Goal: Use online tool/utility: Use online tool/utility

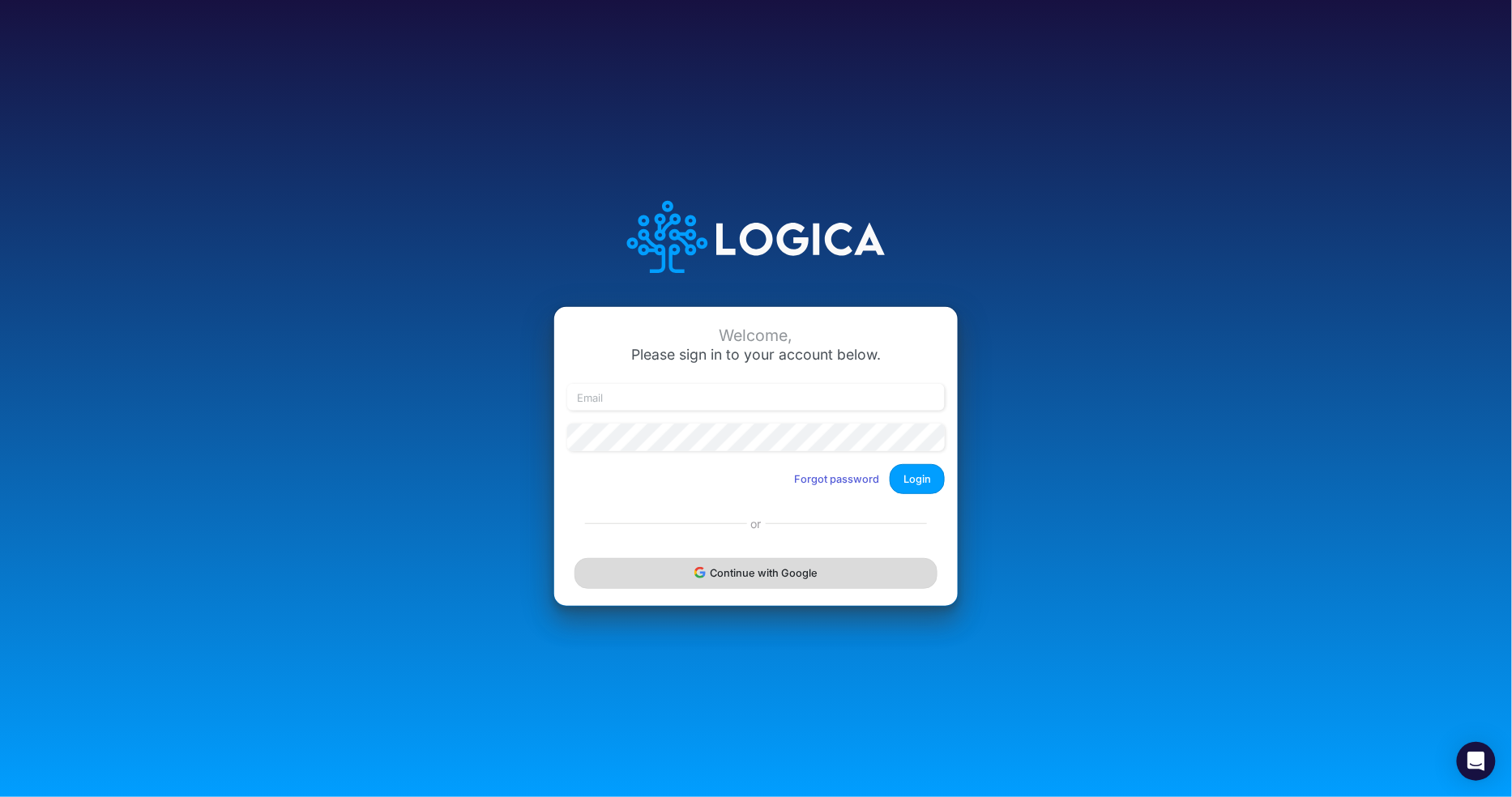
click at [703, 577] on icon "submit" at bounding box center [700, 573] width 11 height 11
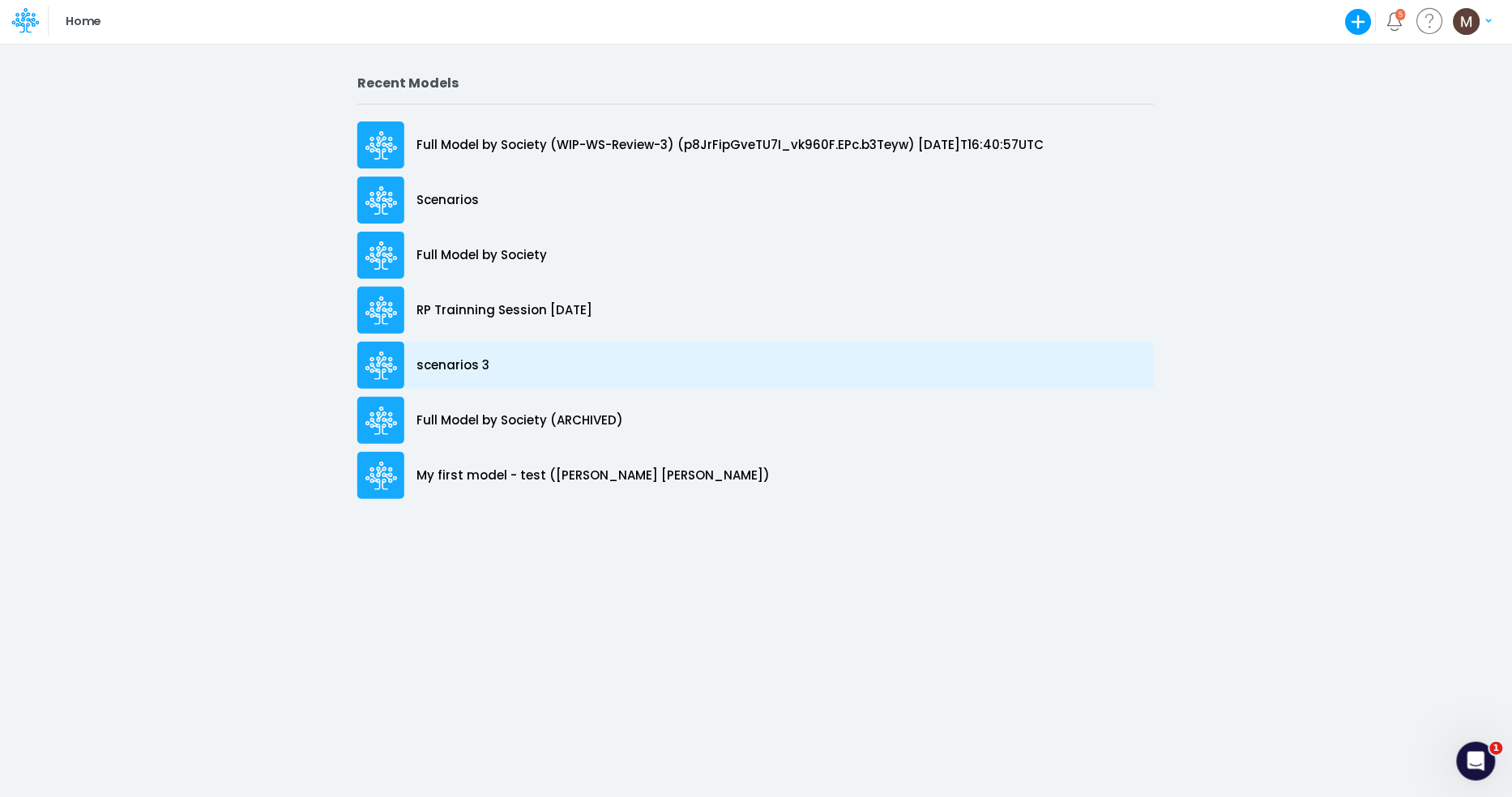
click at [473, 361] on p "scenarios 3" at bounding box center [452, 366] width 73 height 19
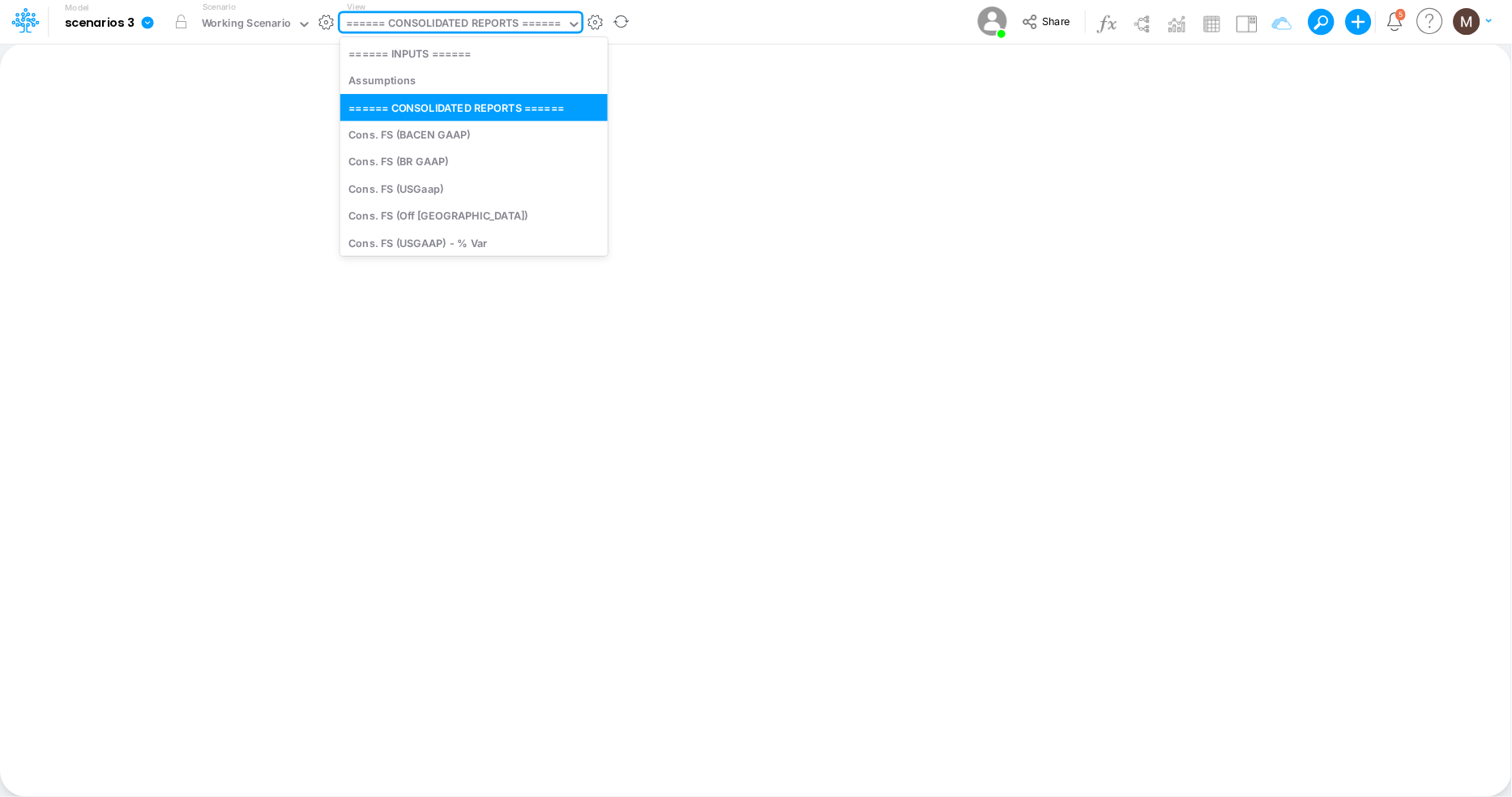
click at [472, 20] on div "====== CONSOLIDATED REPORTS ======" at bounding box center [453, 25] width 216 height 19
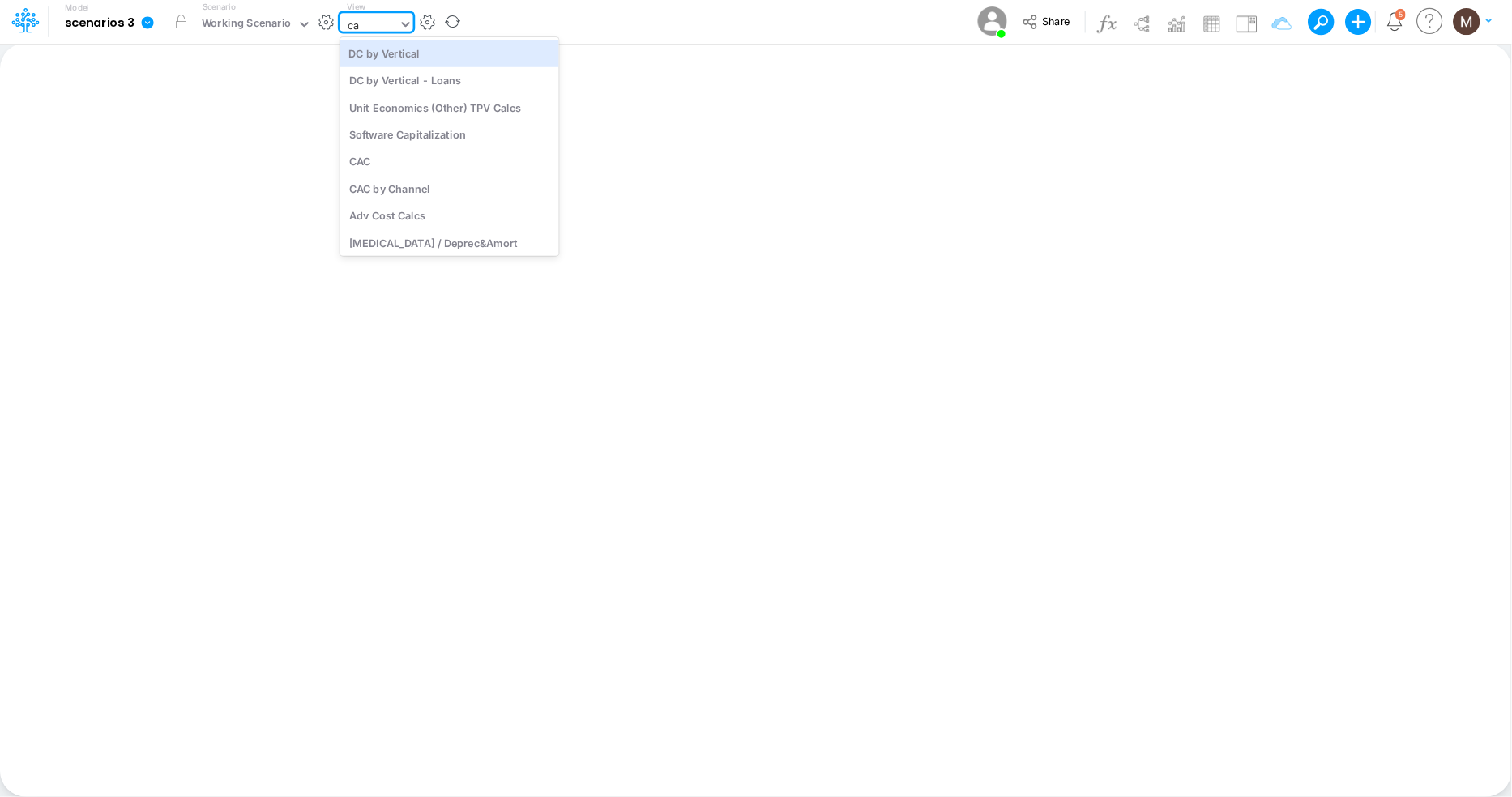
type input "cac"
click at [500, 60] on div "CAC" at bounding box center [450, 53] width 219 height 27
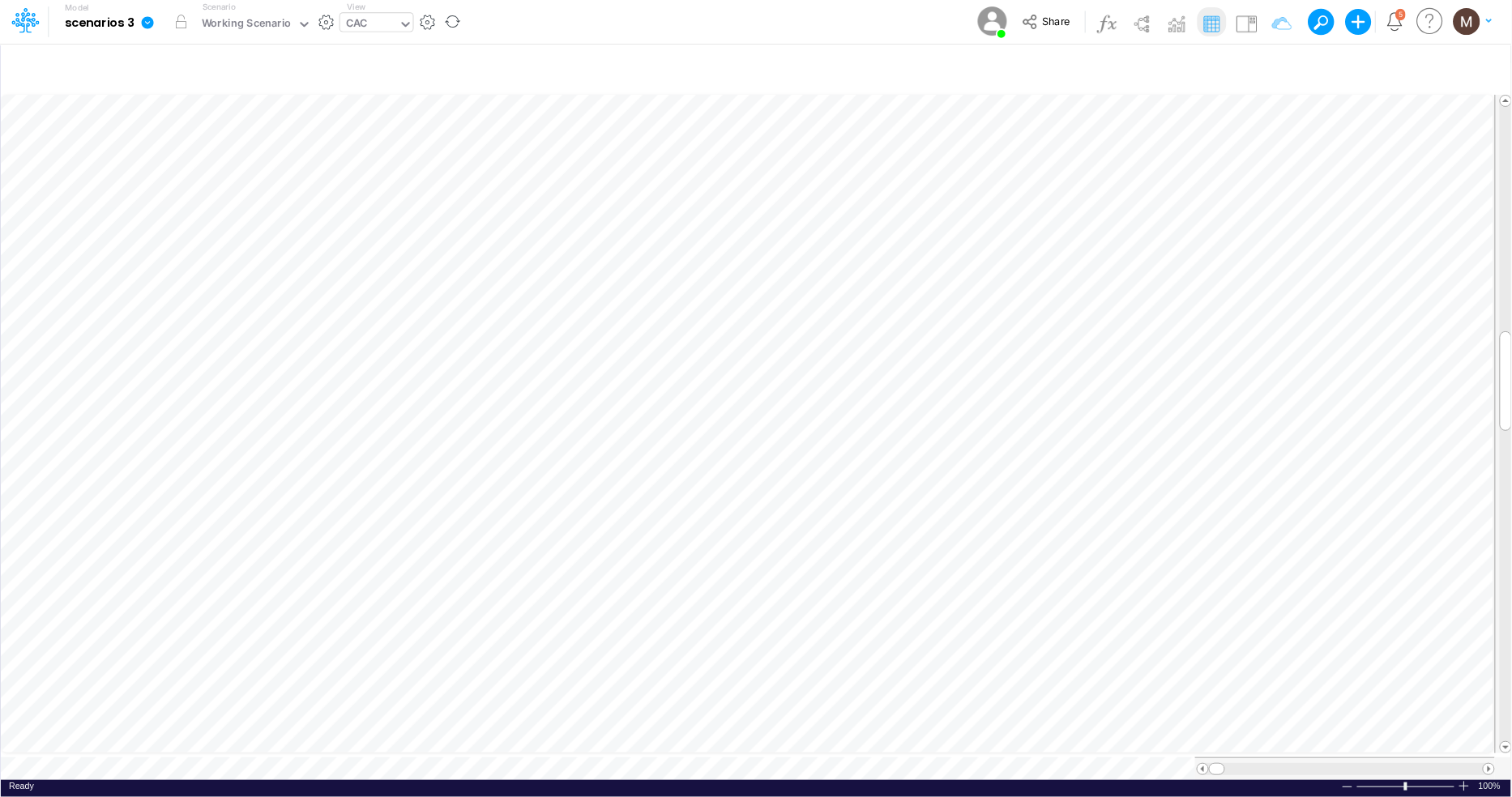
scroll to position [0, 1]
click at [32, 18] on icon at bounding box center [22, 22] width 23 height 9
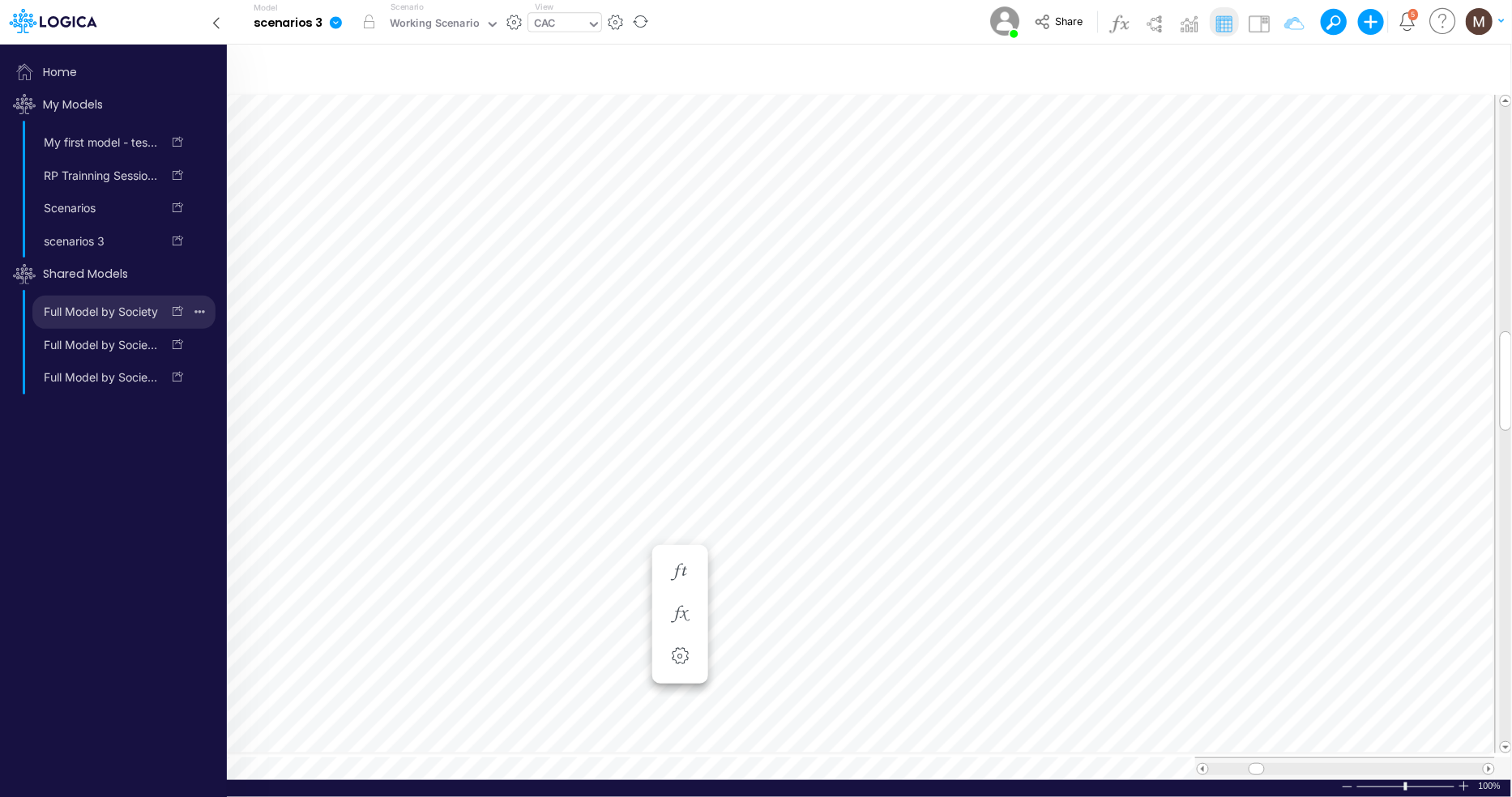
click at [100, 324] on link "Full Model by Society" at bounding box center [96, 312] width 129 height 26
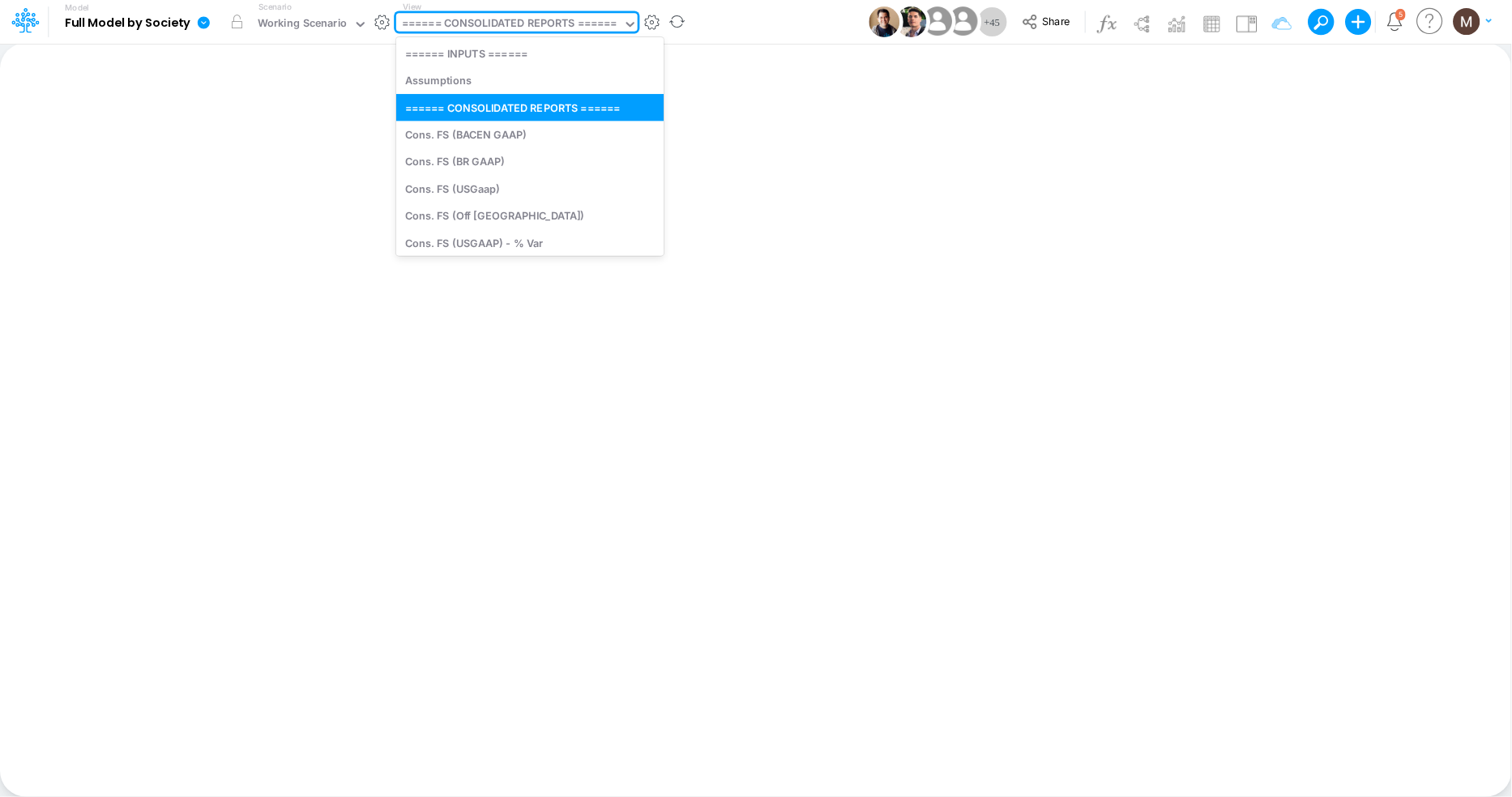
click at [454, 31] on div "====== CONSOLIDATED REPORTS ======" at bounding box center [510, 25] width 216 height 19
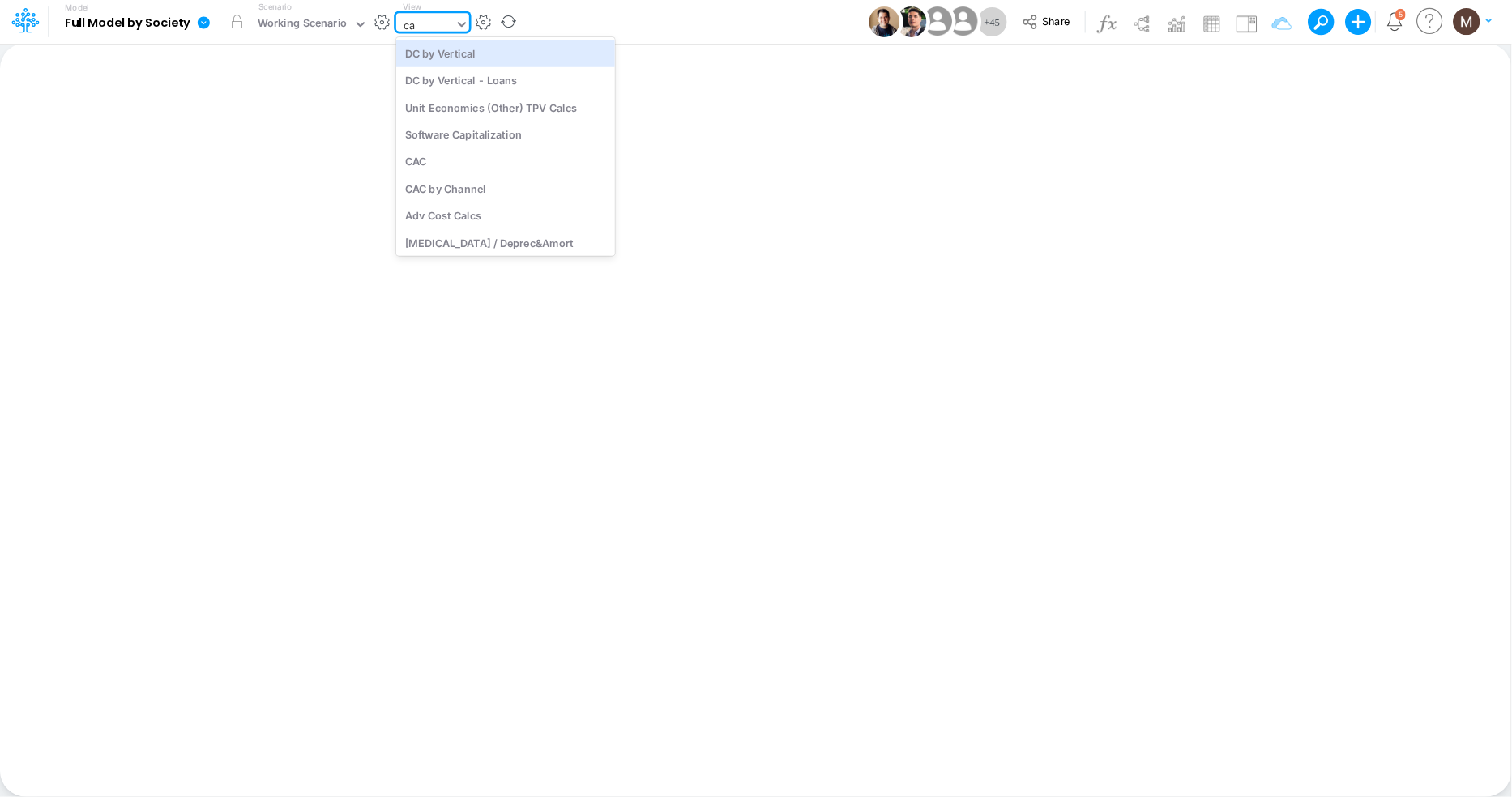
type input "cac"
click at [506, 44] on div "CAC" at bounding box center [506, 53] width 219 height 27
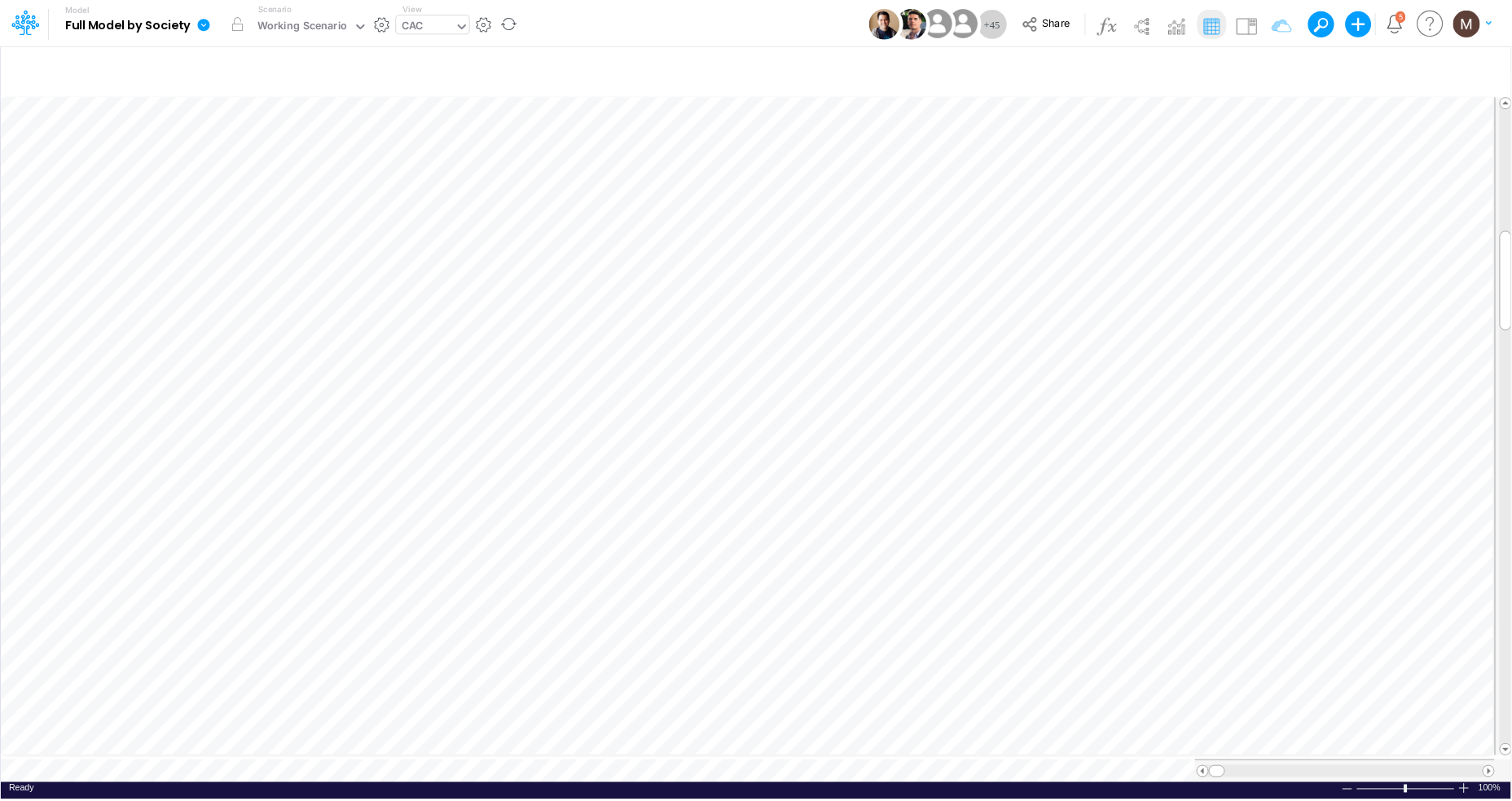
scroll to position [0, 1]
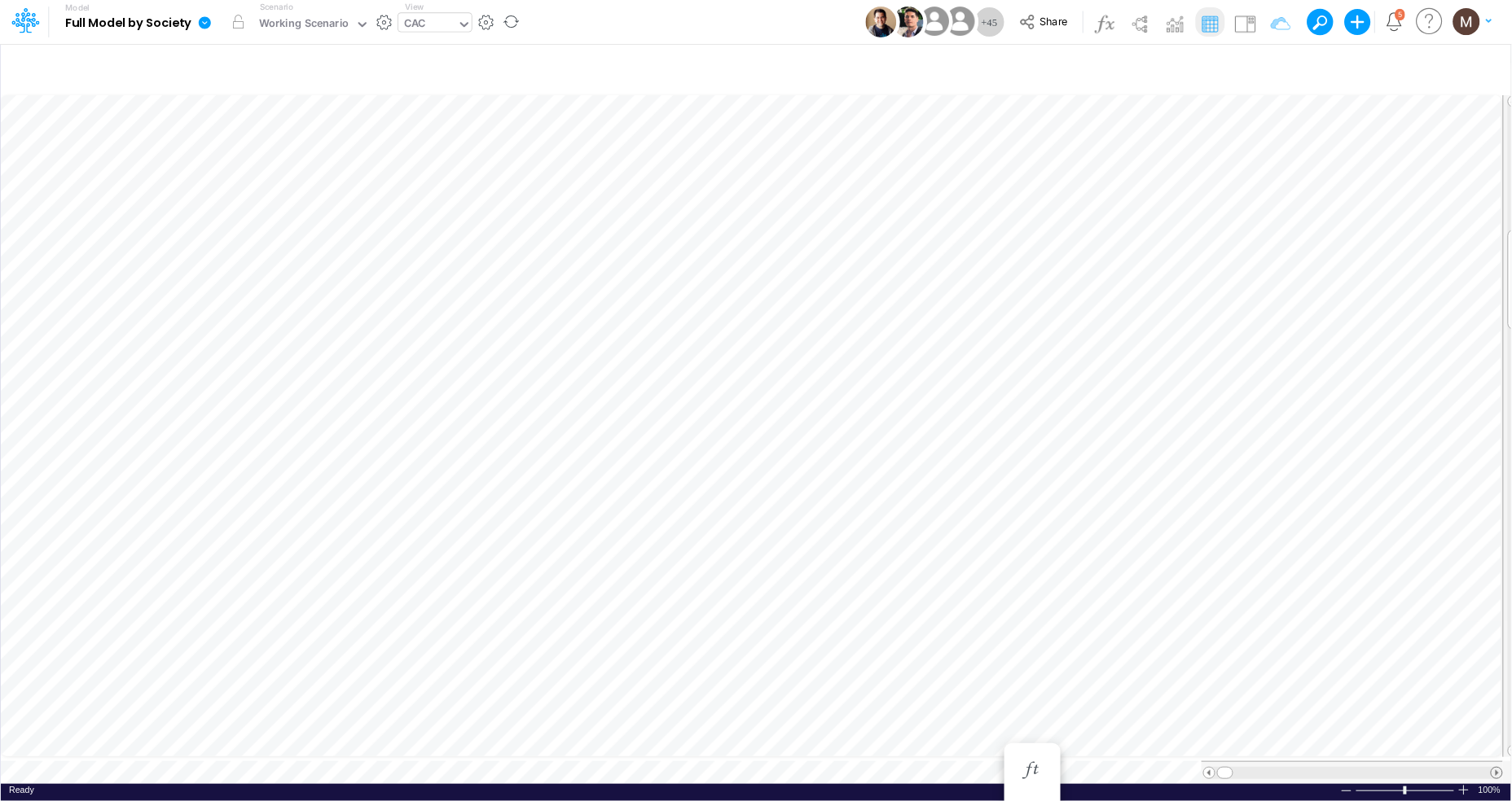
click at [1502, 767] on div at bounding box center [1496, 773] width 12 height 12
click at [1501, 767] on span at bounding box center [1496, 772] width 10 height 10
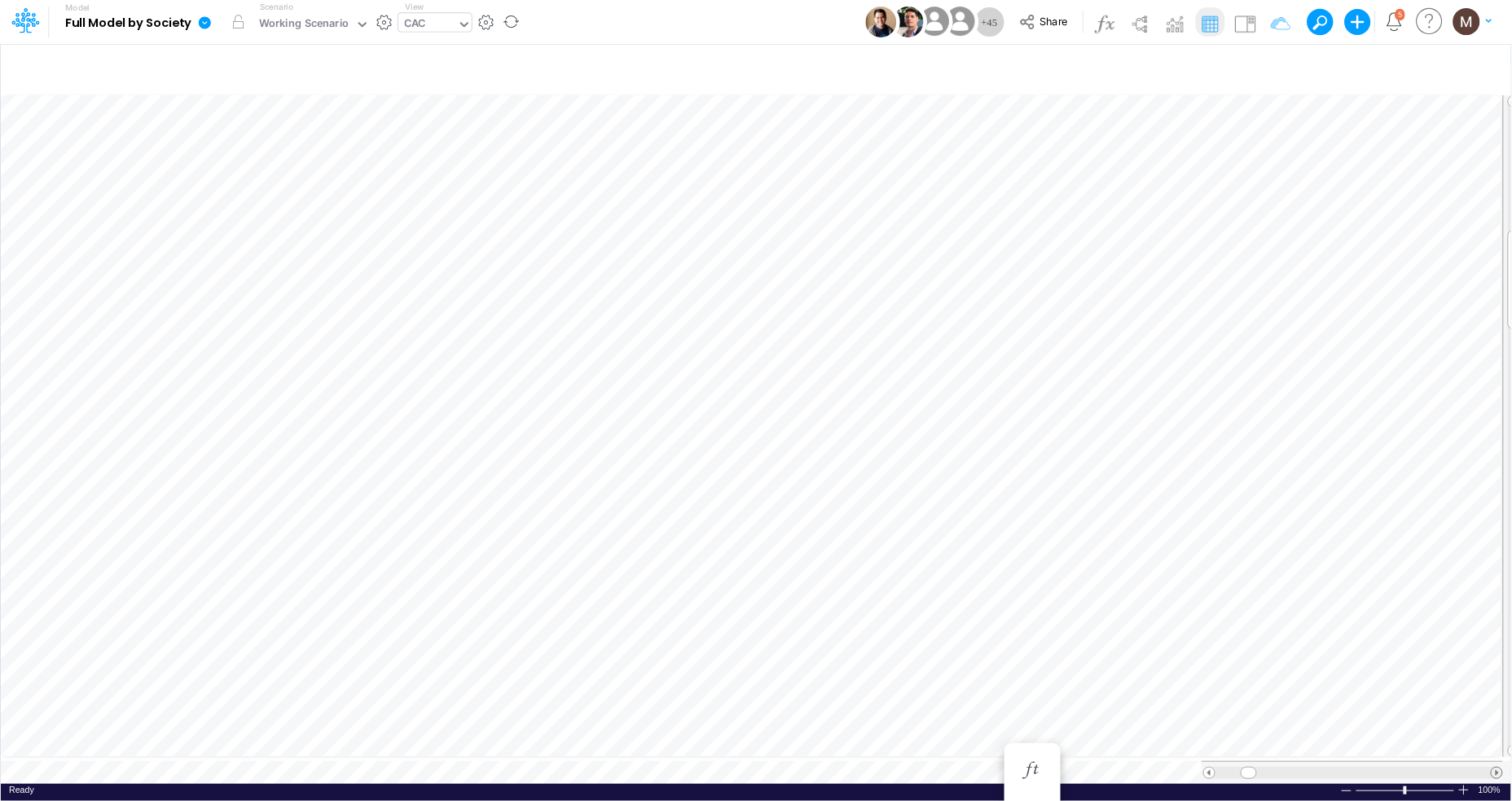
click at [1501, 767] on span at bounding box center [1496, 772] width 10 height 10
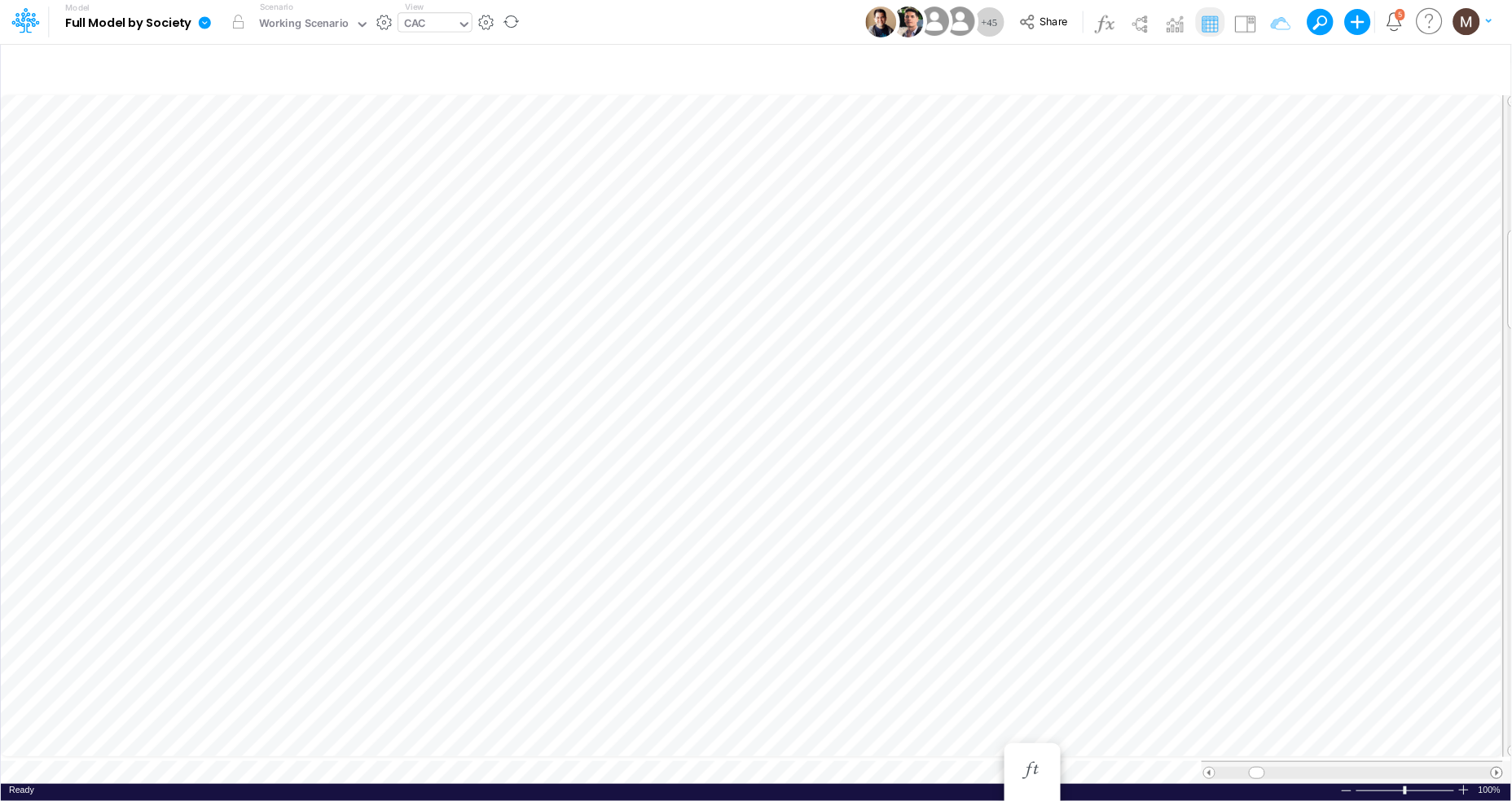
click at [1501, 767] on span at bounding box center [1496, 772] width 10 height 10
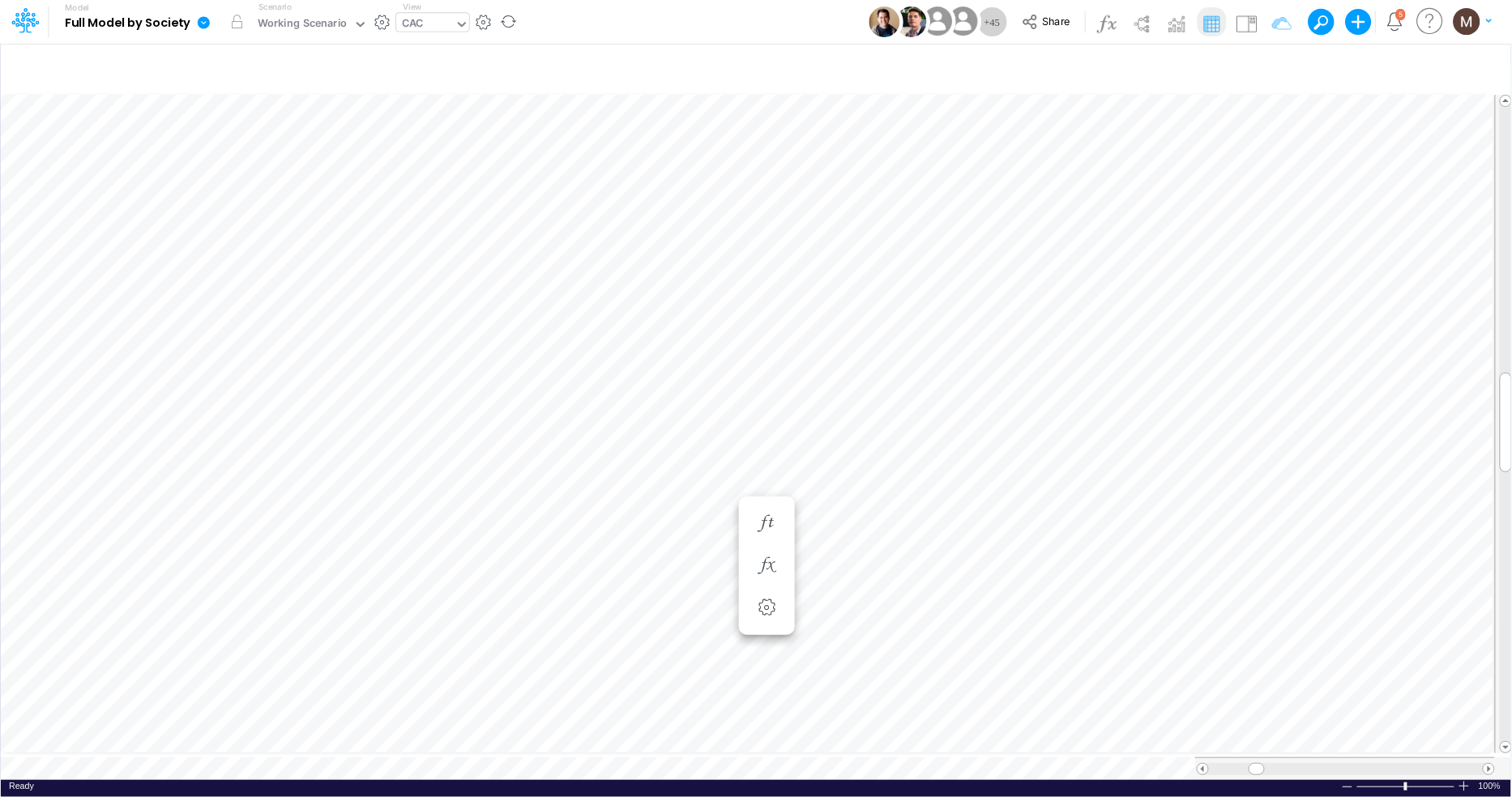
scroll to position [0, 1]
click at [670, 376] on icon "button" at bounding box center [680, 372] width 24 height 17
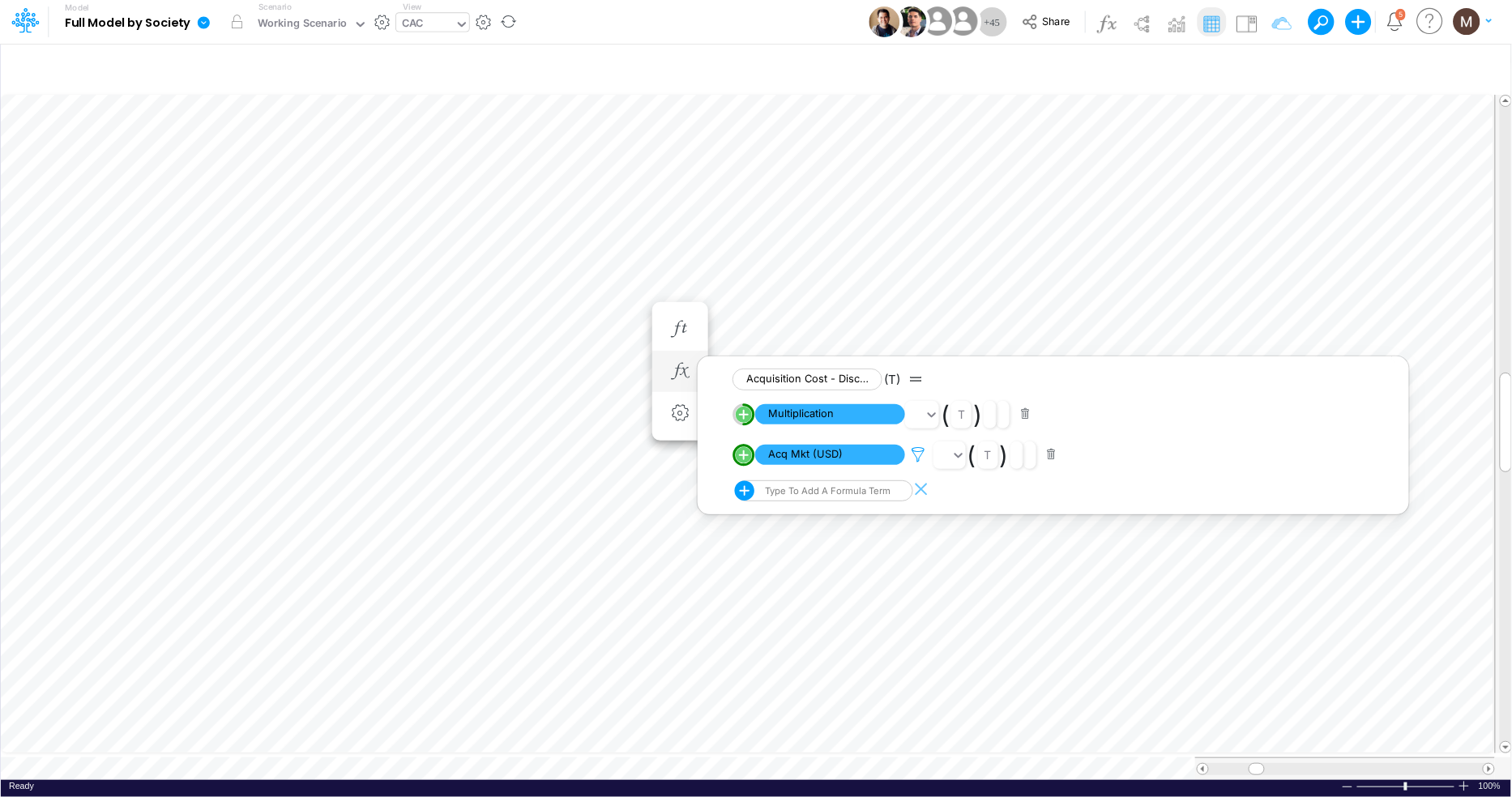
click at [921, 460] on icon at bounding box center [919, 455] width 24 height 17
click at [431, 22] on div at bounding box center [756, 403] width 1512 height 790
click at [448, 25] on div "CAC" at bounding box center [426, 25] width 58 height 24
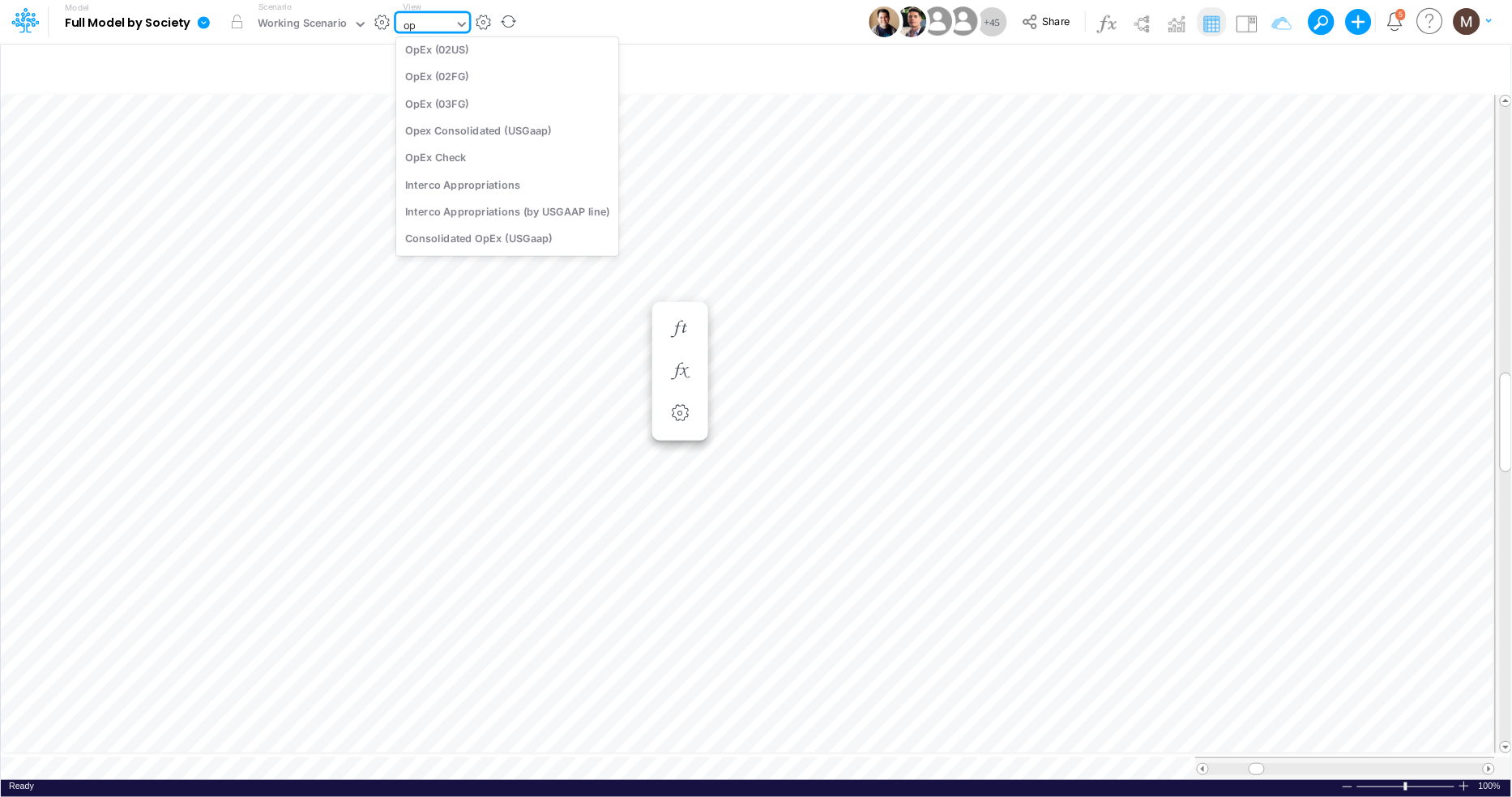
scroll to position [124, 0]
type input "opex"
click at [476, 187] on div "Opex Consolidated (USGaap)" at bounding box center [506, 184] width 219 height 27
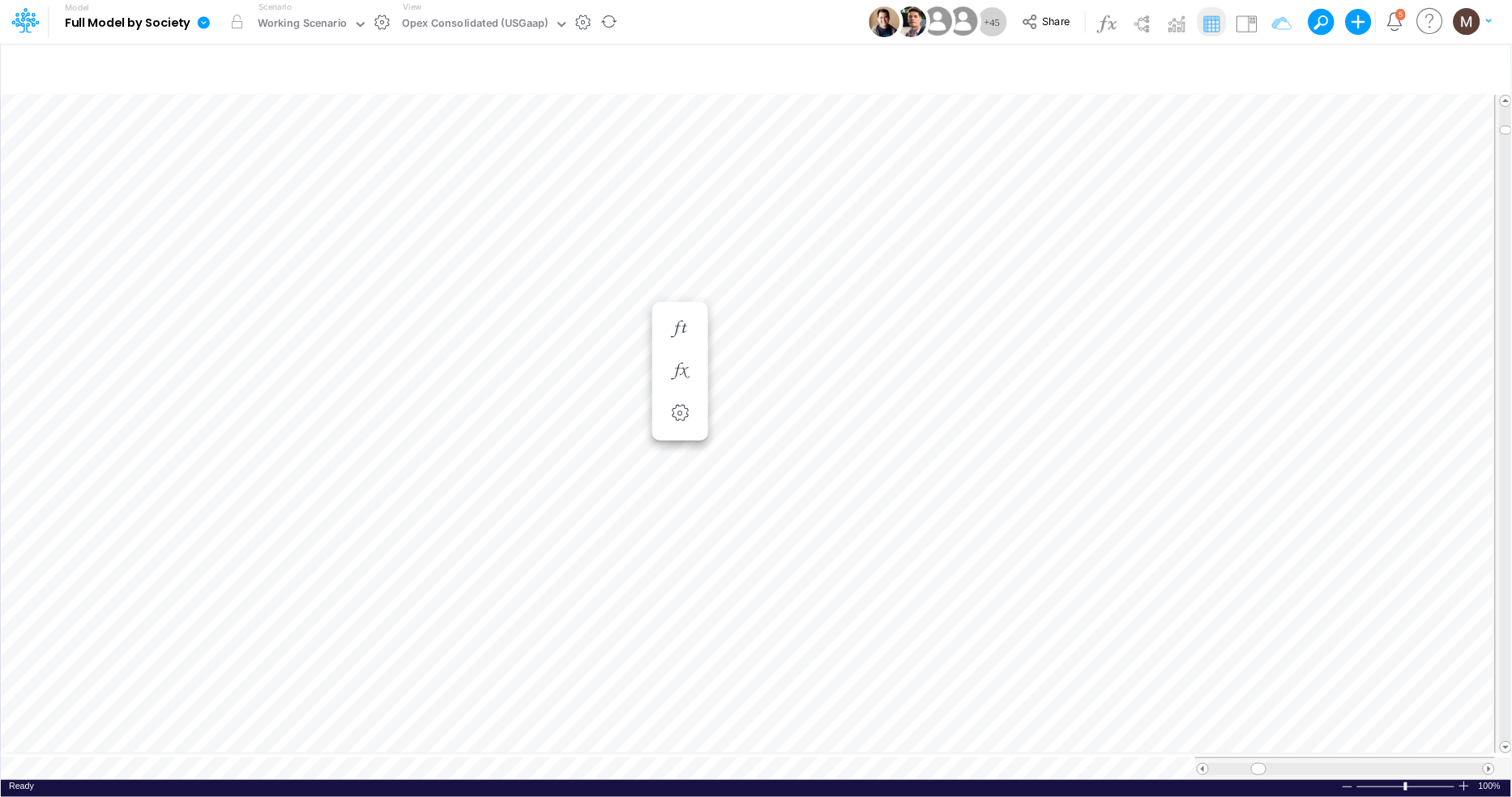
scroll to position [0, 1]
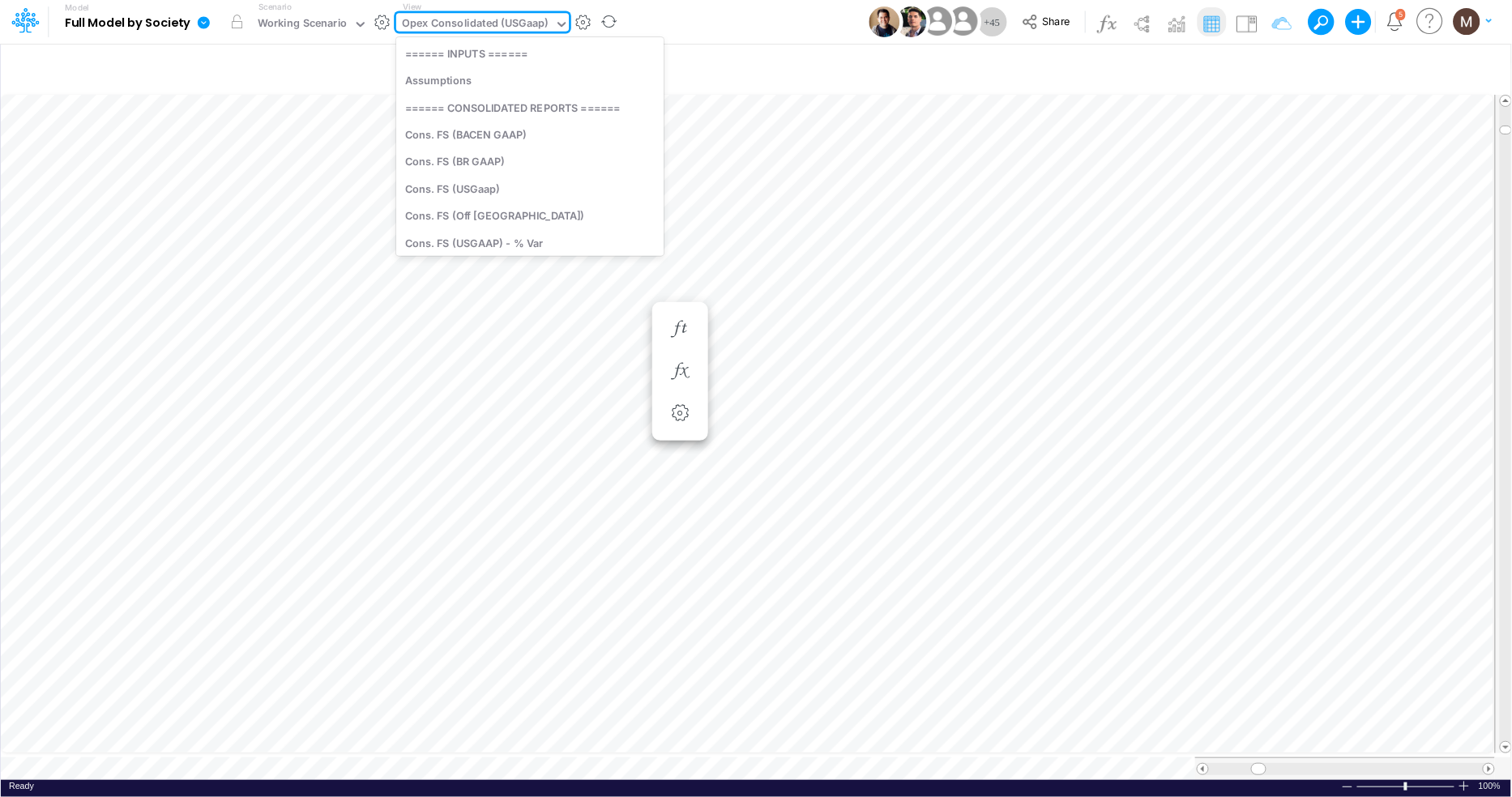
click at [516, 25] on div "Opex Consolidated (USGaap)" at bounding box center [476, 25] width 146 height 19
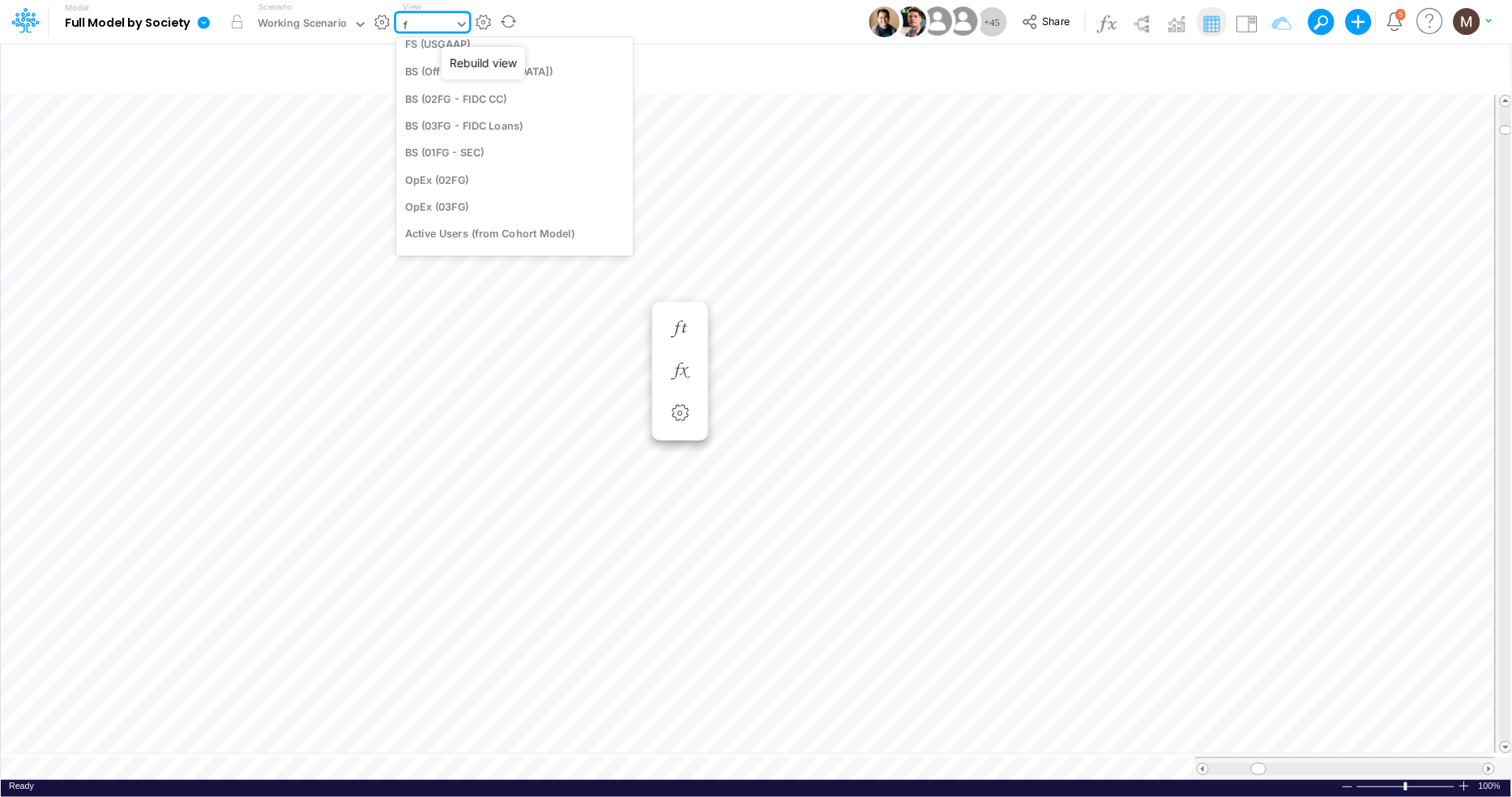
type input "fs"
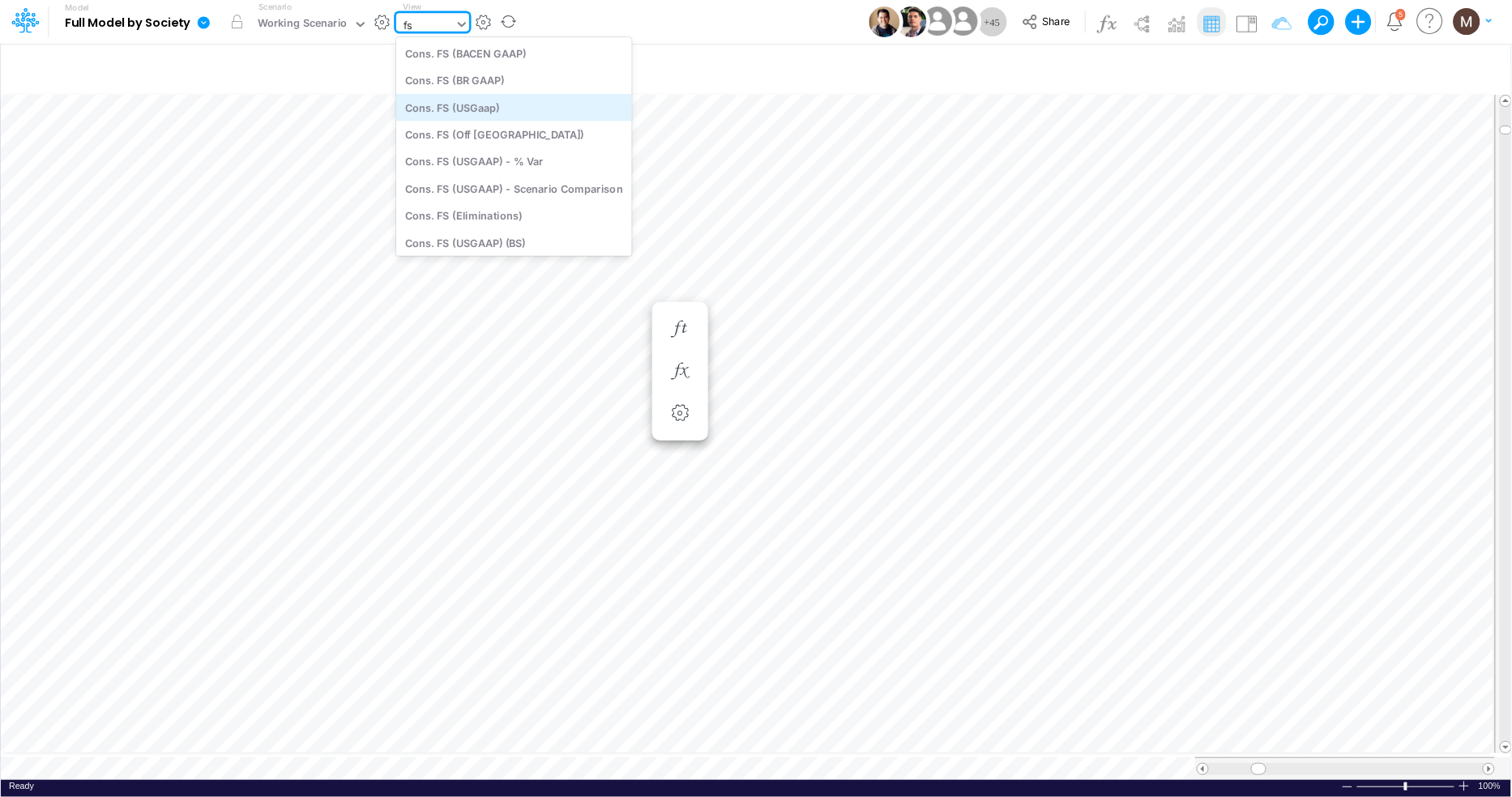
click at [500, 107] on div "Cons. FS (USGaap)" at bounding box center [515, 107] width 235 height 27
type input "Consolidated FS - USGAAP"
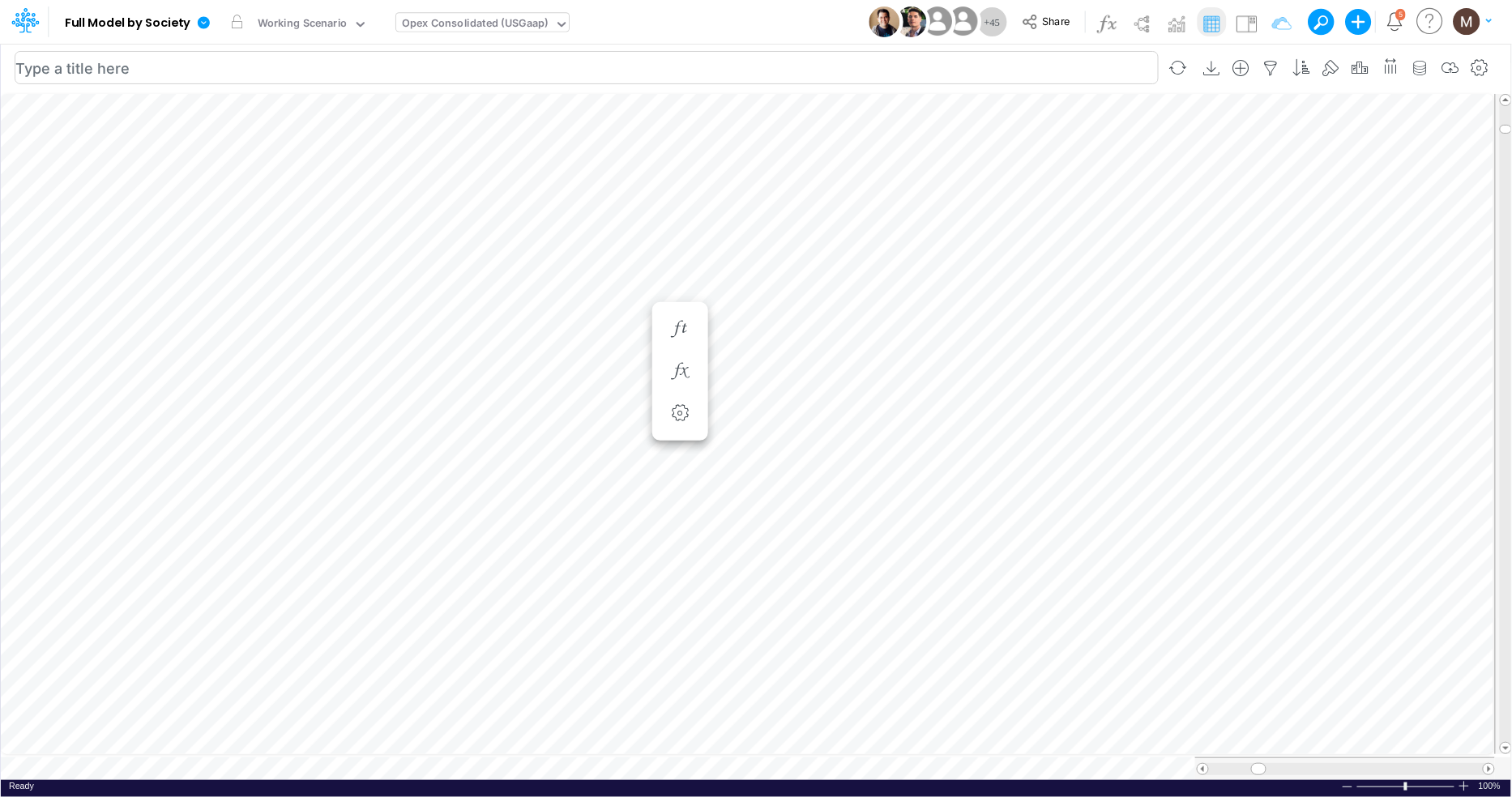
scroll to position [0, 1]
type input "Consolidated FS - USGAAP"
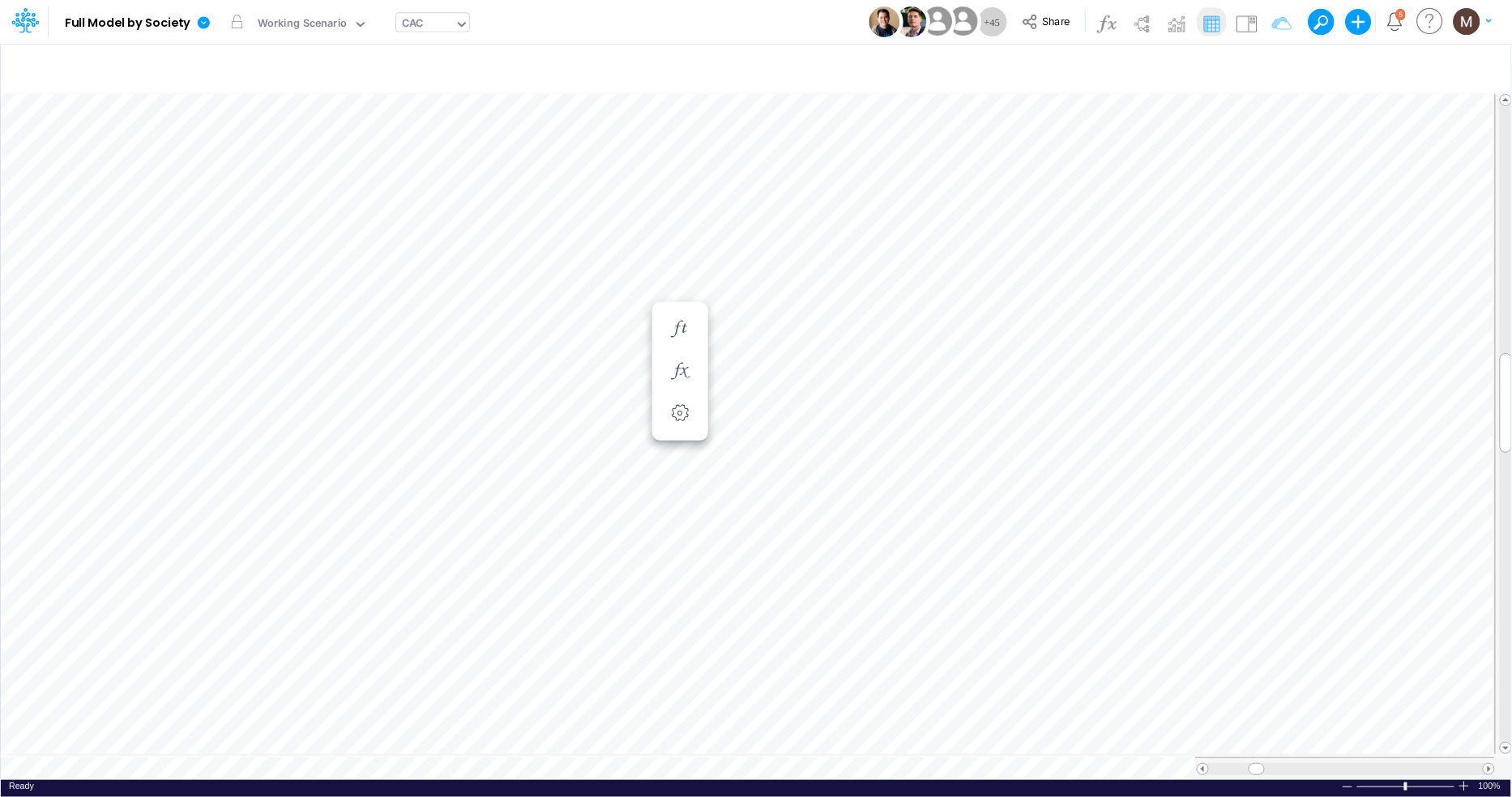
scroll to position [0, 1]
click at [674, 487] on icon "button" at bounding box center [680, 485] width 24 height 17
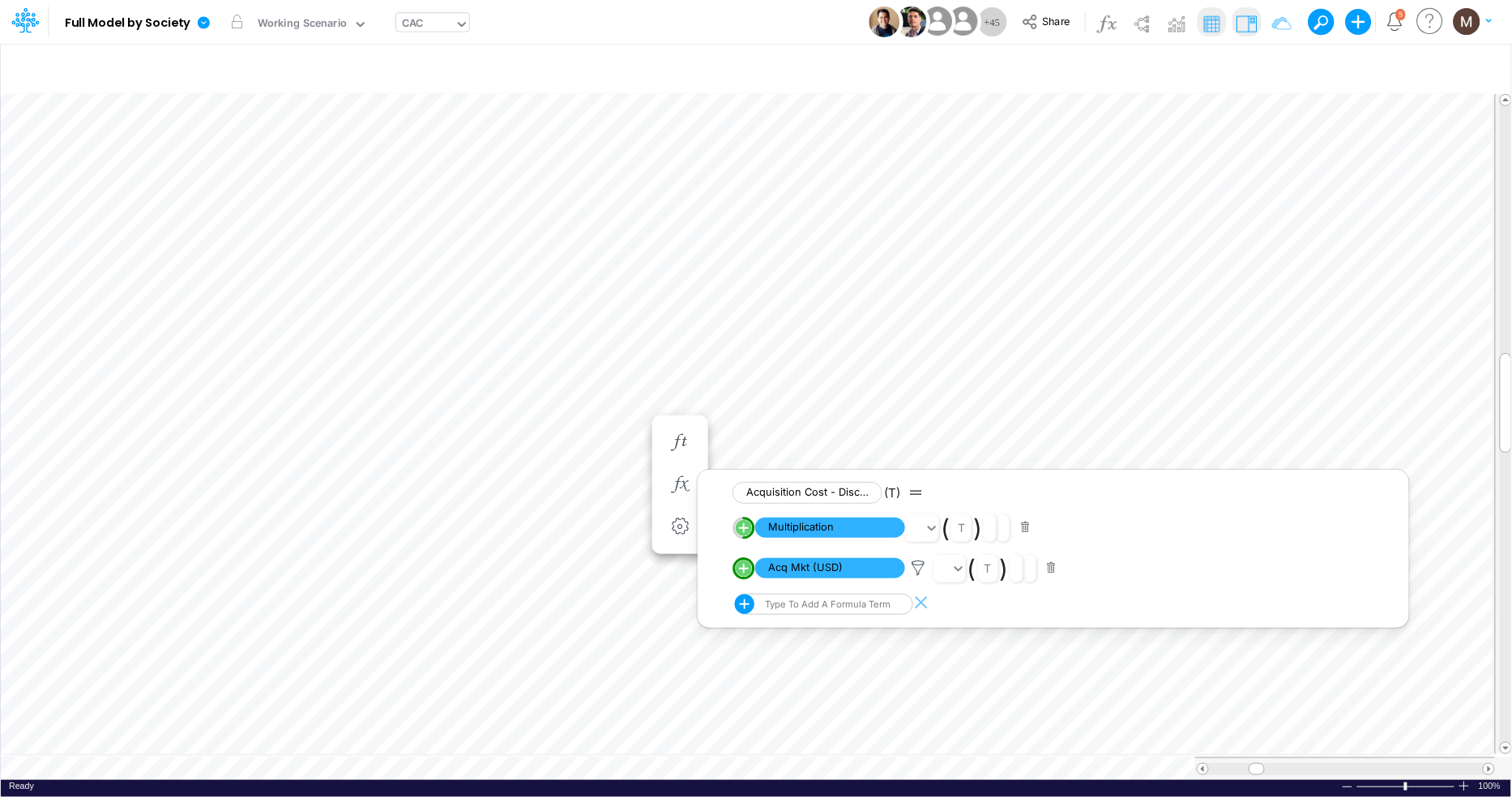
click at [1253, 23] on img at bounding box center [1247, 23] width 26 height 26
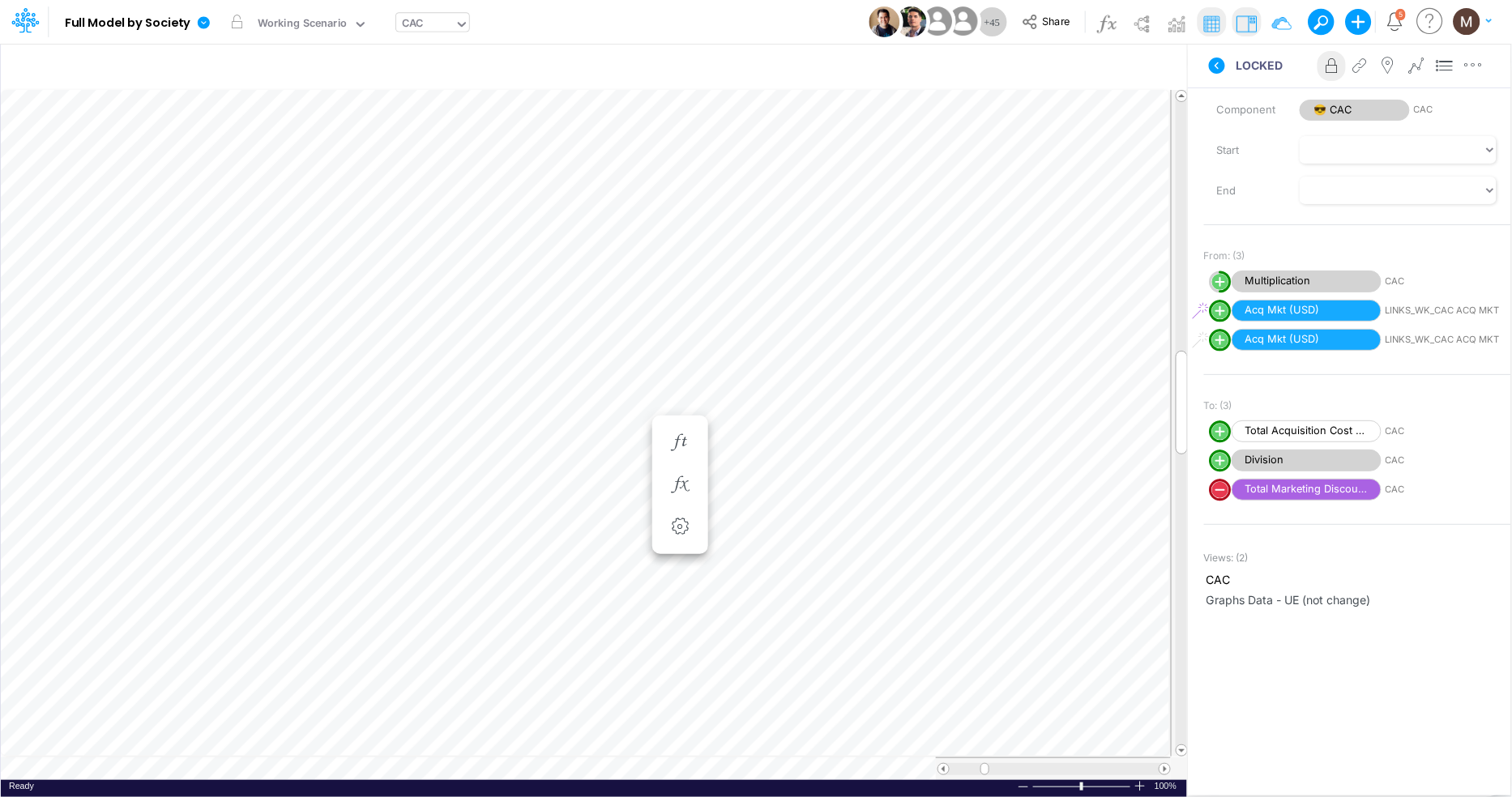
scroll to position [268, 0]
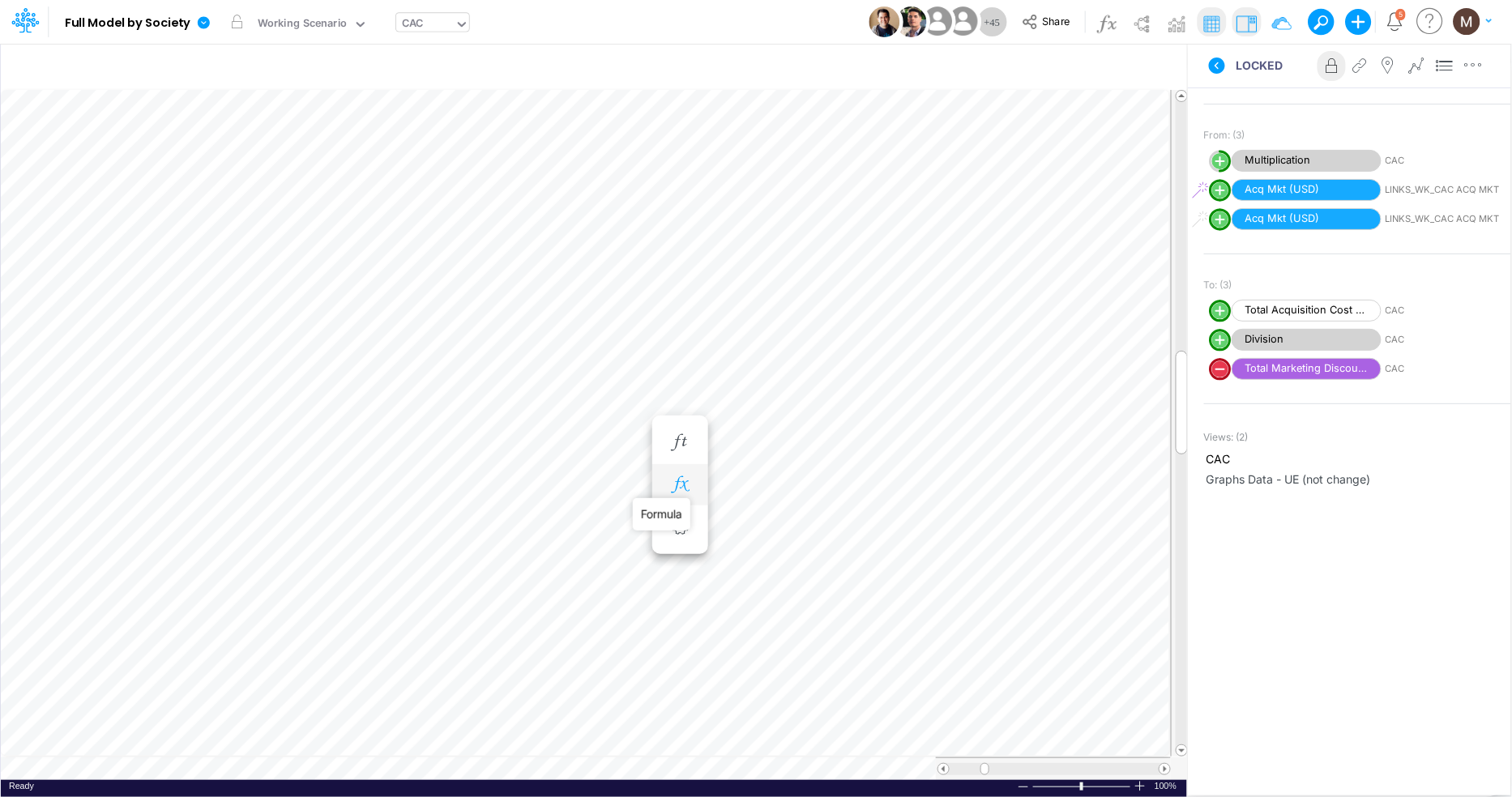
click at [676, 488] on icon "button" at bounding box center [680, 485] width 24 height 17
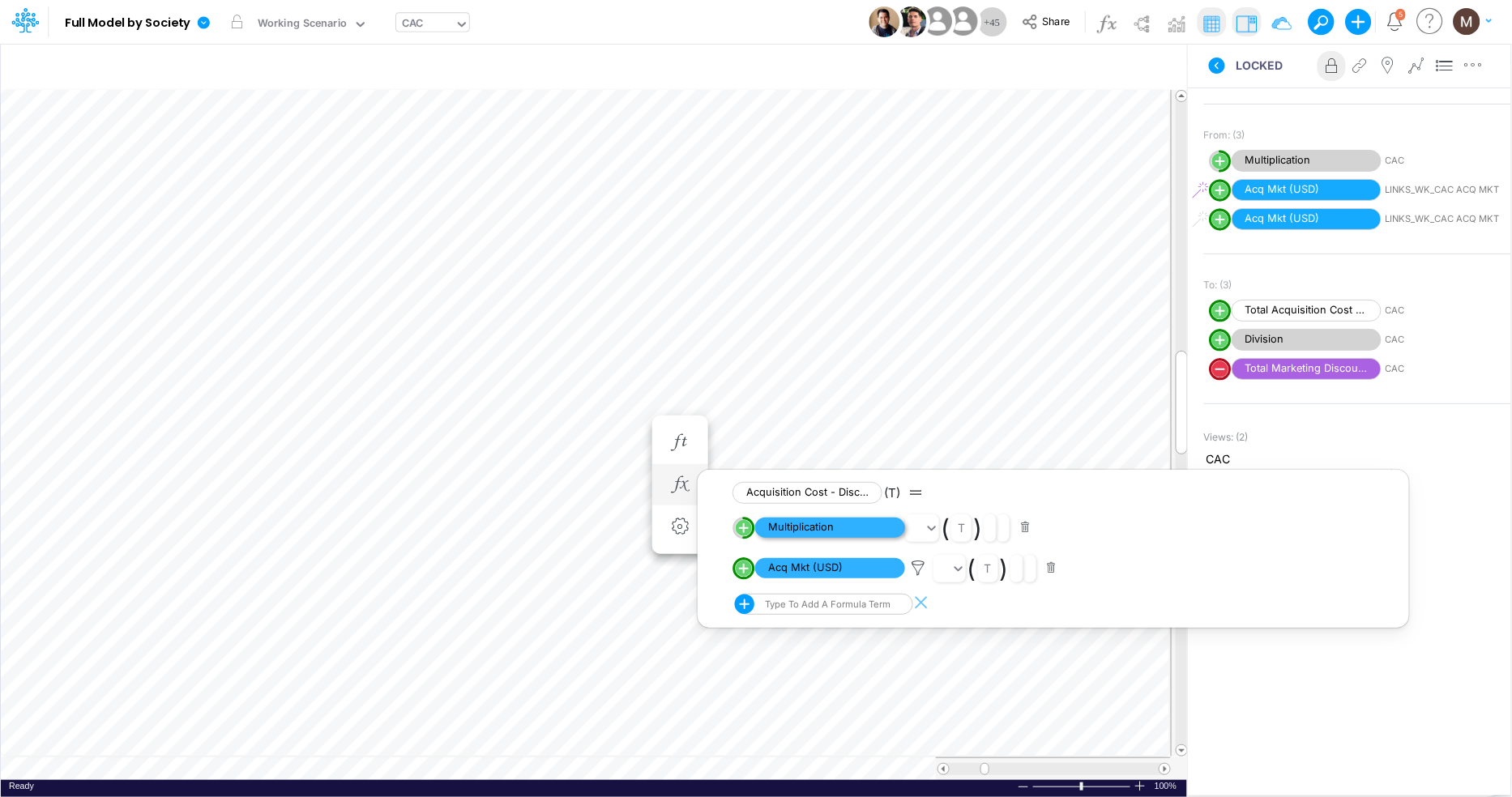
click at [836, 522] on span "Multiplication" at bounding box center [831, 528] width 150 height 20
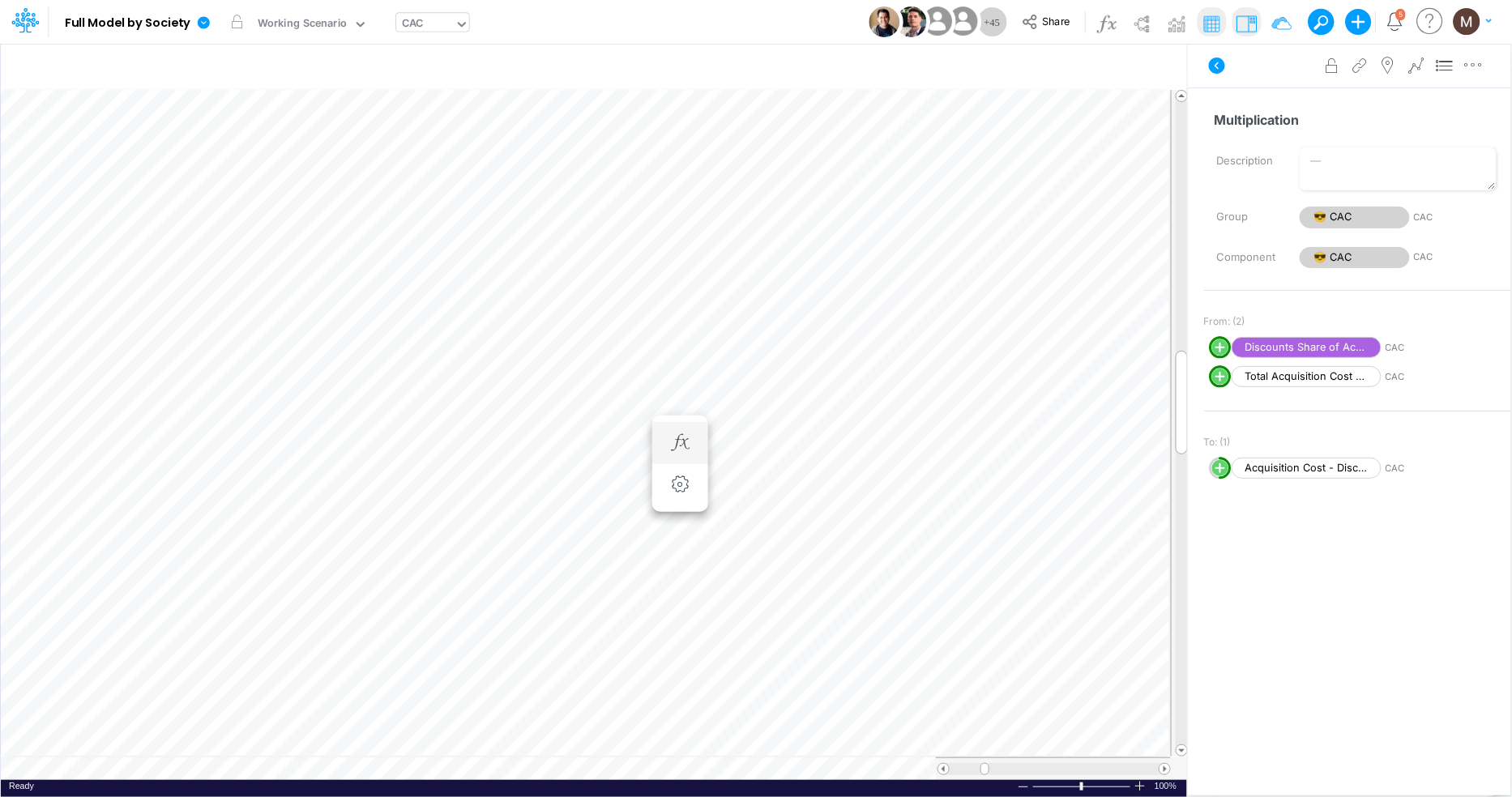
scroll to position [0, 1]
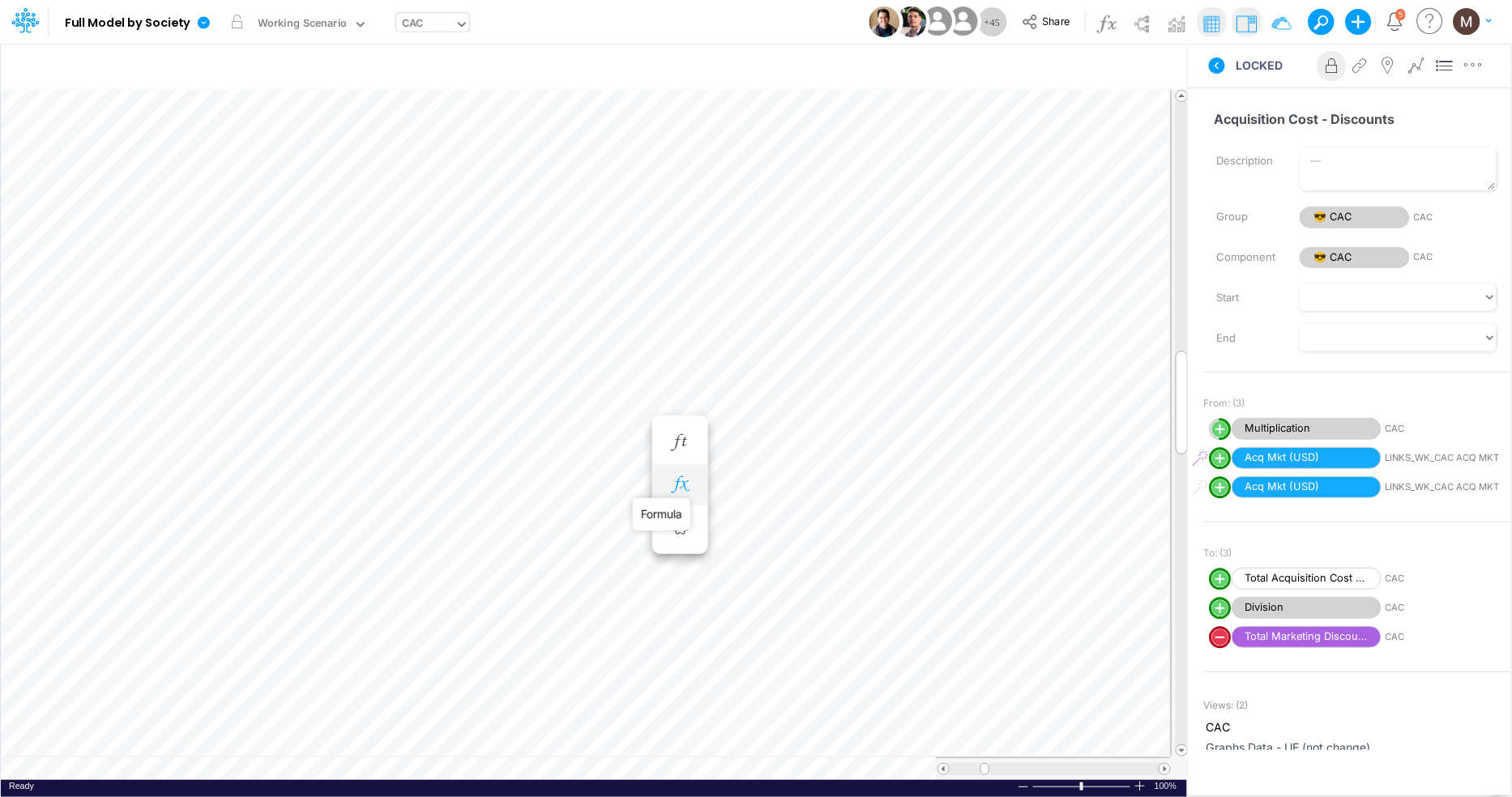
click at [689, 488] on icon "button" at bounding box center [680, 485] width 24 height 17
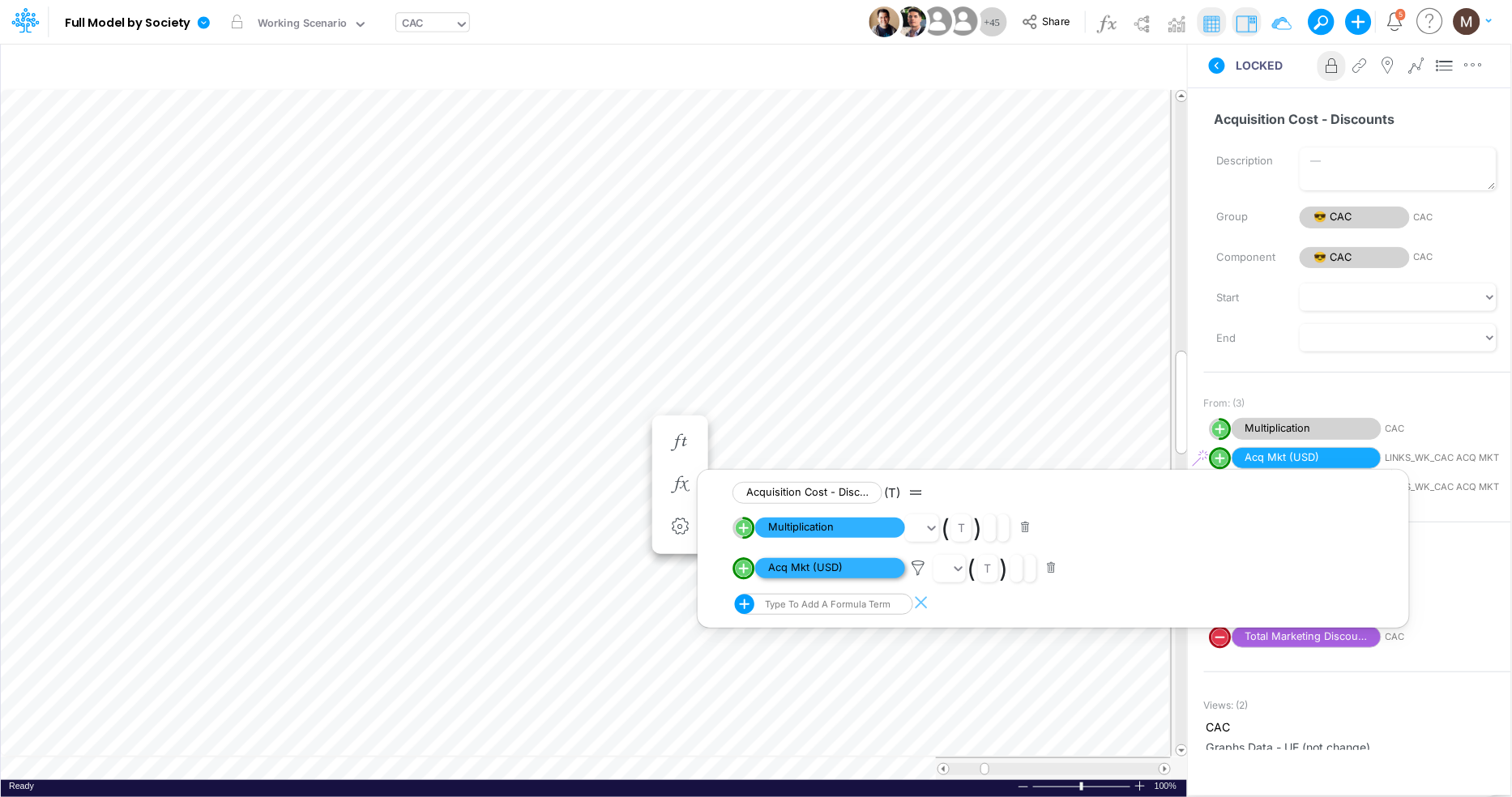
click at [790, 568] on span "Acq Mkt (USD)" at bounding box center [831, 568] width 150 height 20
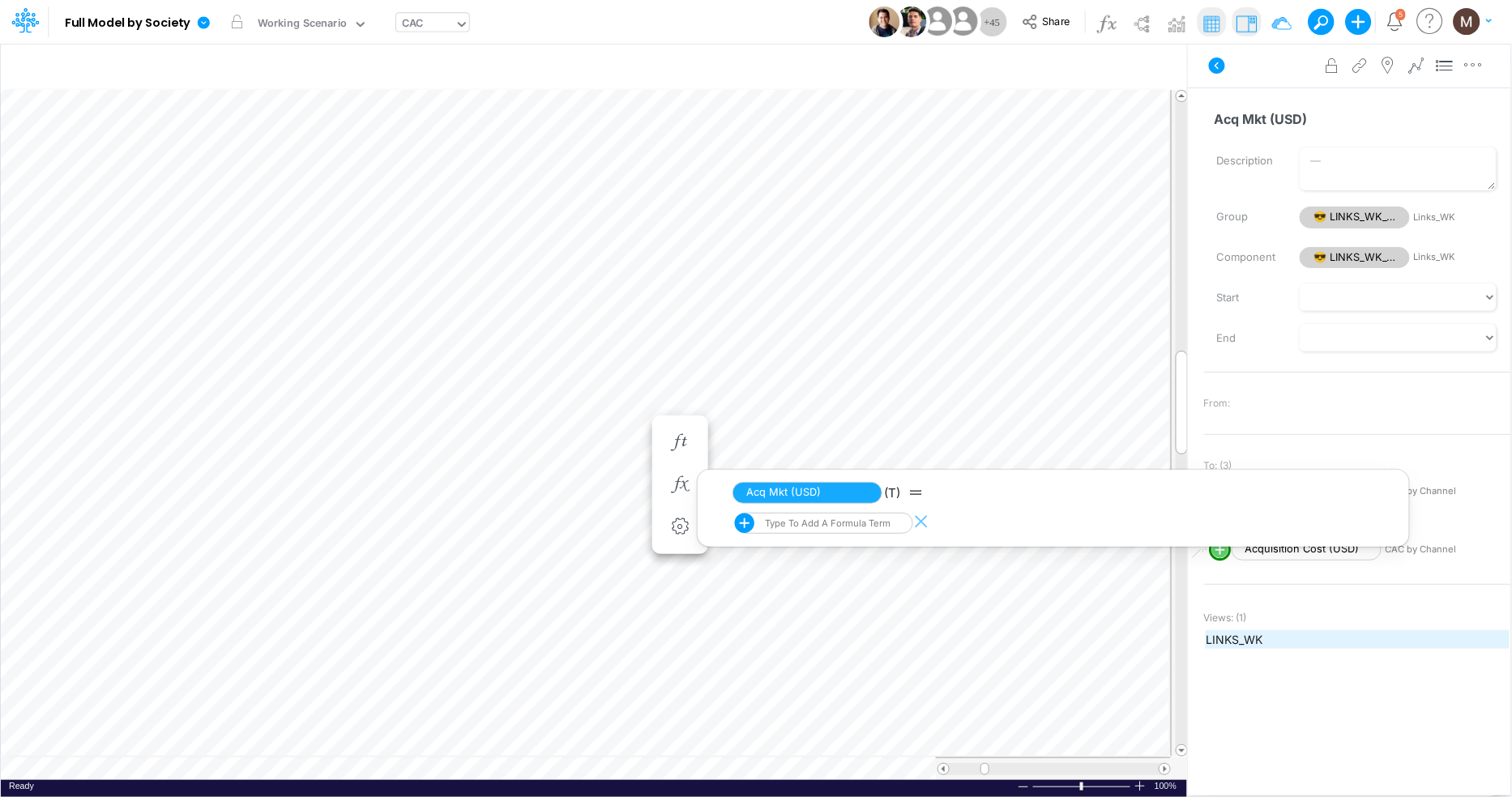
click at [1267, 640] on span "LINKS_WK" at bounding box center [1358, 639] width 302 height 17
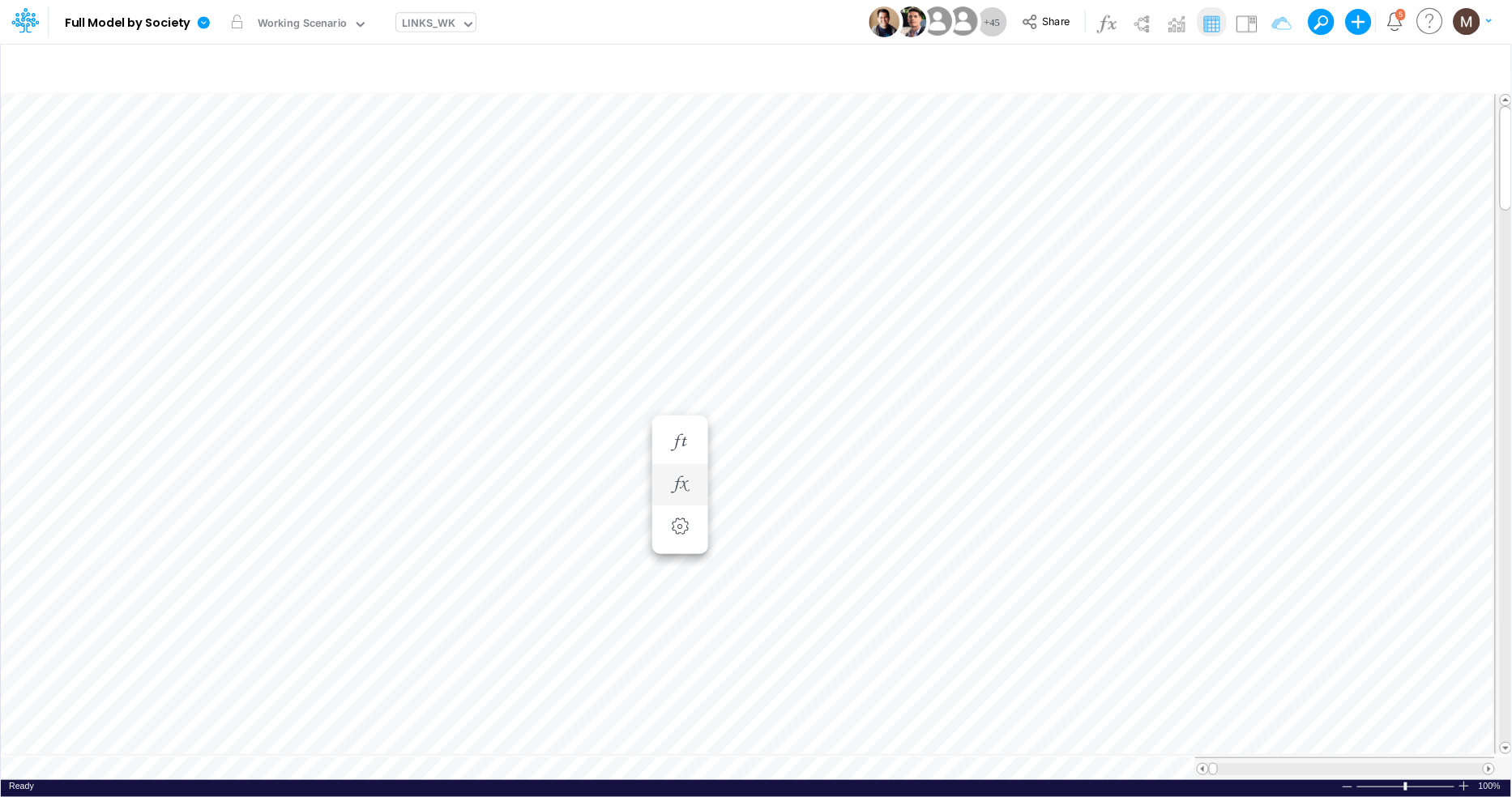
type input "Consolidated FS - USGAAP"
click at [1235, 21] on img at bounding box center [1247, 23] width 26 height 26
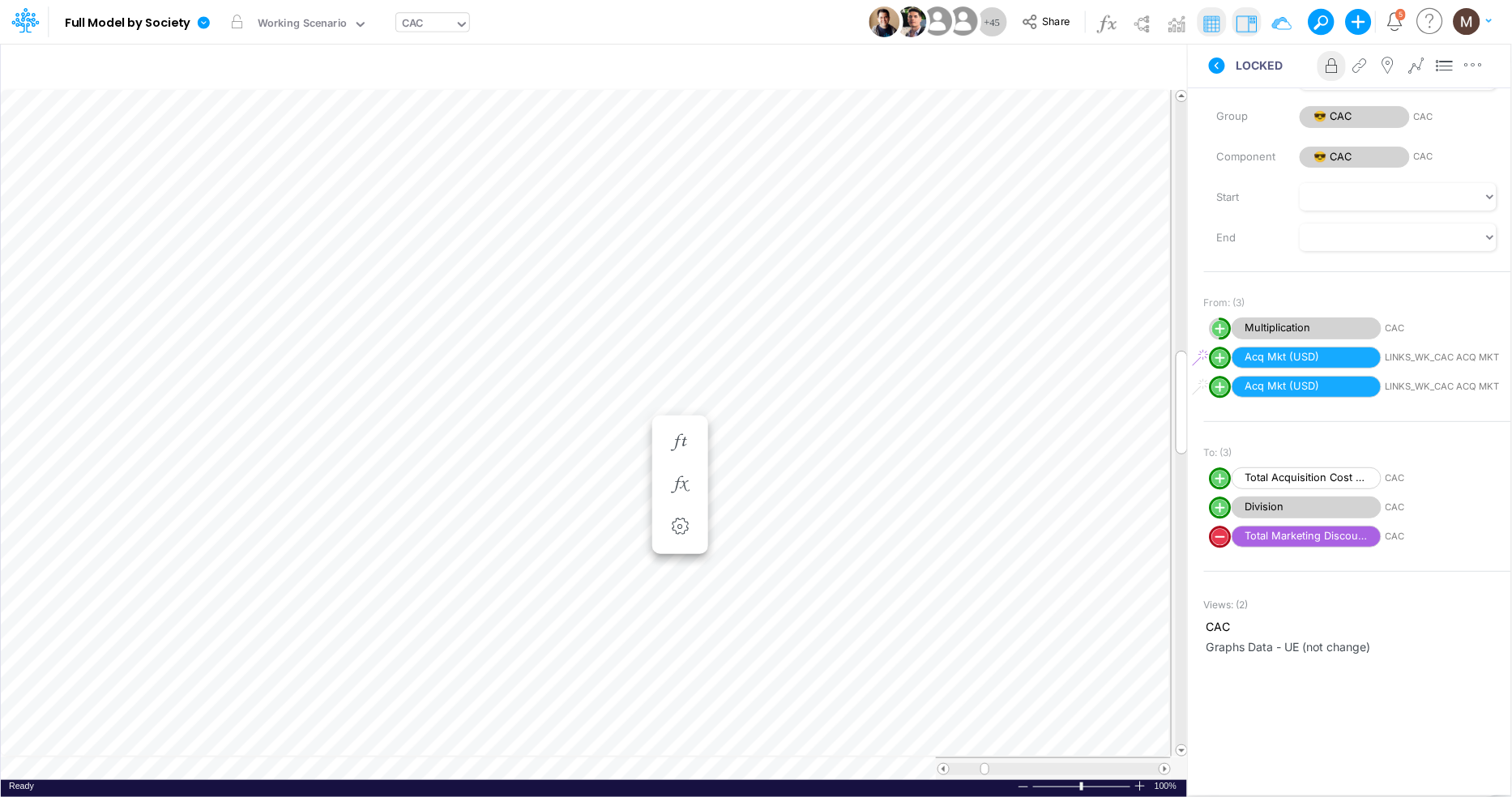
scroll to position [268, 0]
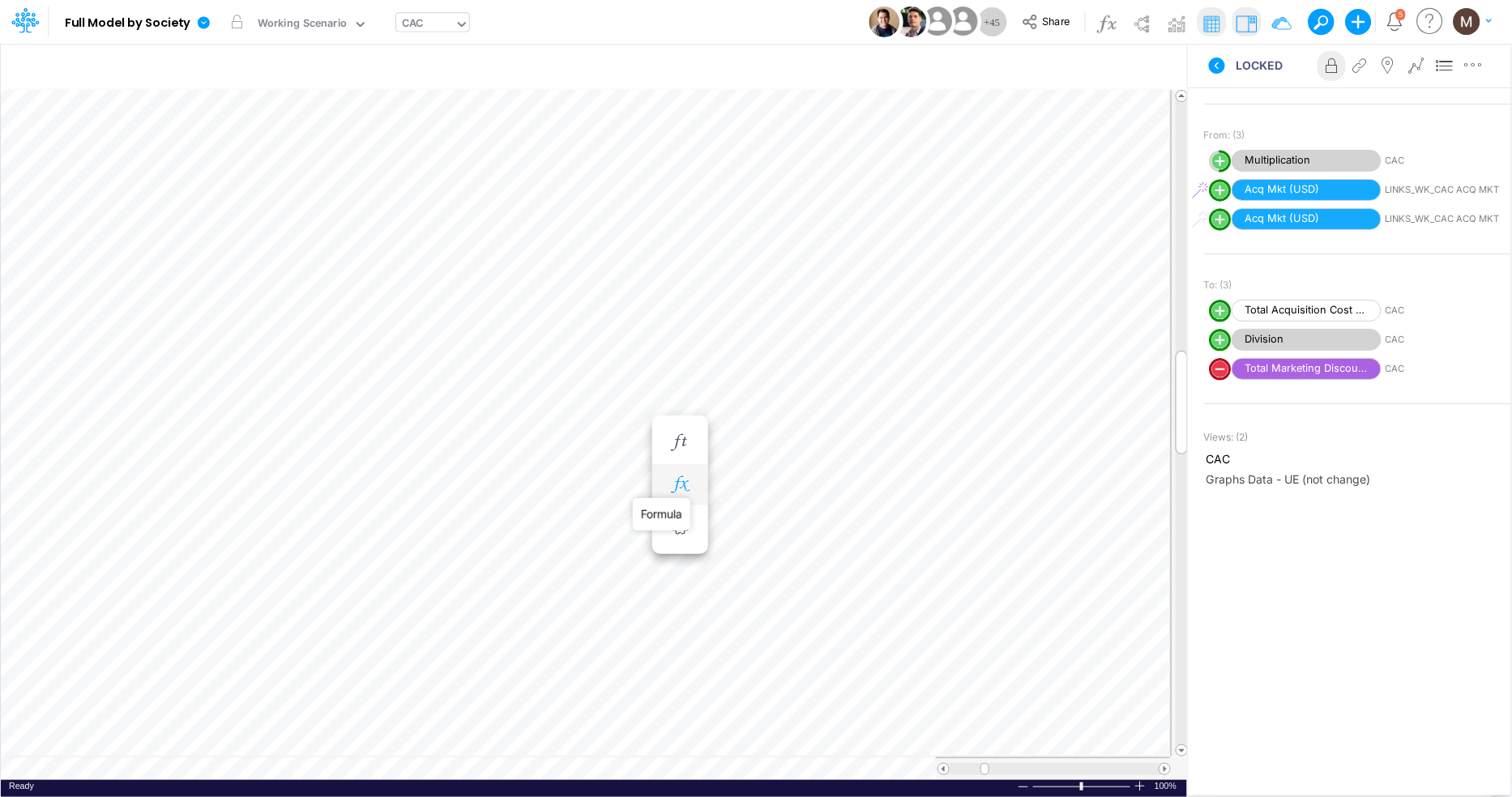
click at [685, 488] on icon "button" at bounding box center [680, 485] width 24 height 17
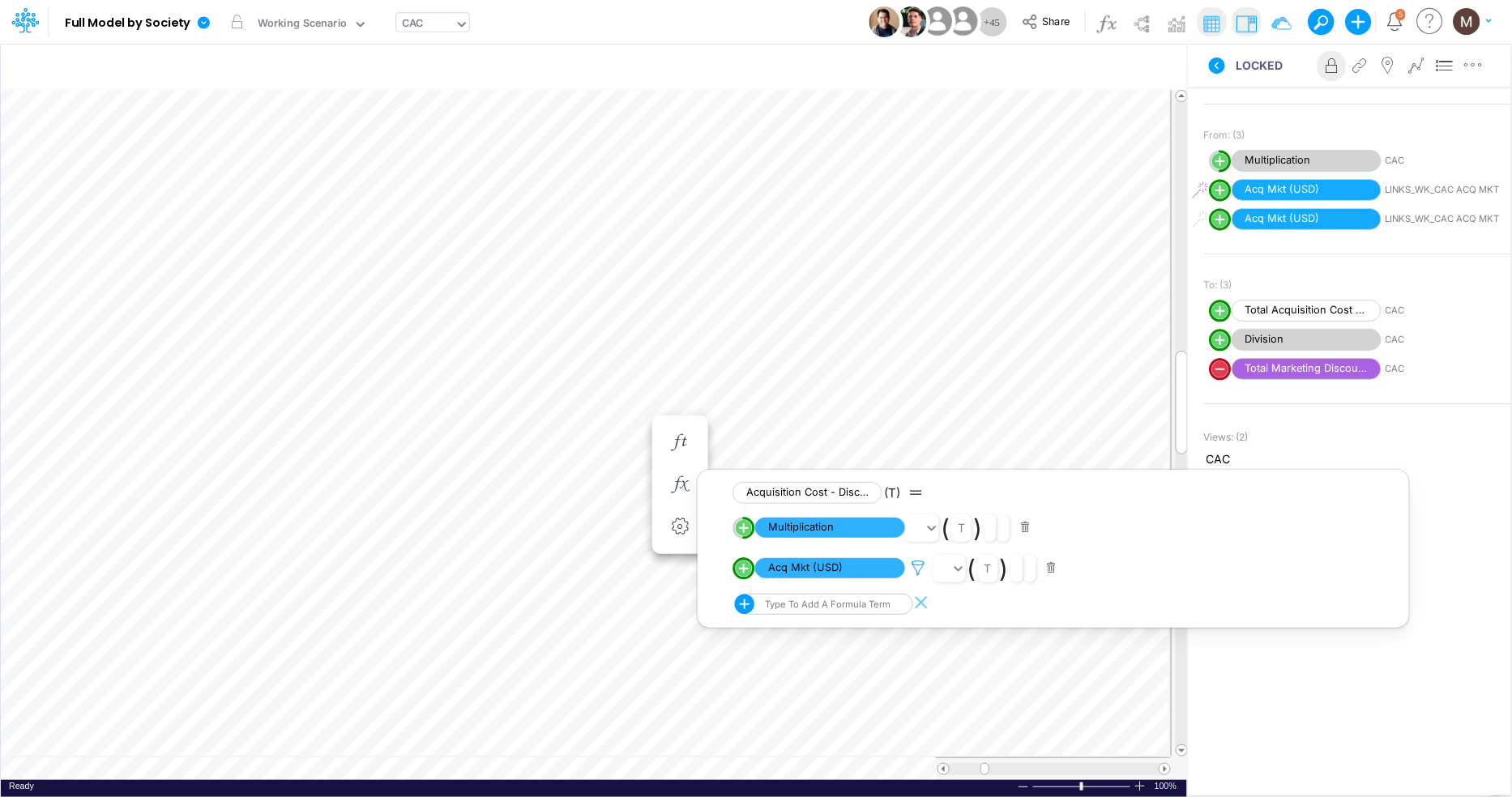
click at [919, 571] on icon at bounding box center [919, 568] width 24 height 17
click at [616, 419] on div at bounding box center [756, 403] width 1512 height 790
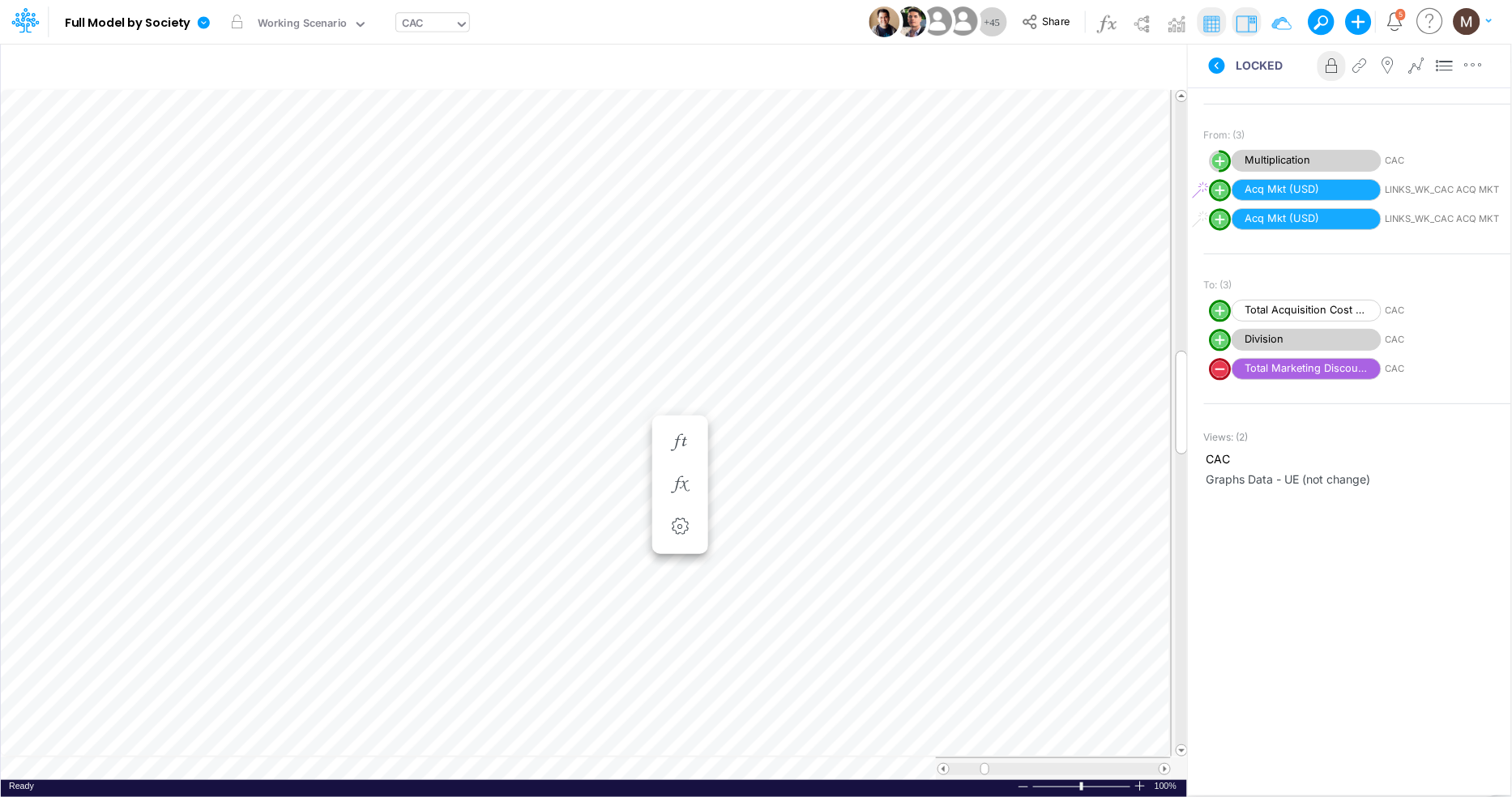
scroll to position [0, 1]
click at [680, 494] on button "button" at bounding box center [680, 485] width 30 height 32
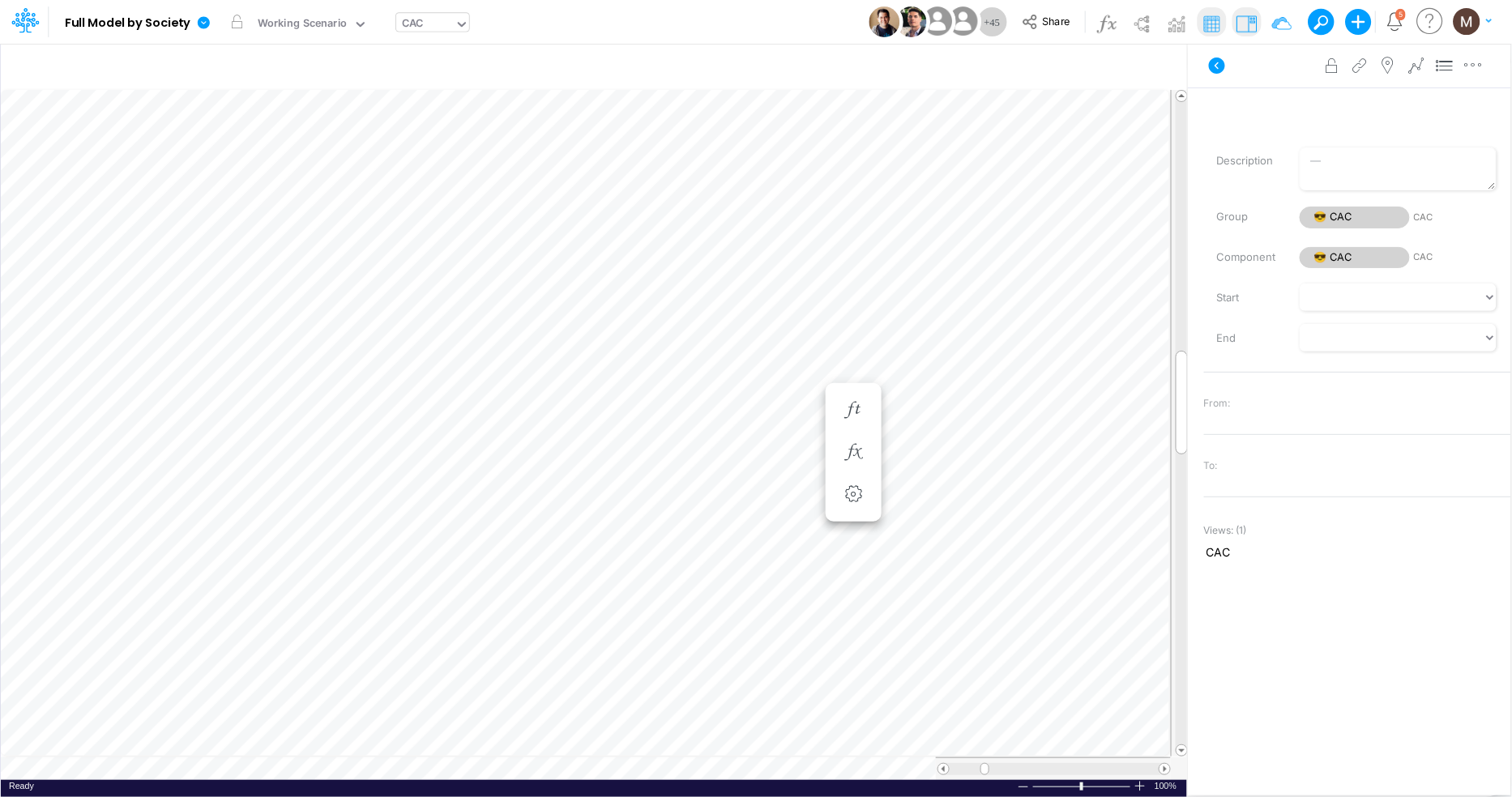
scroll to position [0, 1]
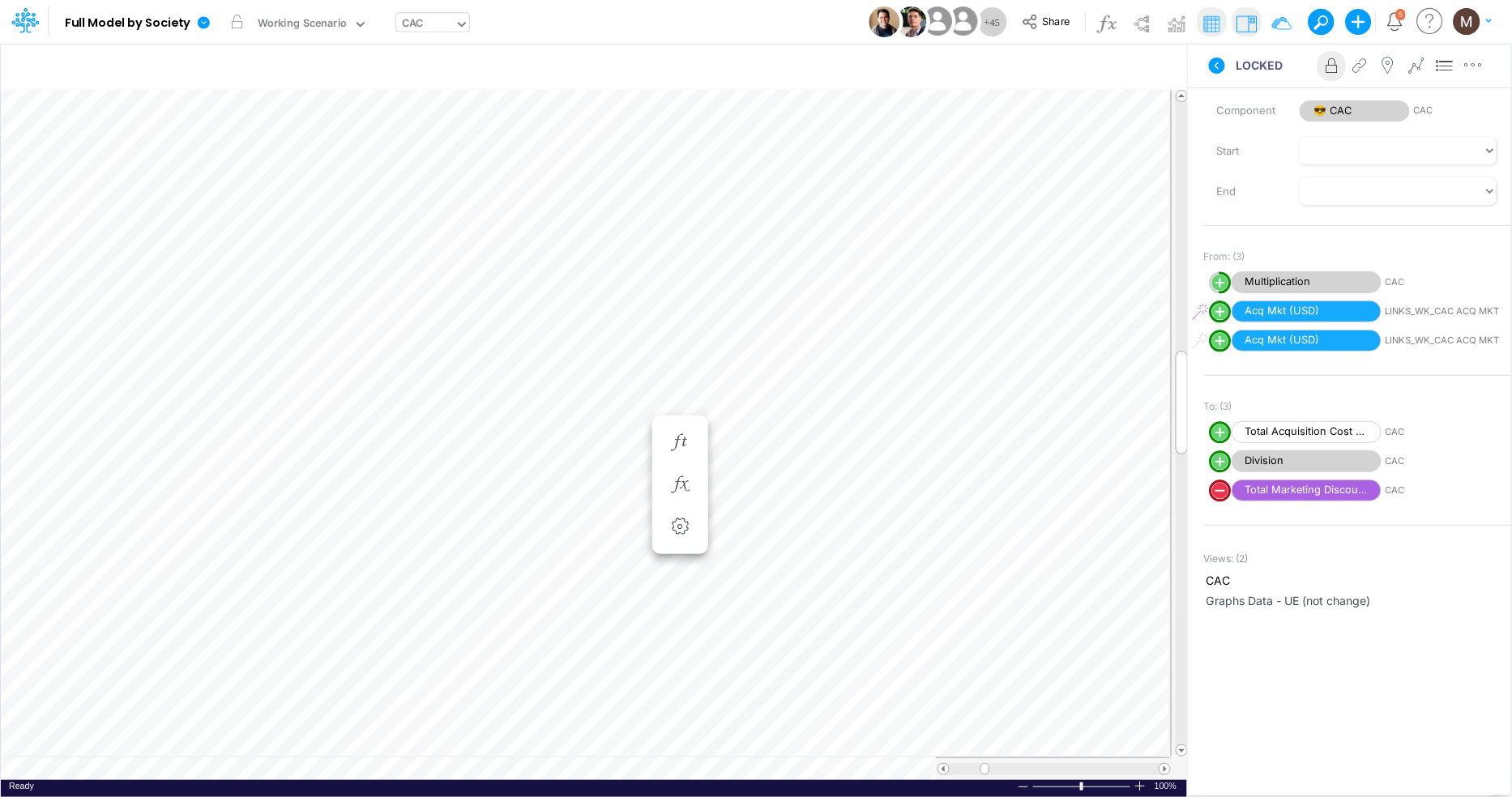
scroll to position [162, 0]
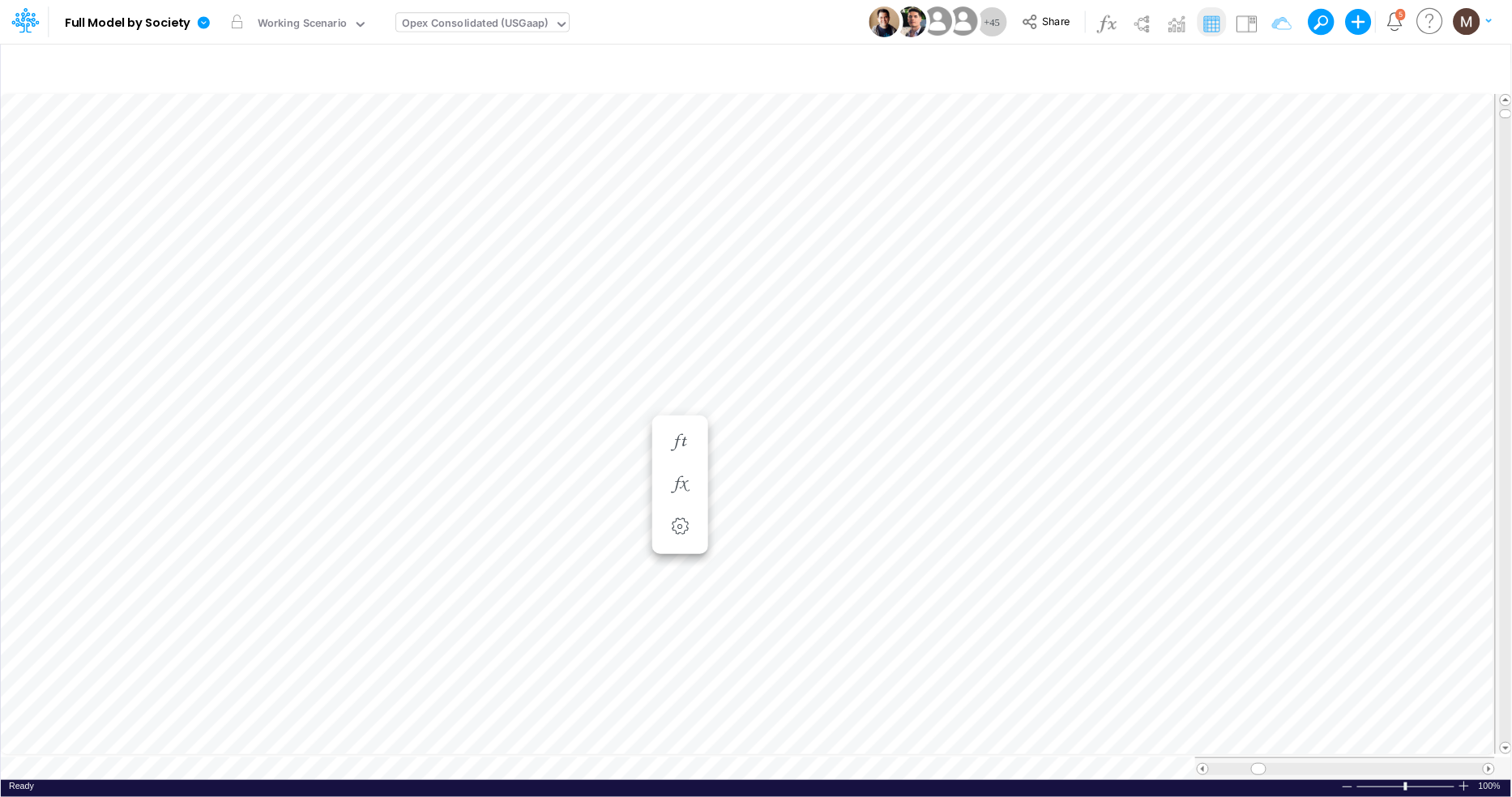
type input "Consolidated FS - USGAAP"
click at [1239, 18] on img at bounding box center [1247, 23] width 26 height 26
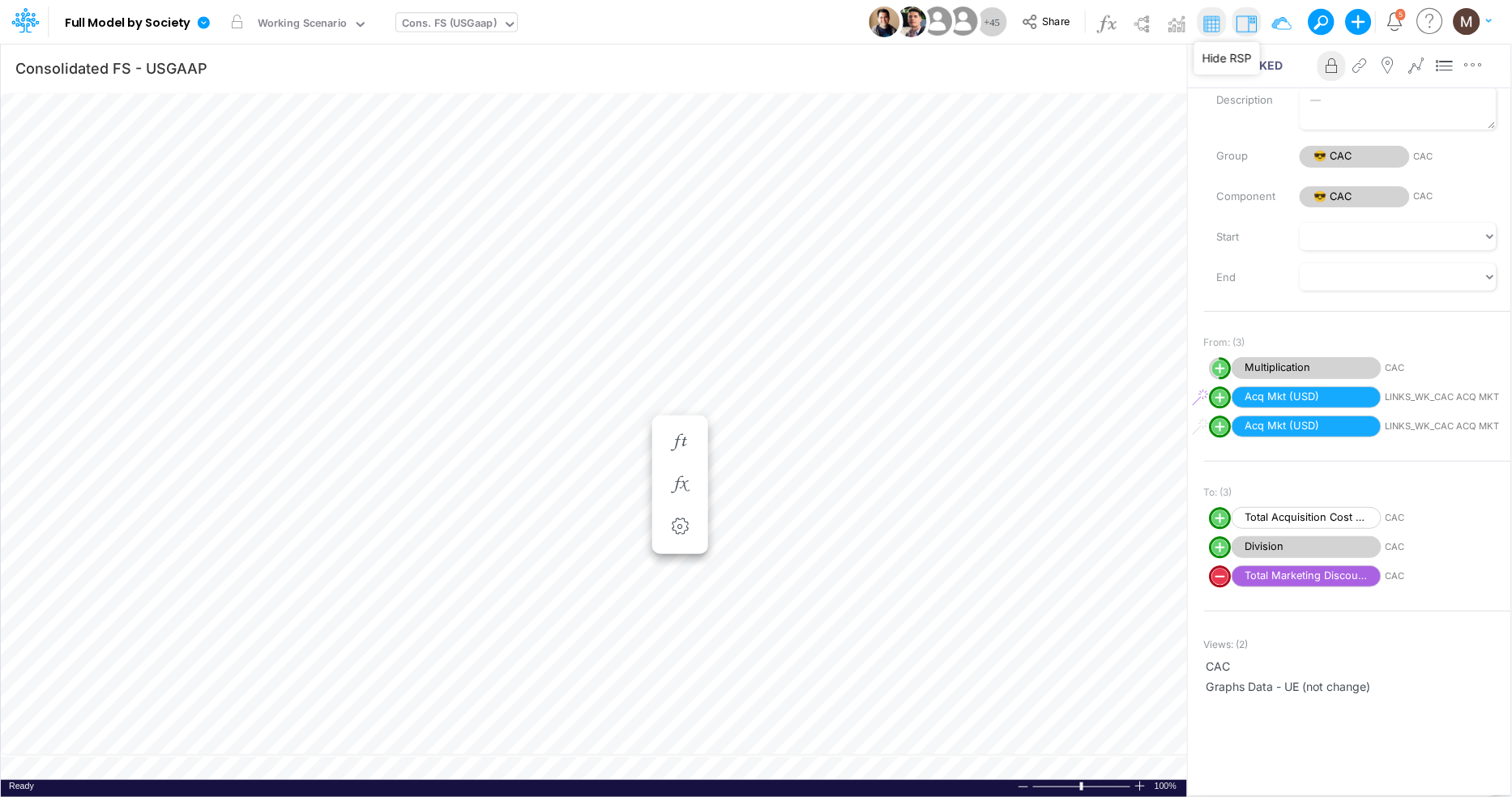
scroll to position [57, 0]
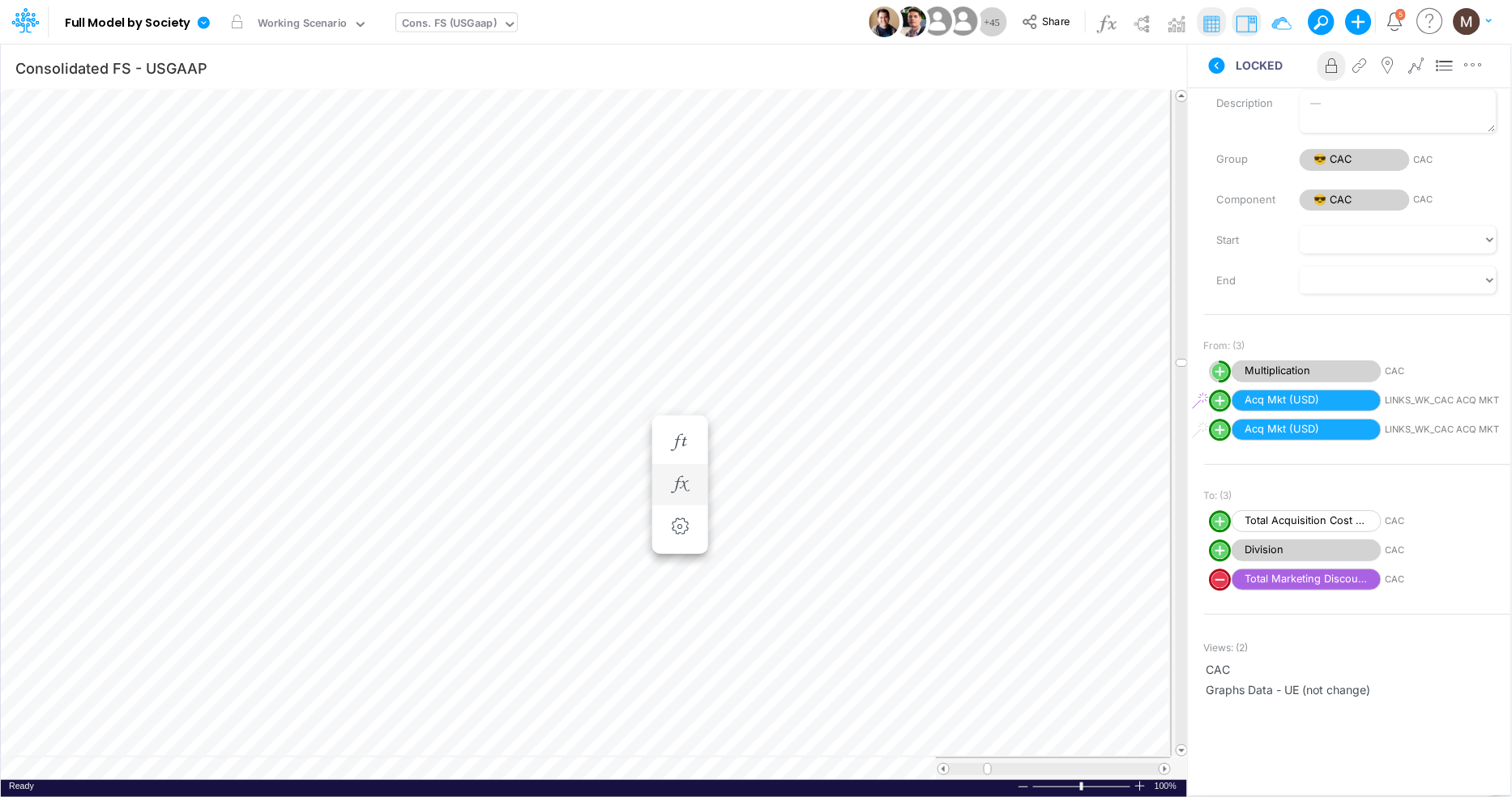
click at [696, 481] on li at bounding box center [680, 485] width 56 height 42
click at [680, 483] on icon "button" at bounding box center [680, 485] width 24 height 17
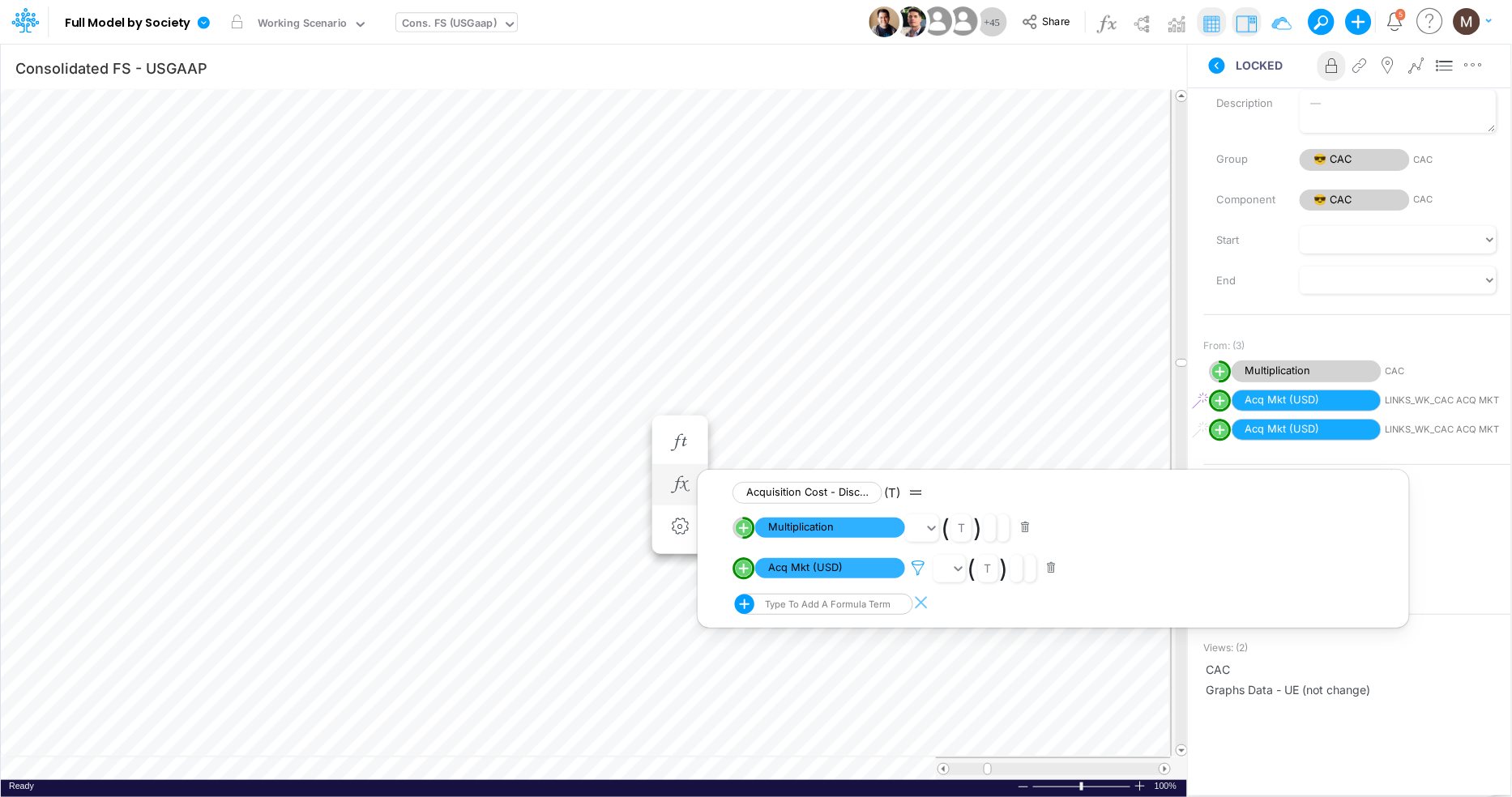
click at [918, 565] on icon at bounding box center [919, 568] width 24 height 17
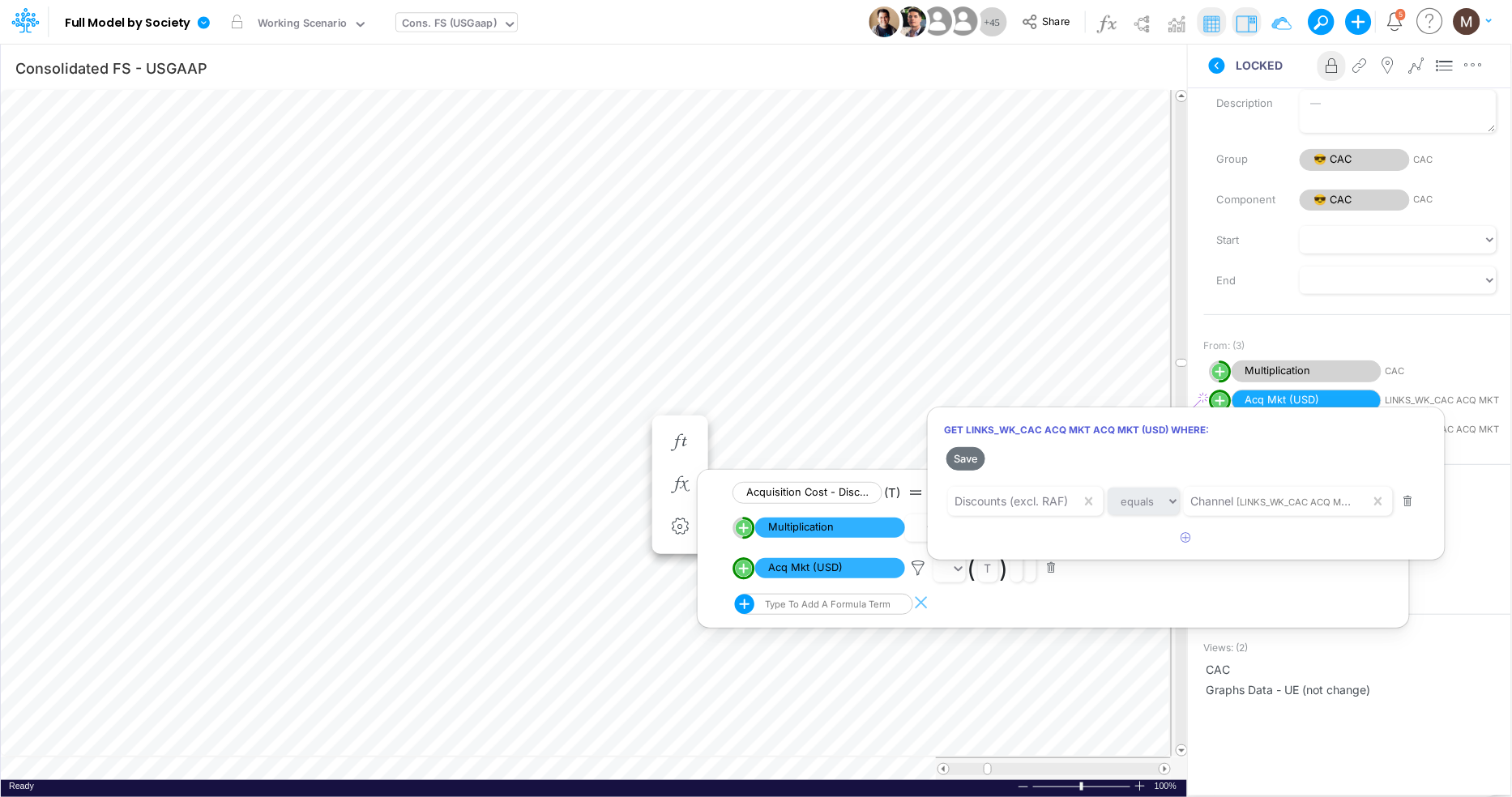
click at [700, 768] on div at bounding box center [756, 403] width 1512 height 790
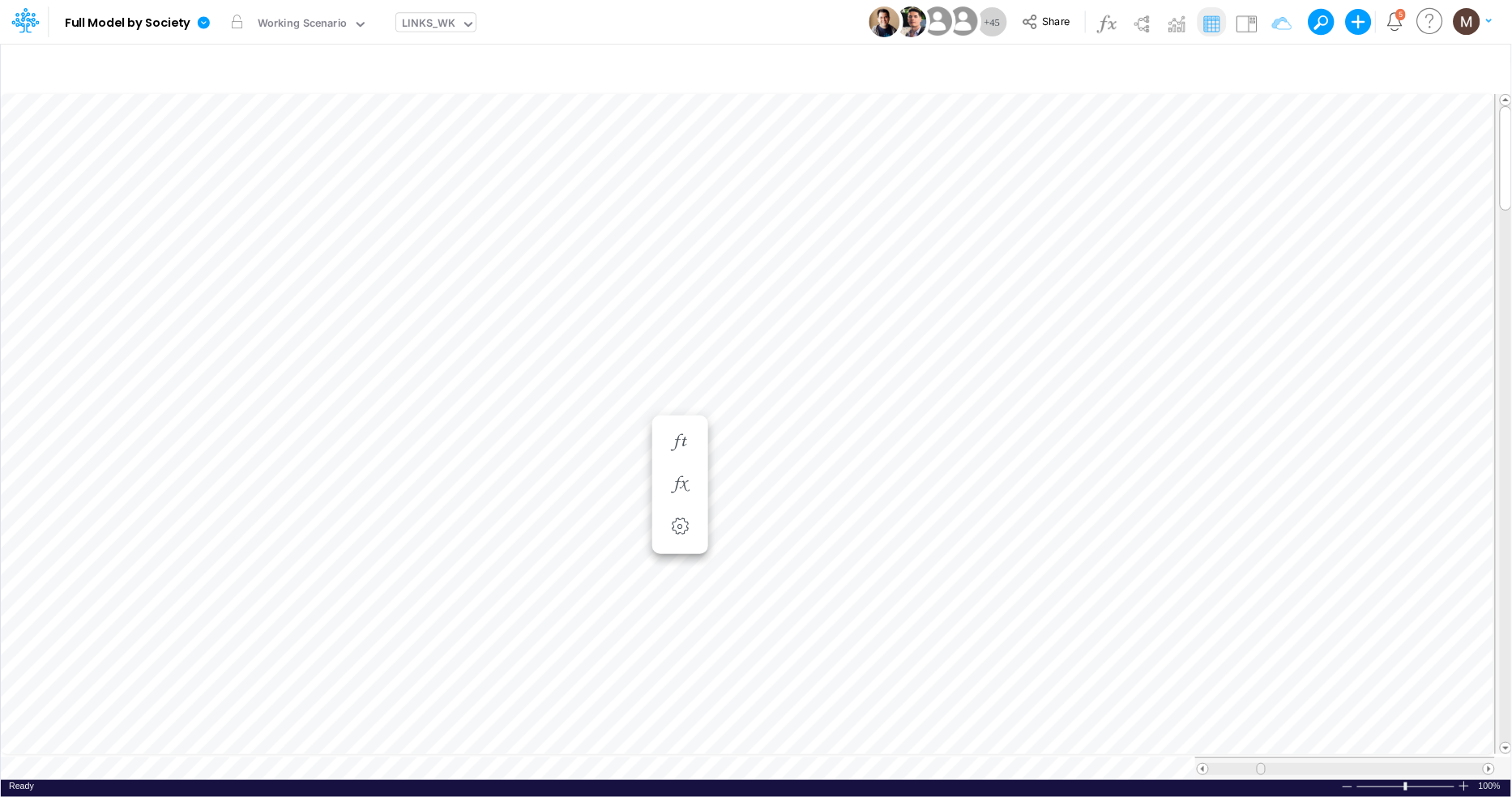
drag, startPoint x: 1212, startPoint y: 757, endPoint x: 1260, endPoint y: 759, distance: 48.0
click at [1260, 764] on span at bounding box center [1261, 768] width 10 height 10
click at [1264, 68] on icon "button" at bounding box center [1272, 69] width 24 height 17
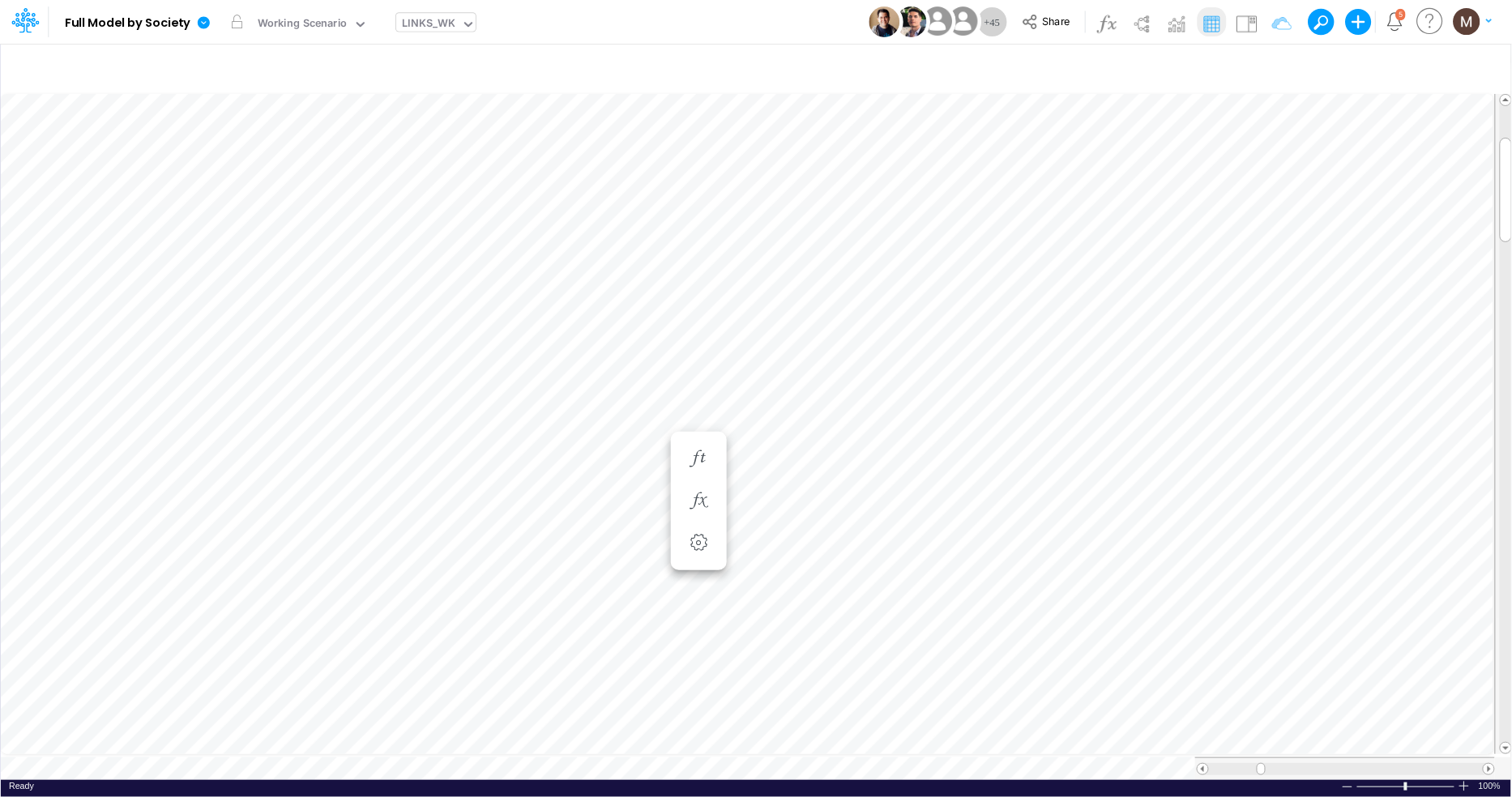
scroll to position [0, 1]
click at [836, 386] on icon "button" at bounding box center [830, 394] width 24 height 17
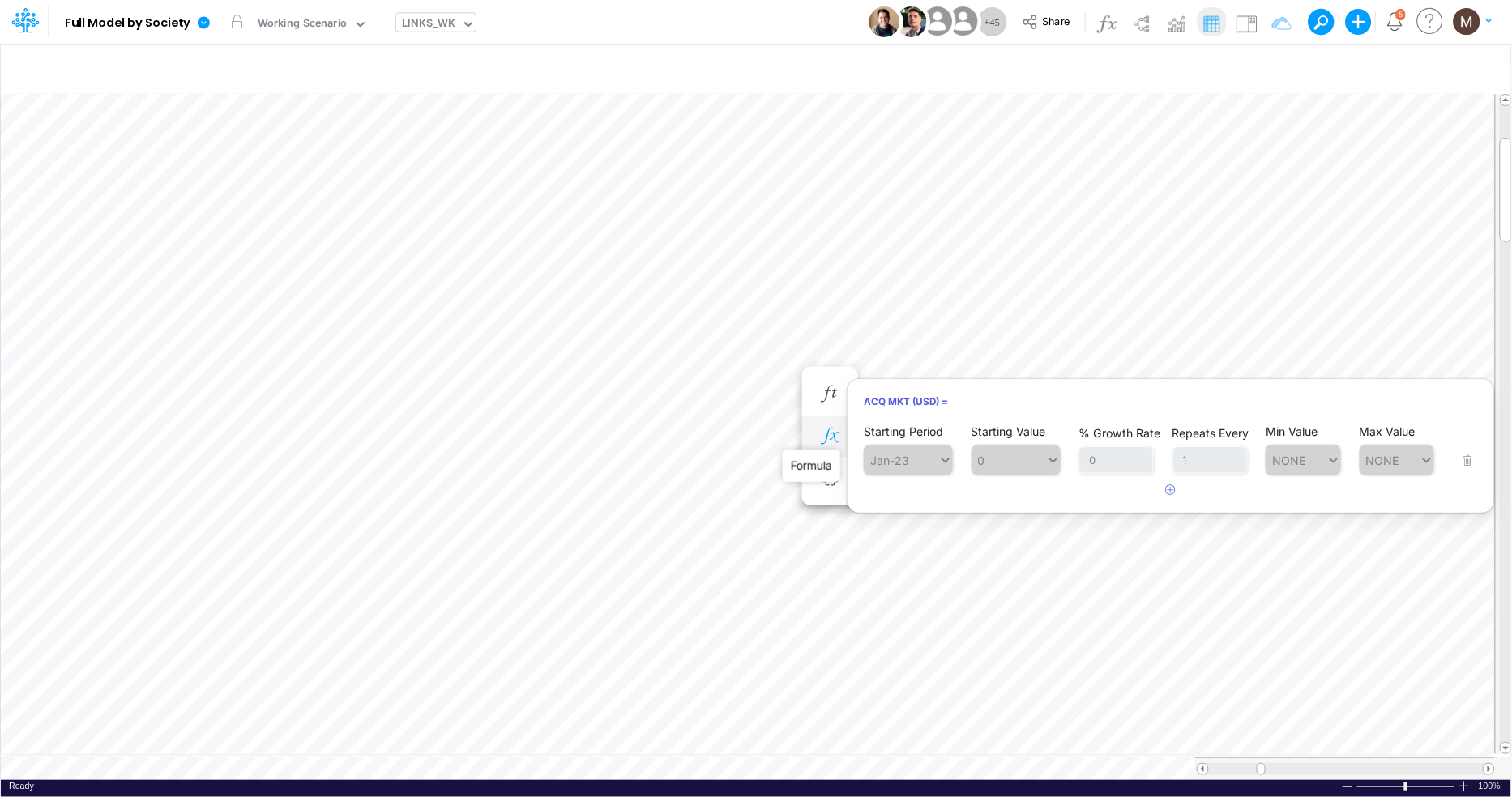
click at [835, 436] on icon "button" at bounding box center [830, 436] width 24 height 17
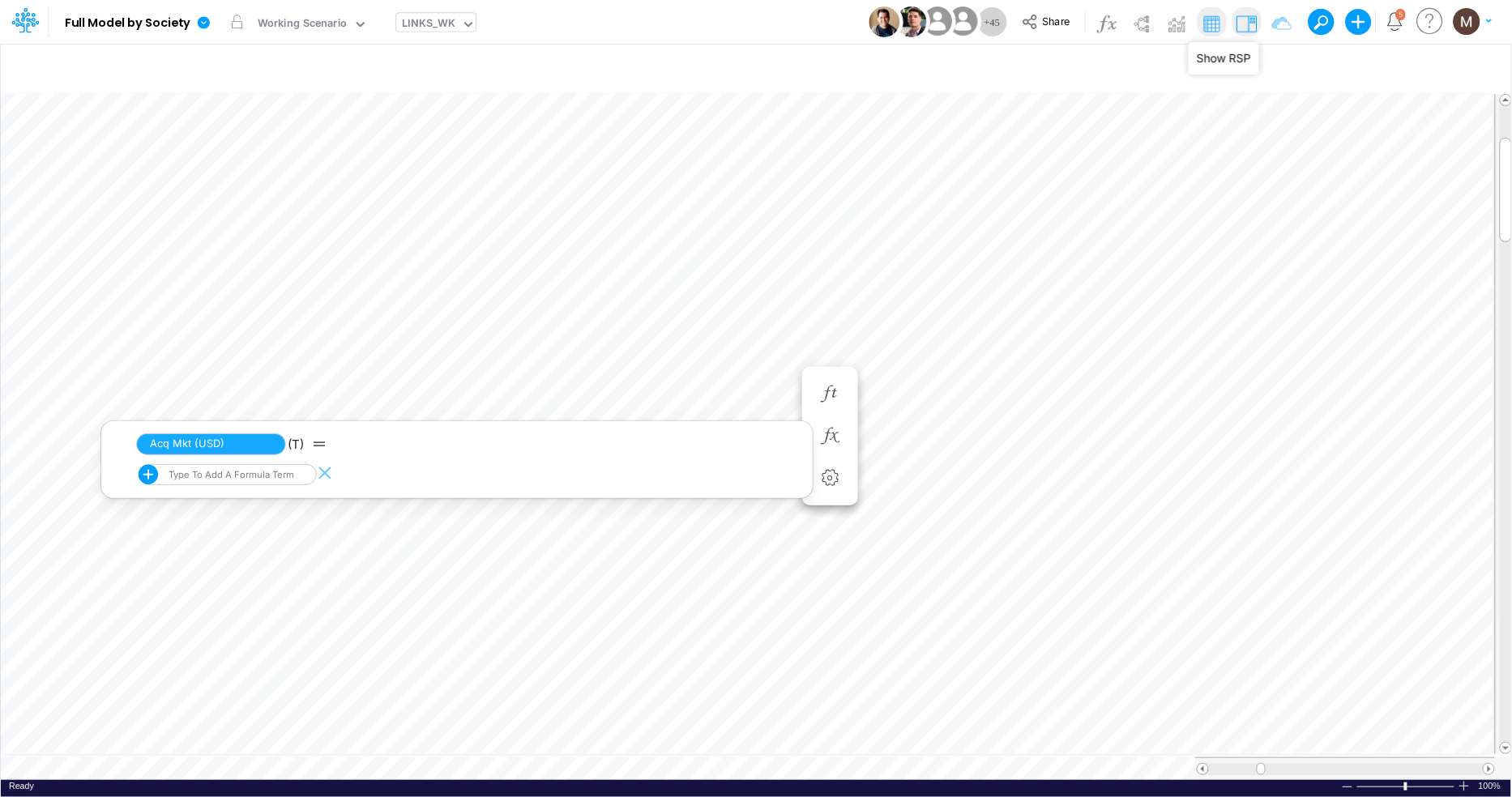
click at [1242, 19] on img at bounding box center [1247, 23] width 26 height 26
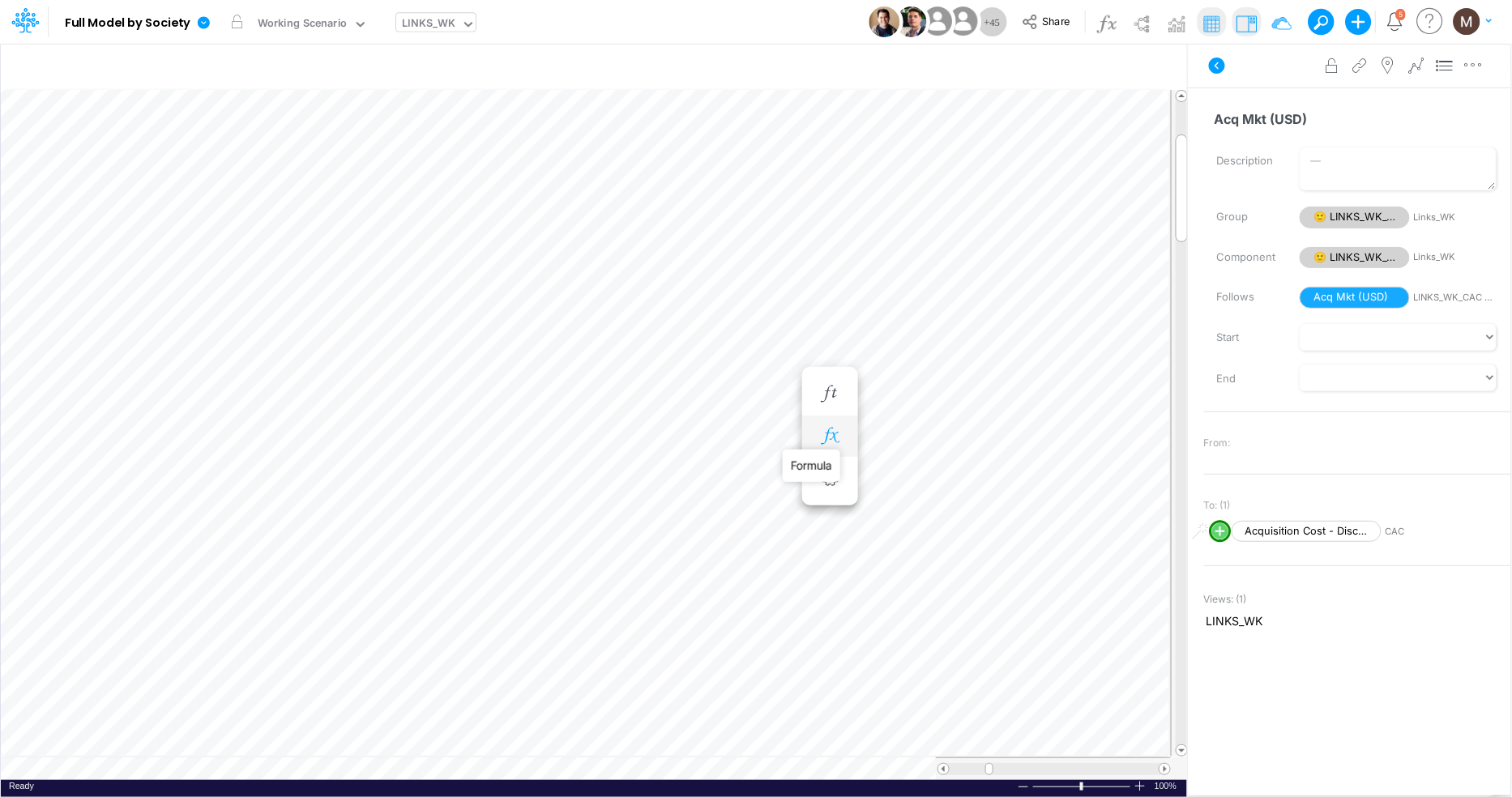
click at [834, 435] on icon "button" at bounding box center [830, 436] width 24 height 17
click at [212, 443] on span "Acq Mkt (USD)" at bounding box center [211, 445] width 150 height 22
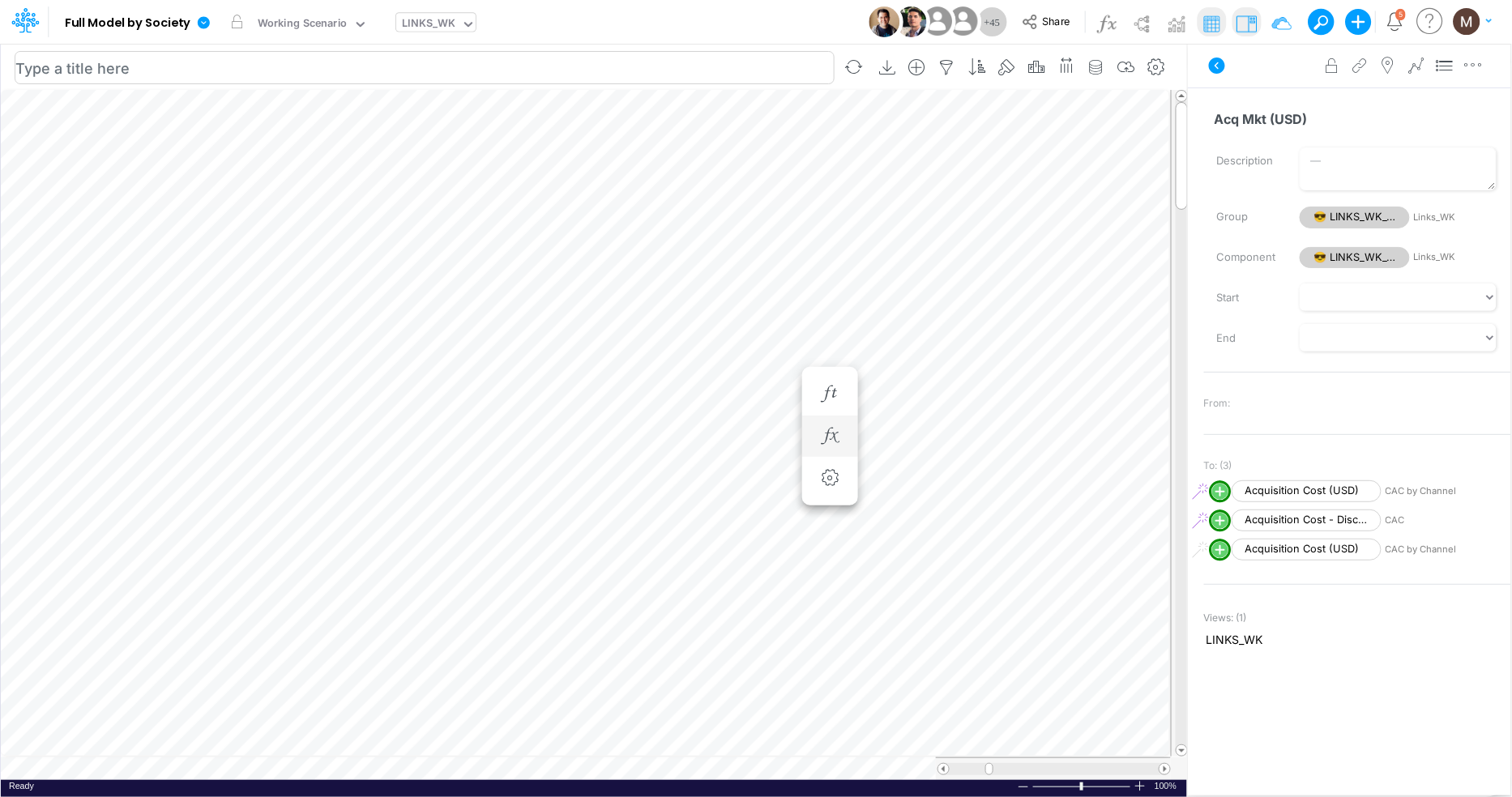
scroll to position [0, 1]
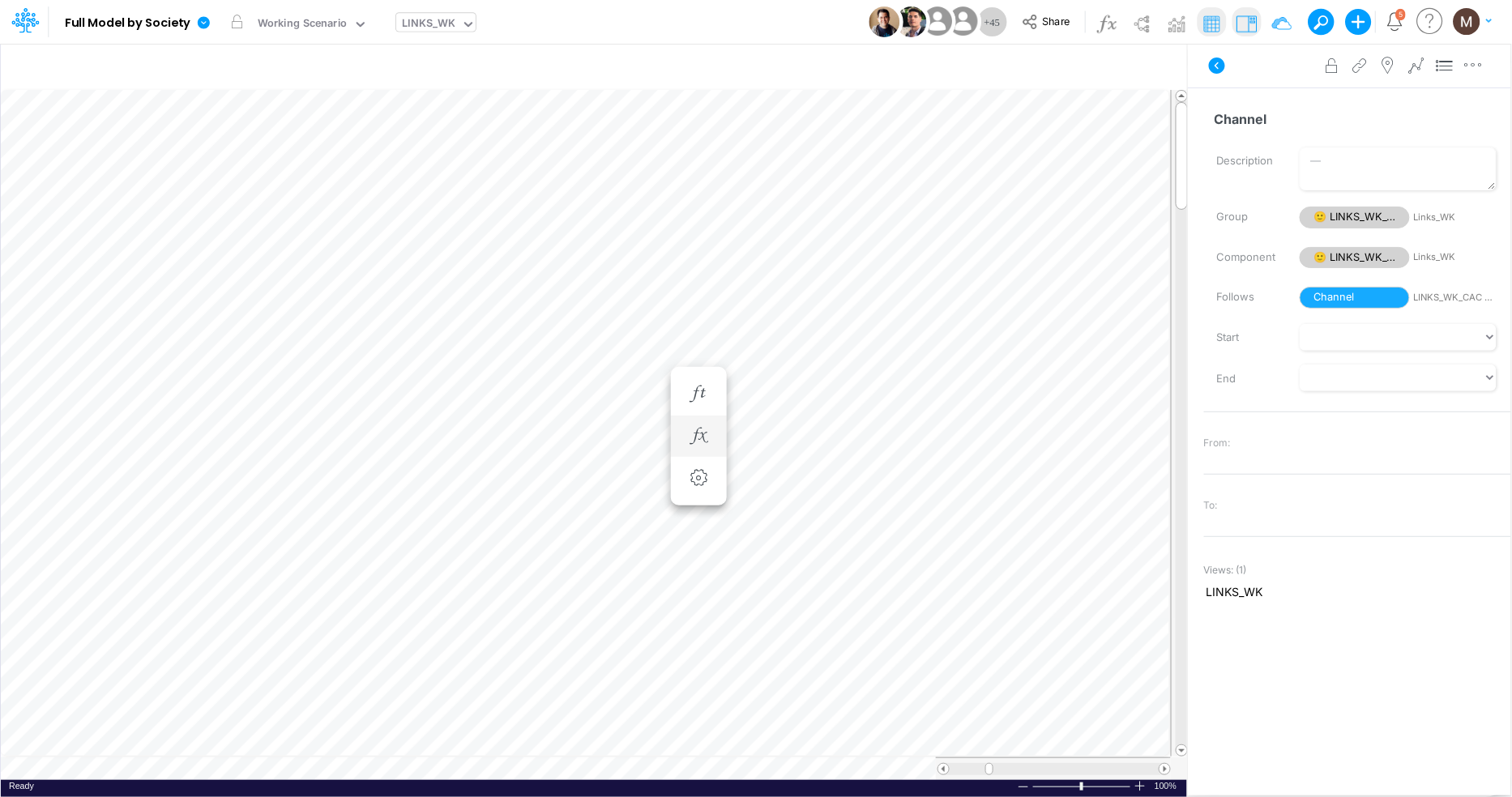
type input "Consolidated FS - USGAAP"
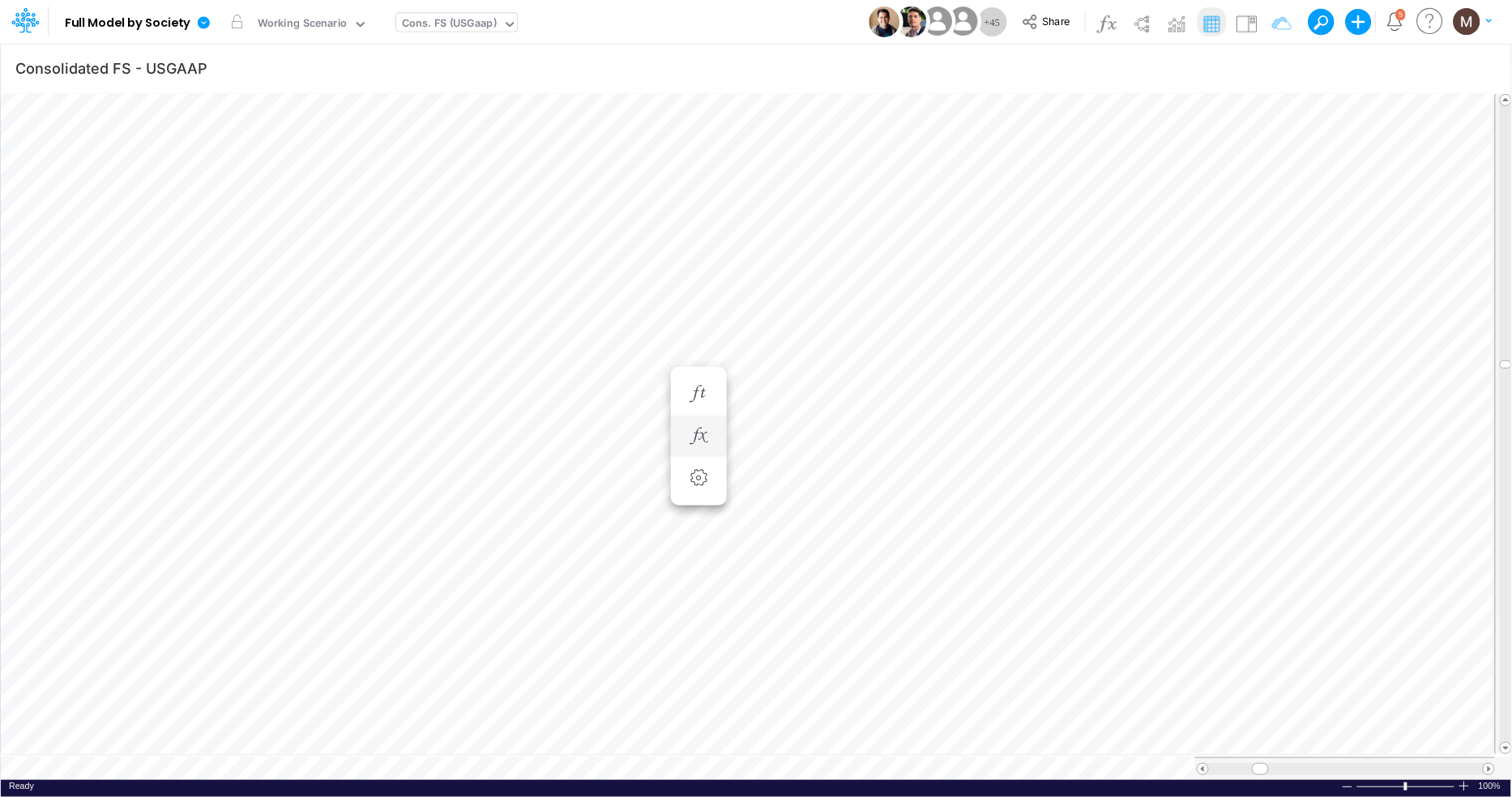
scroll to position [0, 1]
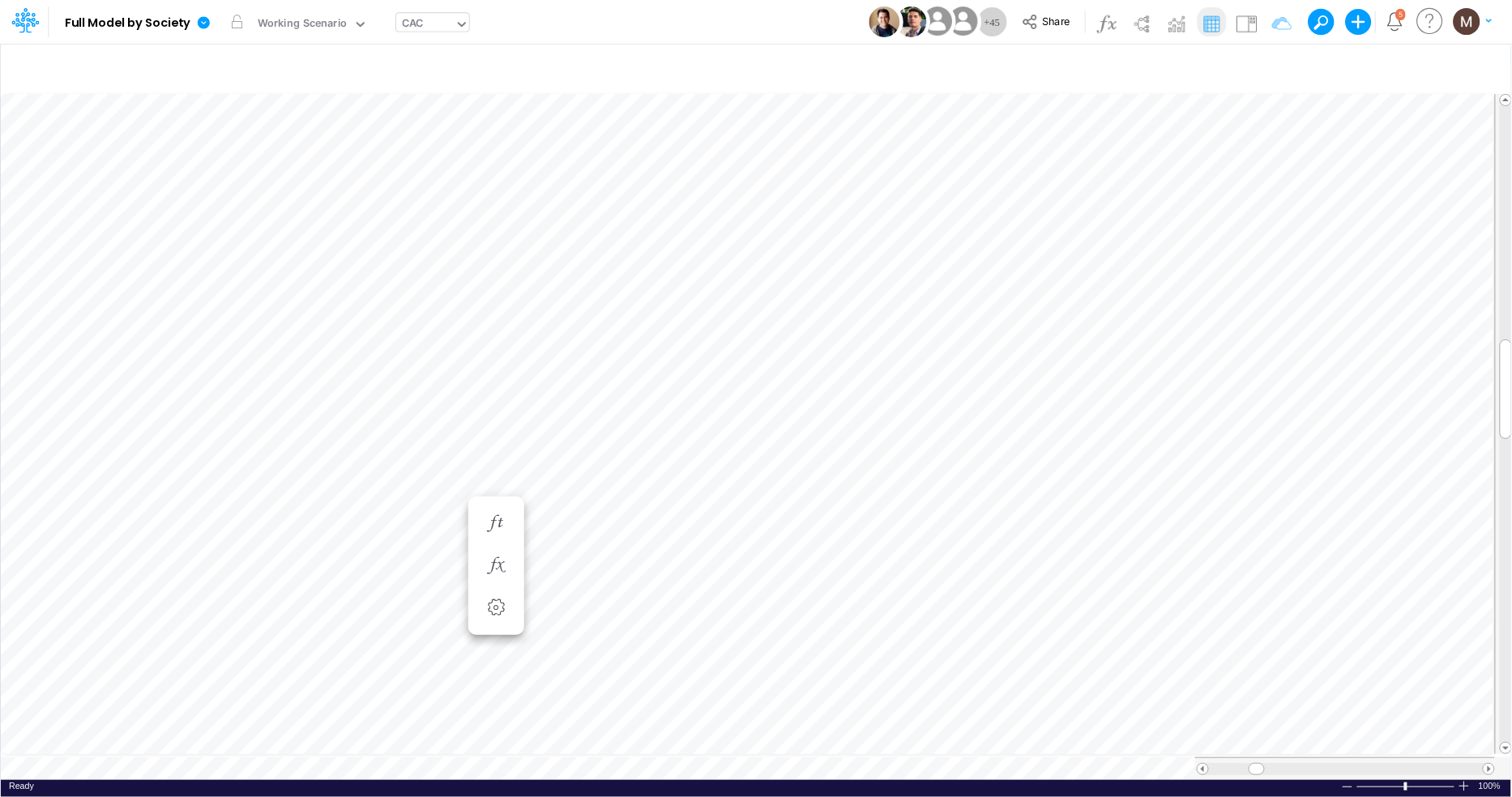
scroll to position [0, 1]
type input "Consolidated FS - USGAAP"
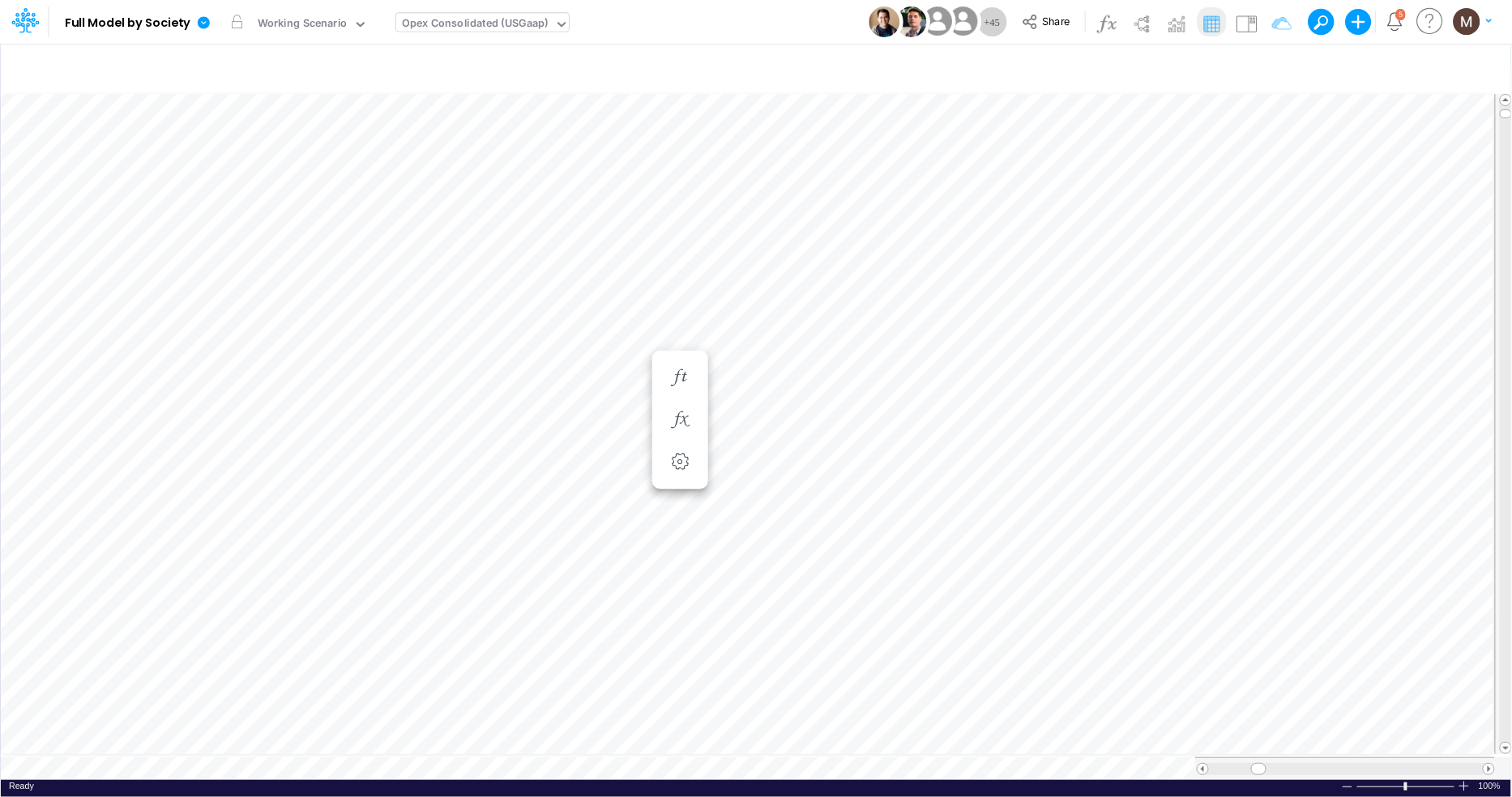
scroll to position [0, 1]
type input "Consolidated FS - USGAAP"
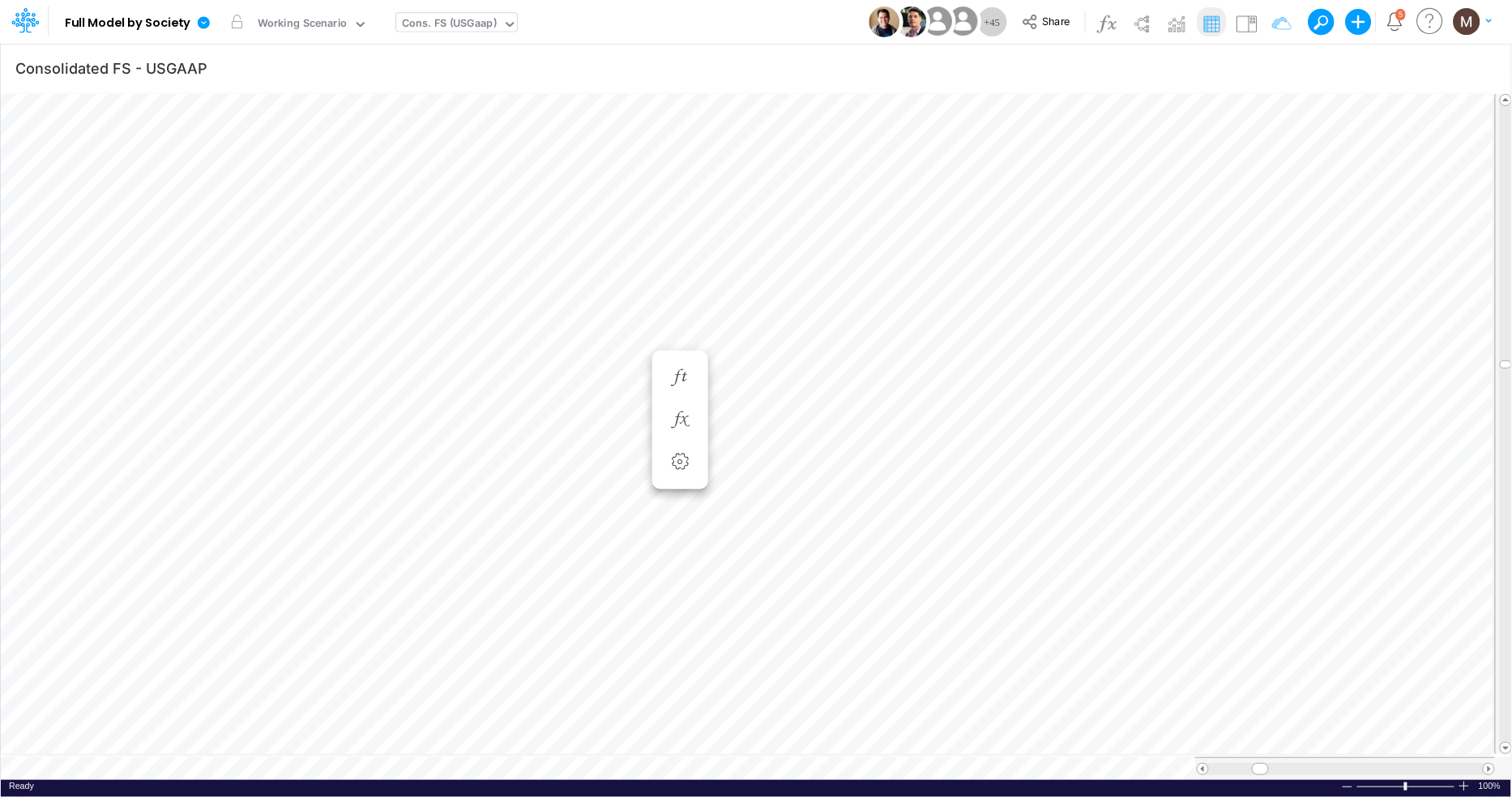
scroll to position [0, 1]
click at [447, 16] on div "Opex Consolidated (USGaap)" at bounding box center [476, 25] width 146 height 19
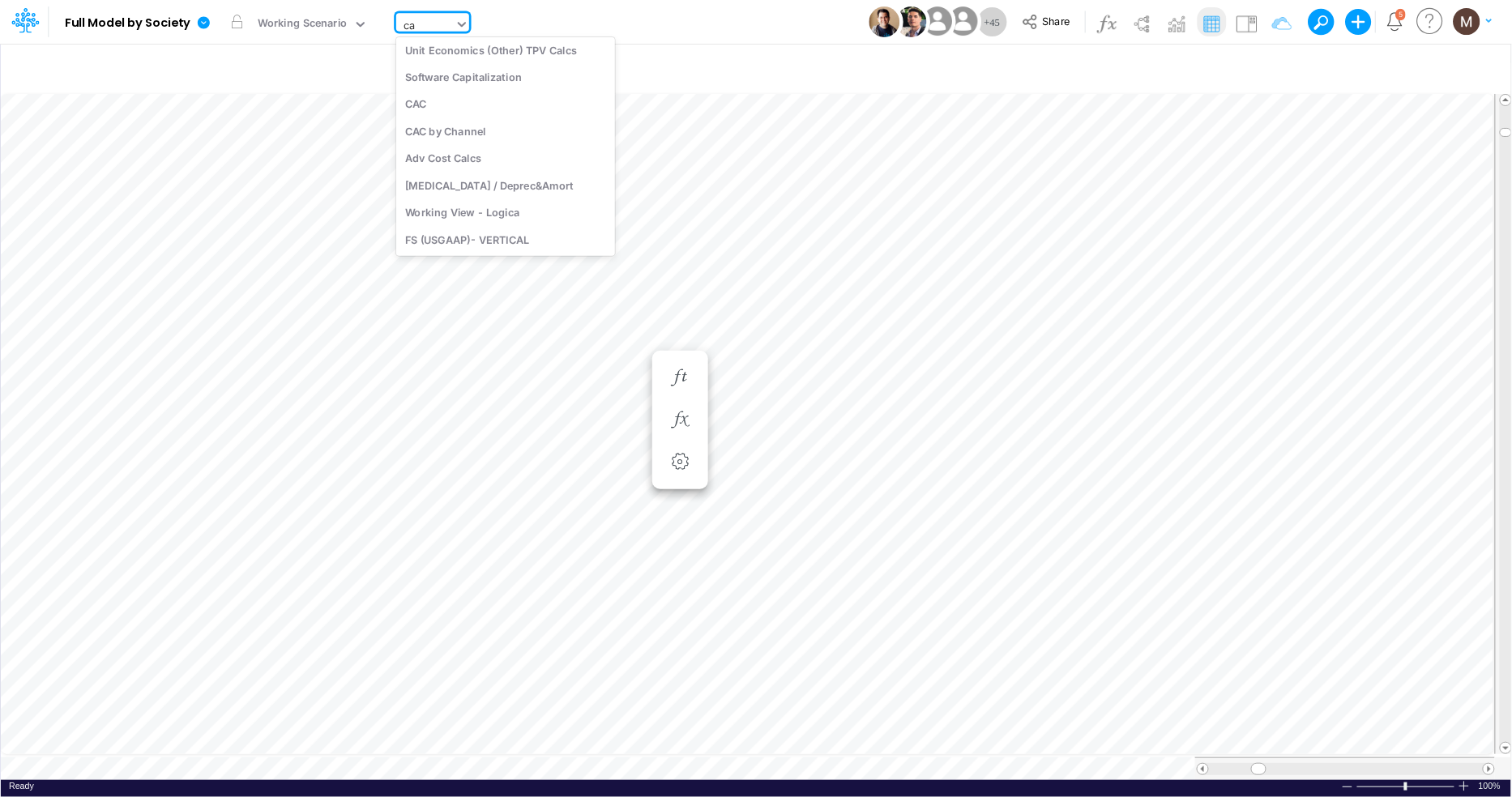
scroll to position [63, 0]
type input "cac"
click at [456, 77] on div "CAC by Channel" at bounding box center [506, 81] width 219 height 27
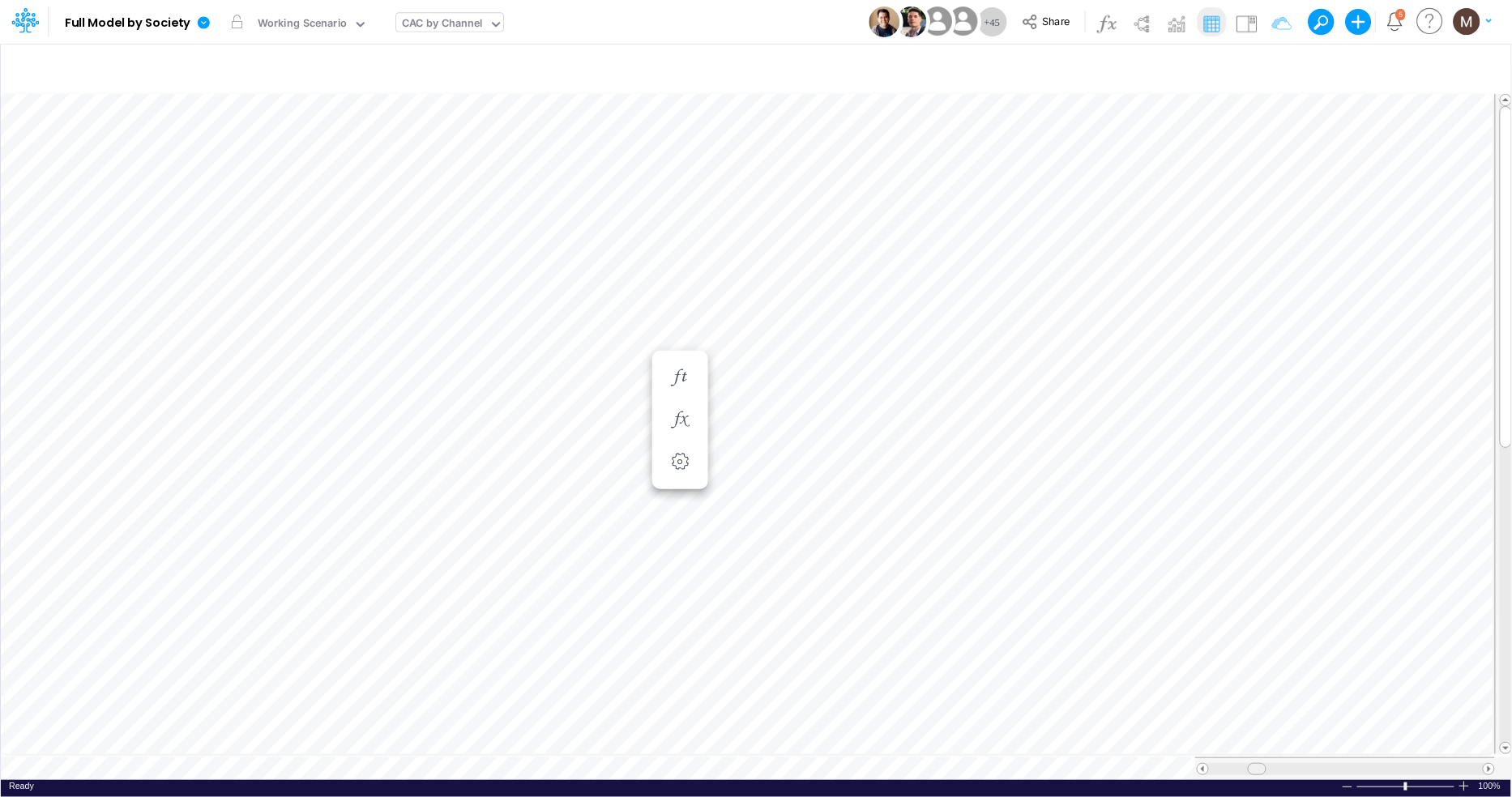
drag, startPoint x: 1241, startPoint y: 759, endPoint x: 1261, endPoint y: 757, distance: 20.1
click at [1261, 764] on span at bounding box center [1256, 768] width 10 height 10
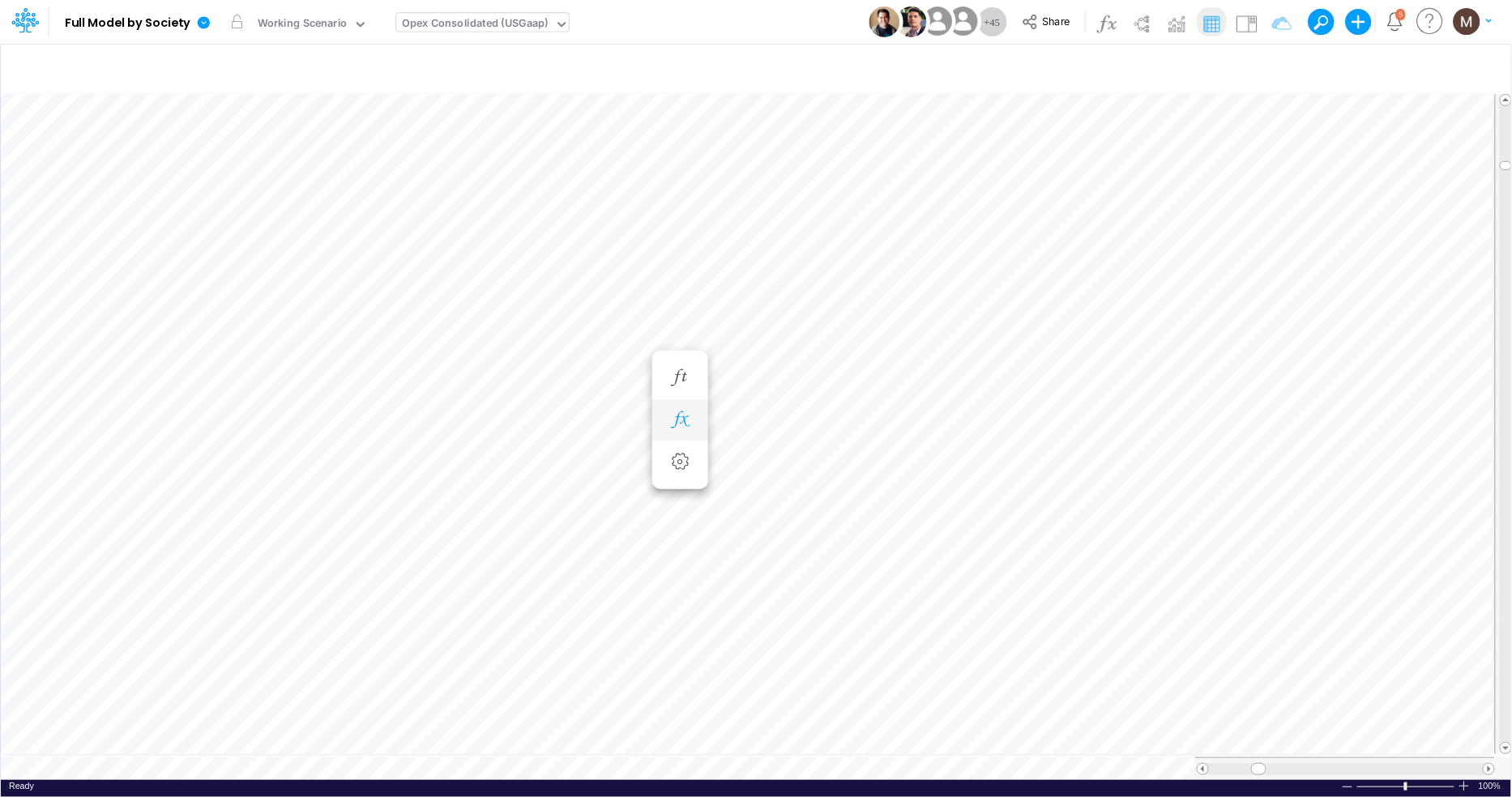
click at [680, 414] on icon "button" at bounding box center [680, 420] width 24 height 17
click at [916, 465] on icon at bounding box center [919, 462] width 24 height 17
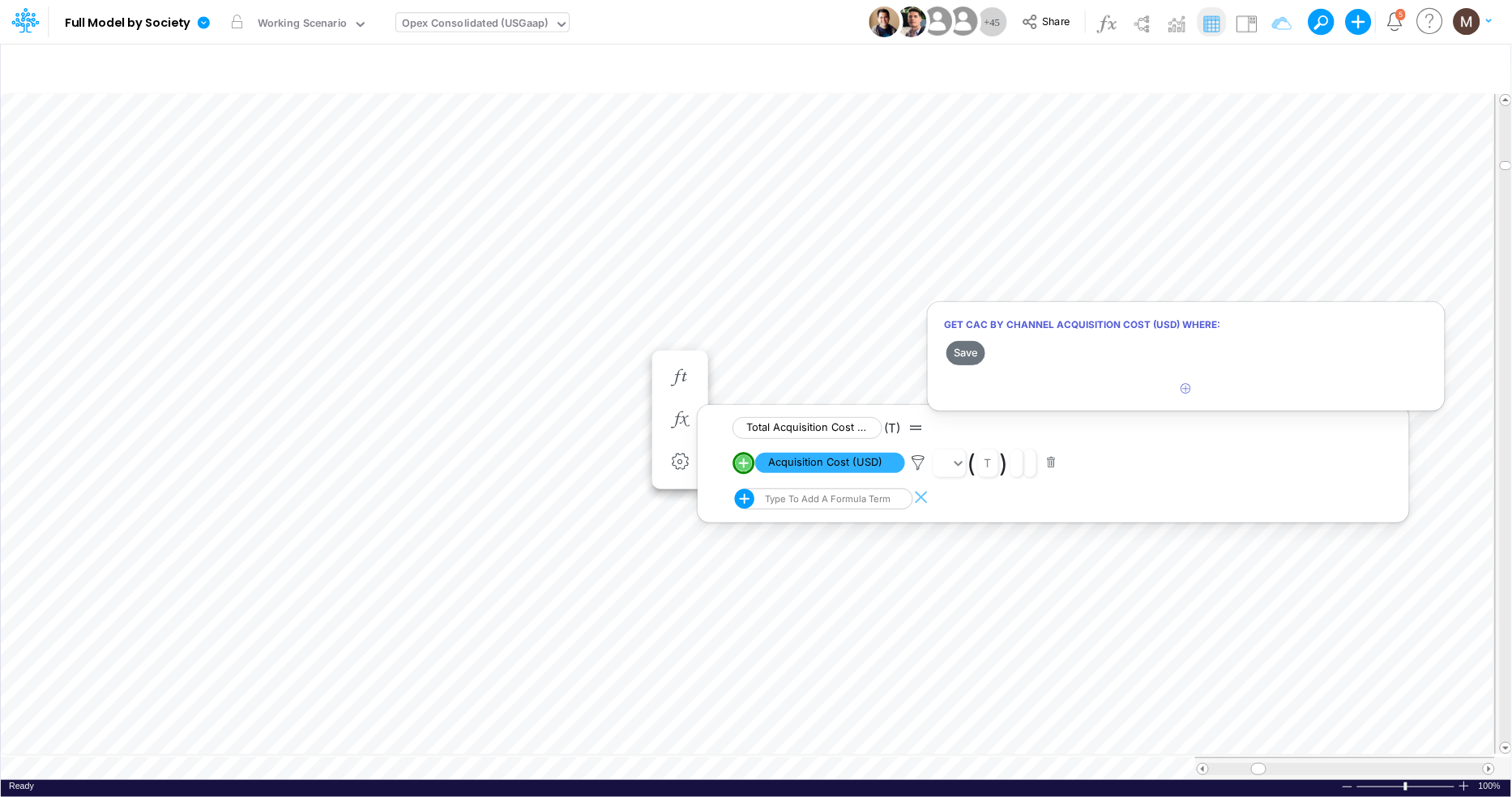
click at [1245, 28] on div at bounding box center [756, 403] width 1512 height 790
click at [1248, 29] on img at bounding box center [1247, 23] width 26 height 26
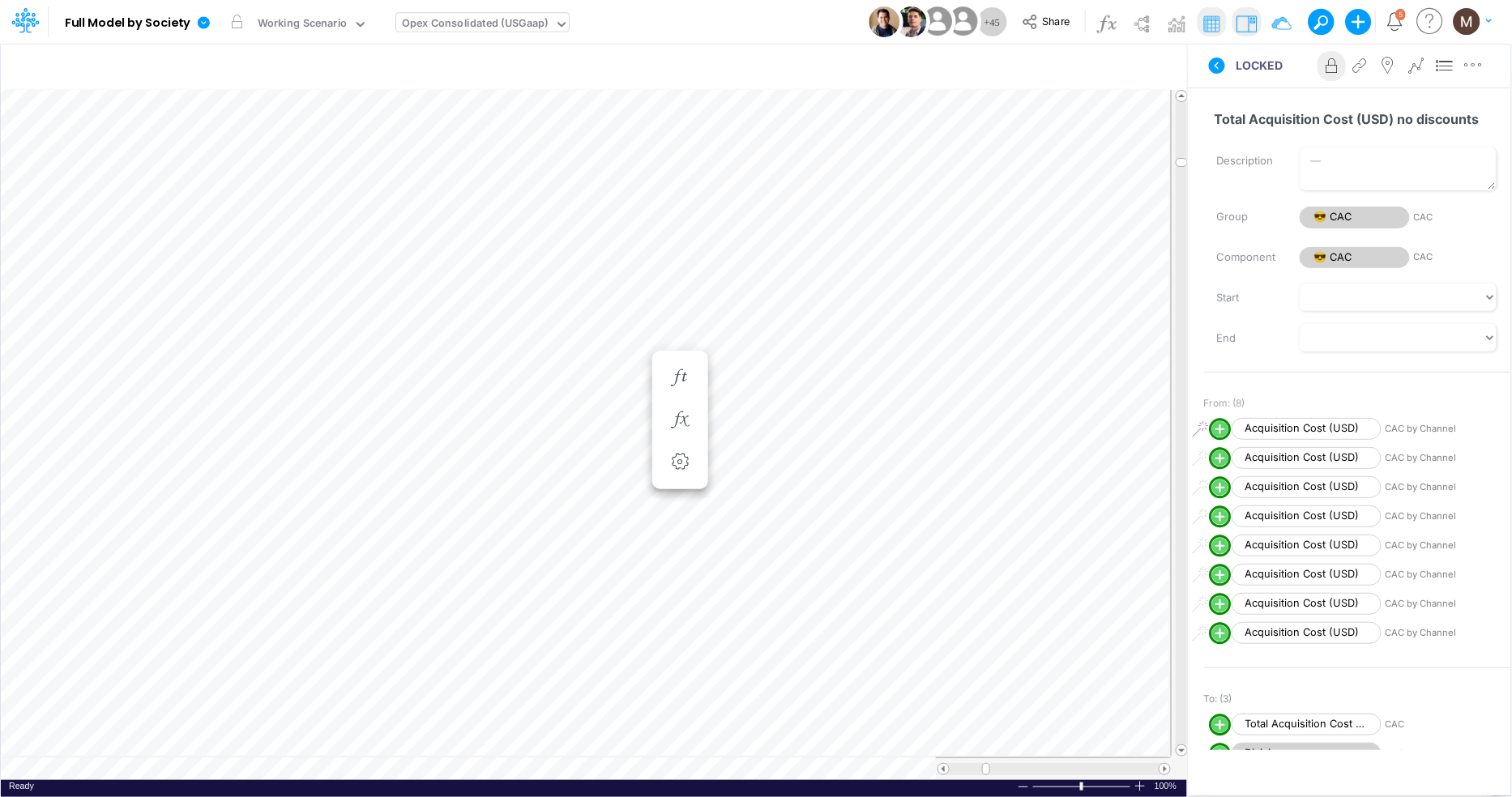
scroll to position [358, 0]
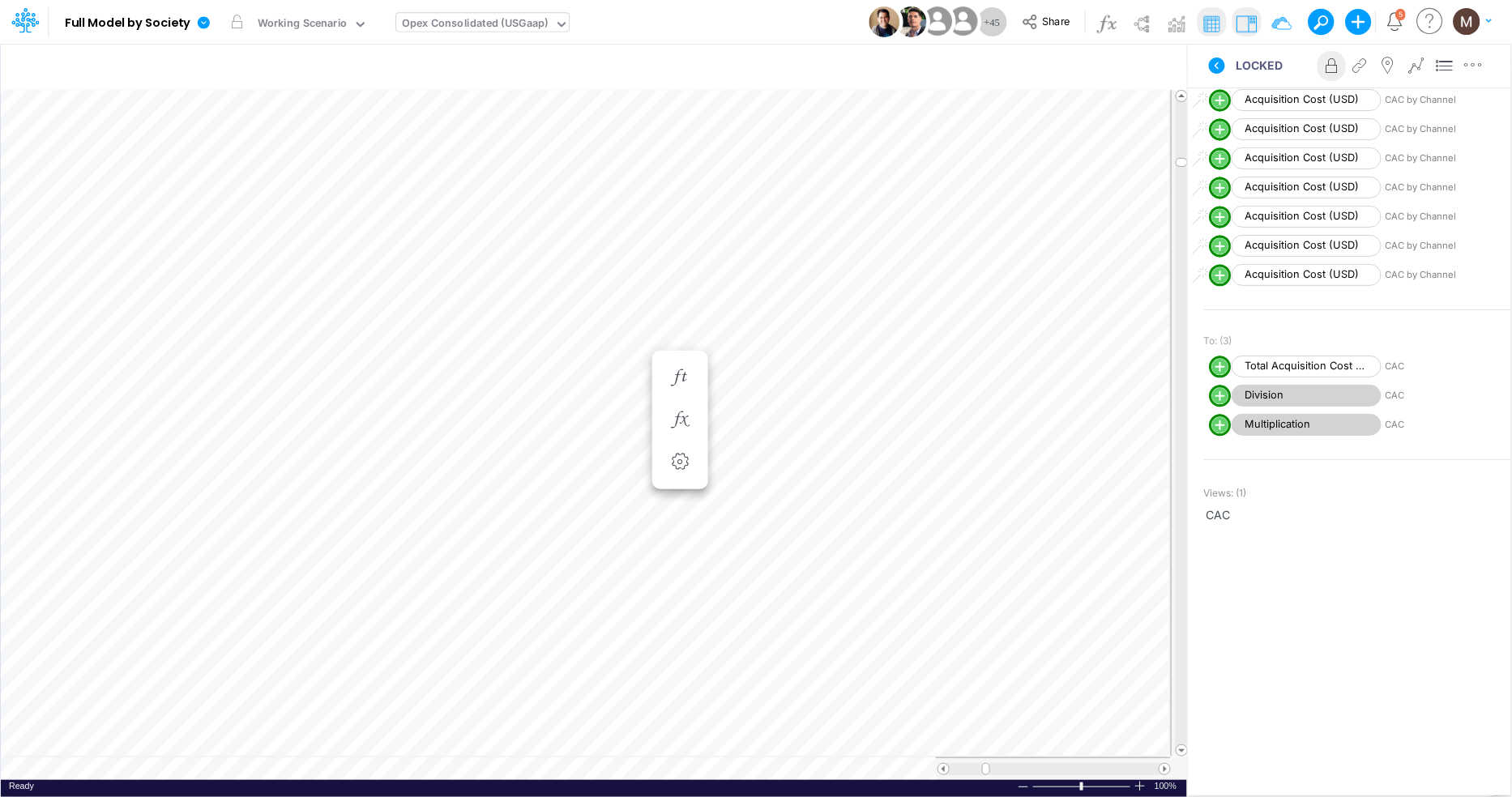
type input "Consolidated FS - USGAAP"
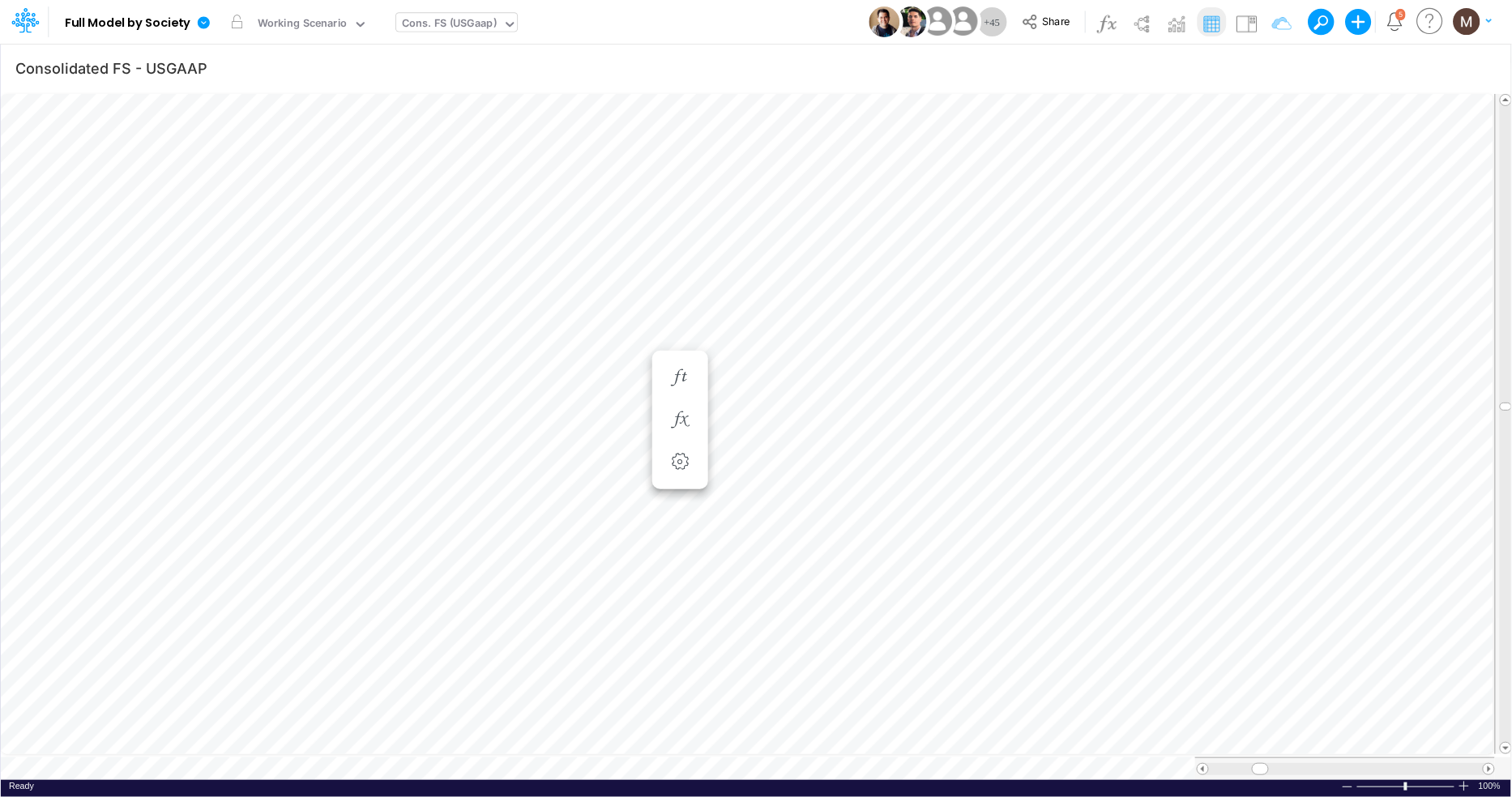
scroll to position [0, 1]
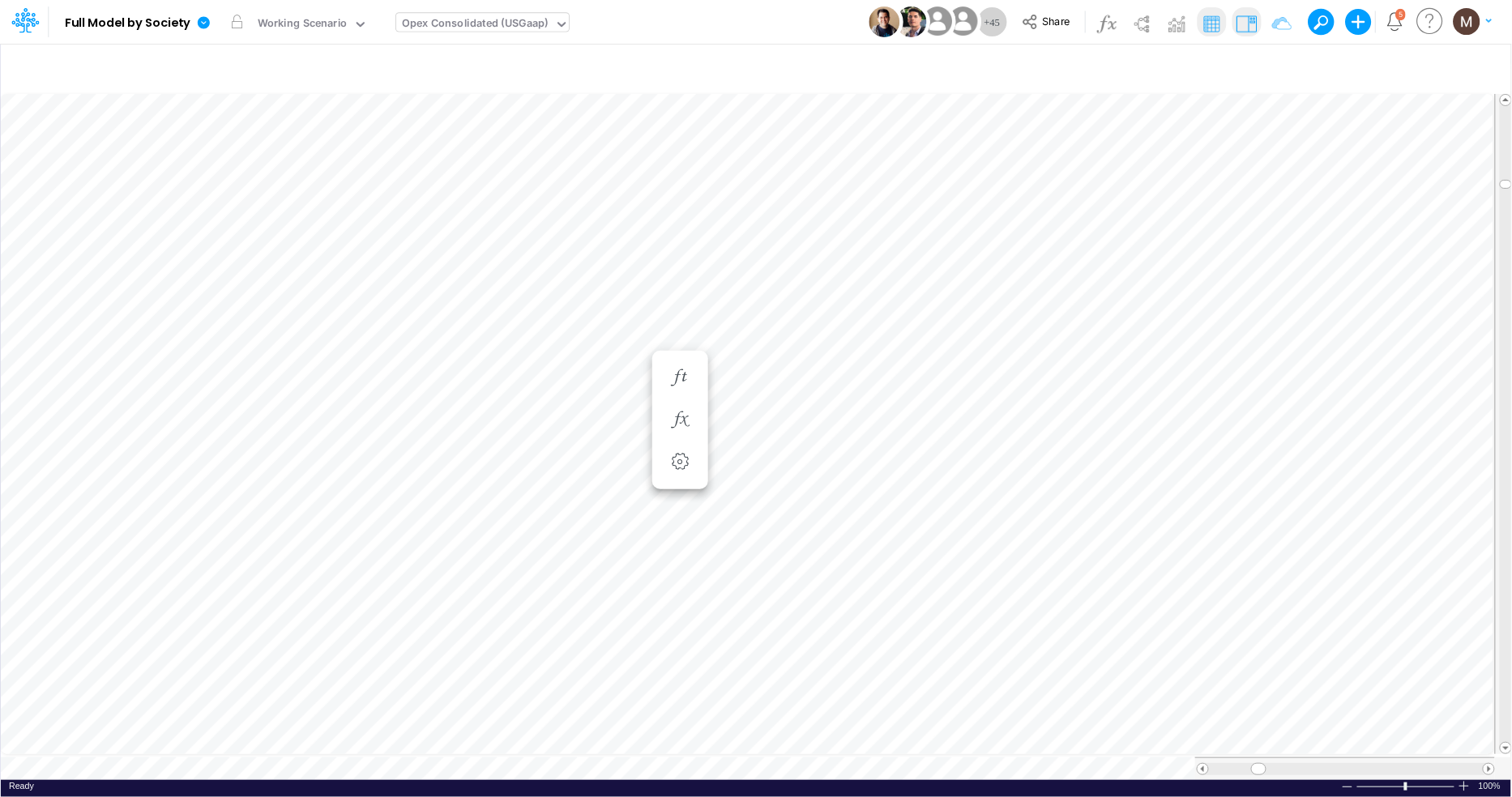
click at [1237, 29] on img at bounding box center [1247, 23] width 26 height 26
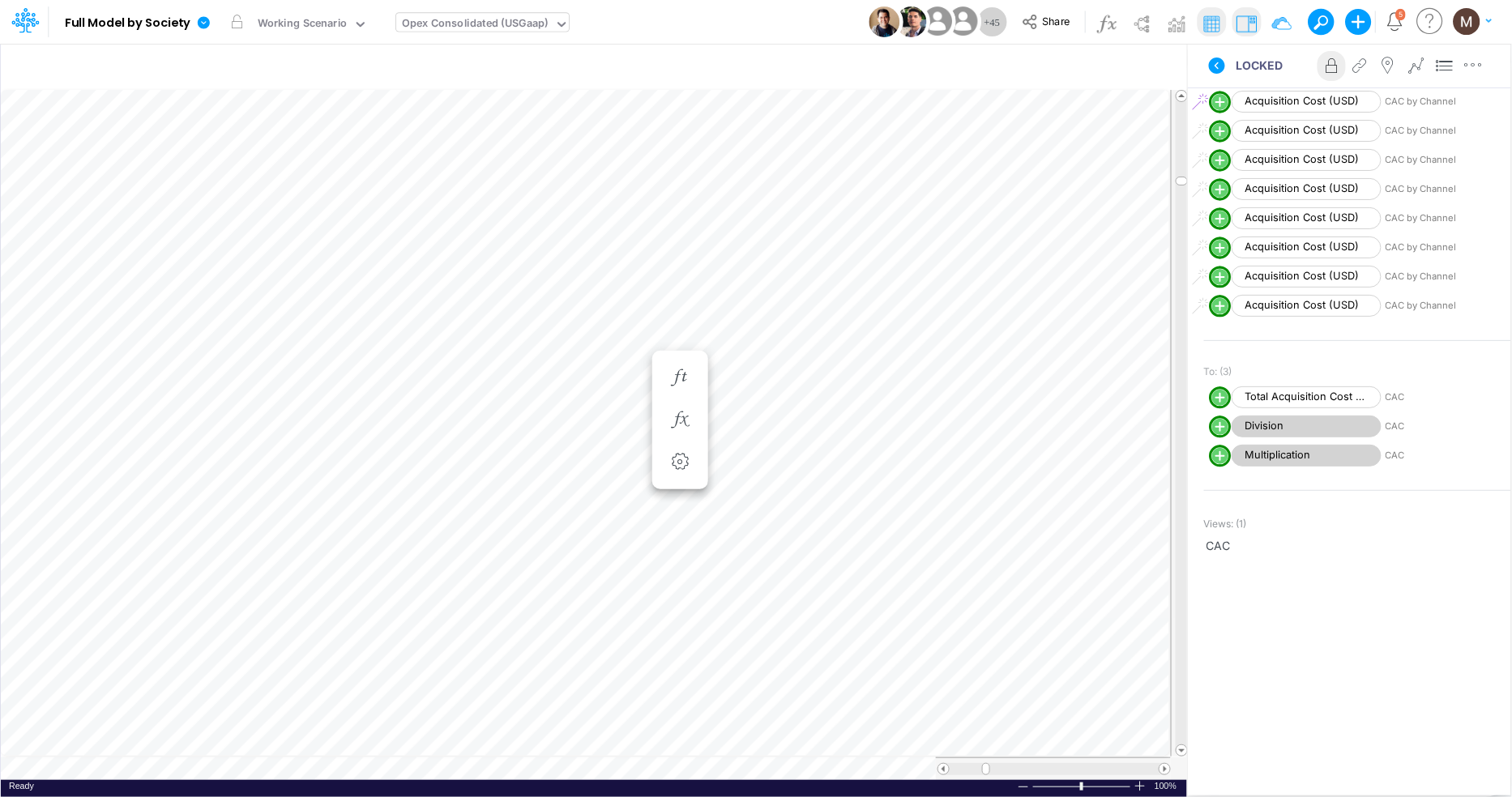
scroll to position [329, 0]
click at [672, 420] on icon "button" at bounding box center [680, 420] width 24 height 17
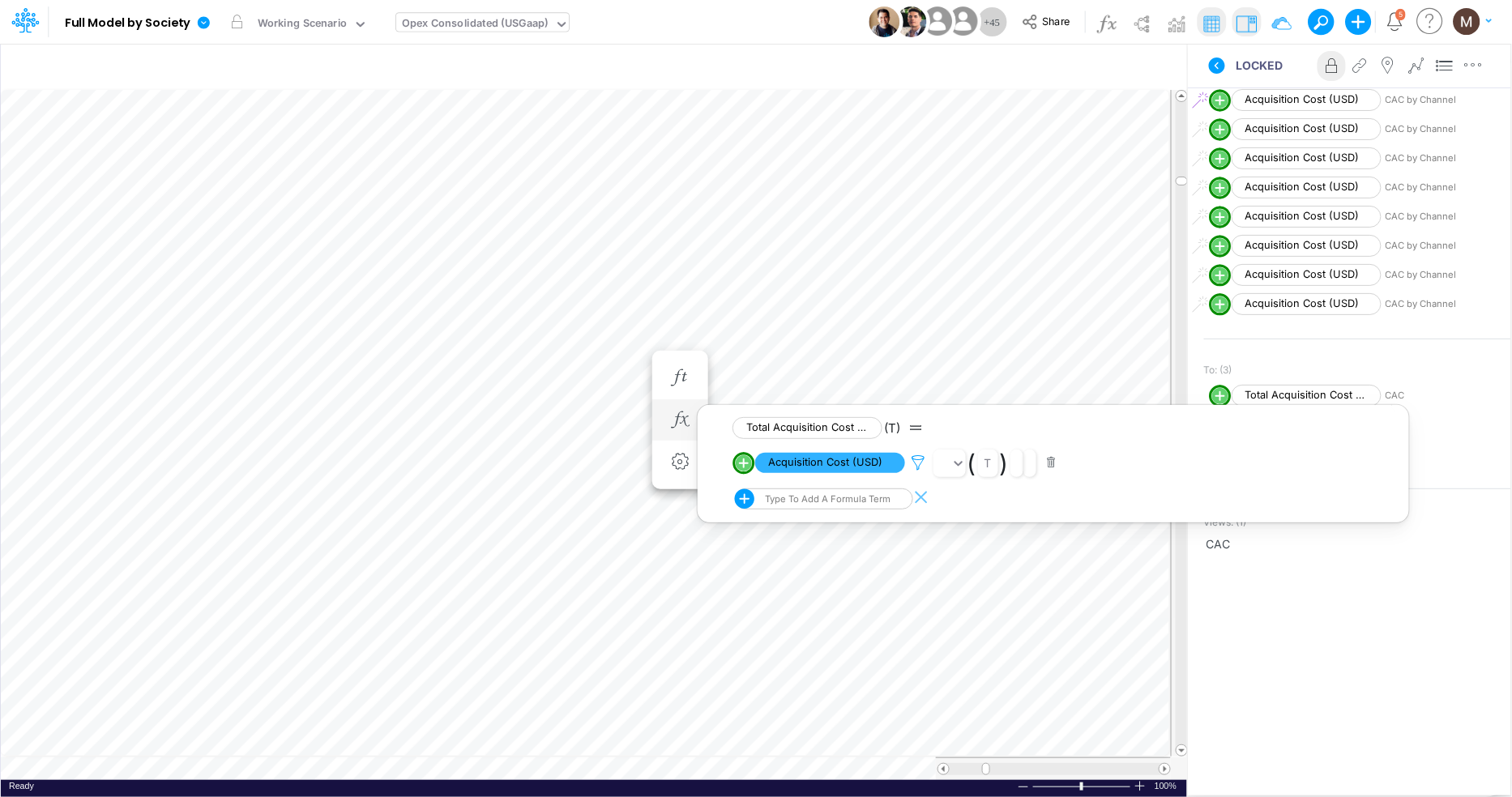
click at [918, 467] on icon at bounding box center [919, 462] width 24 height 17
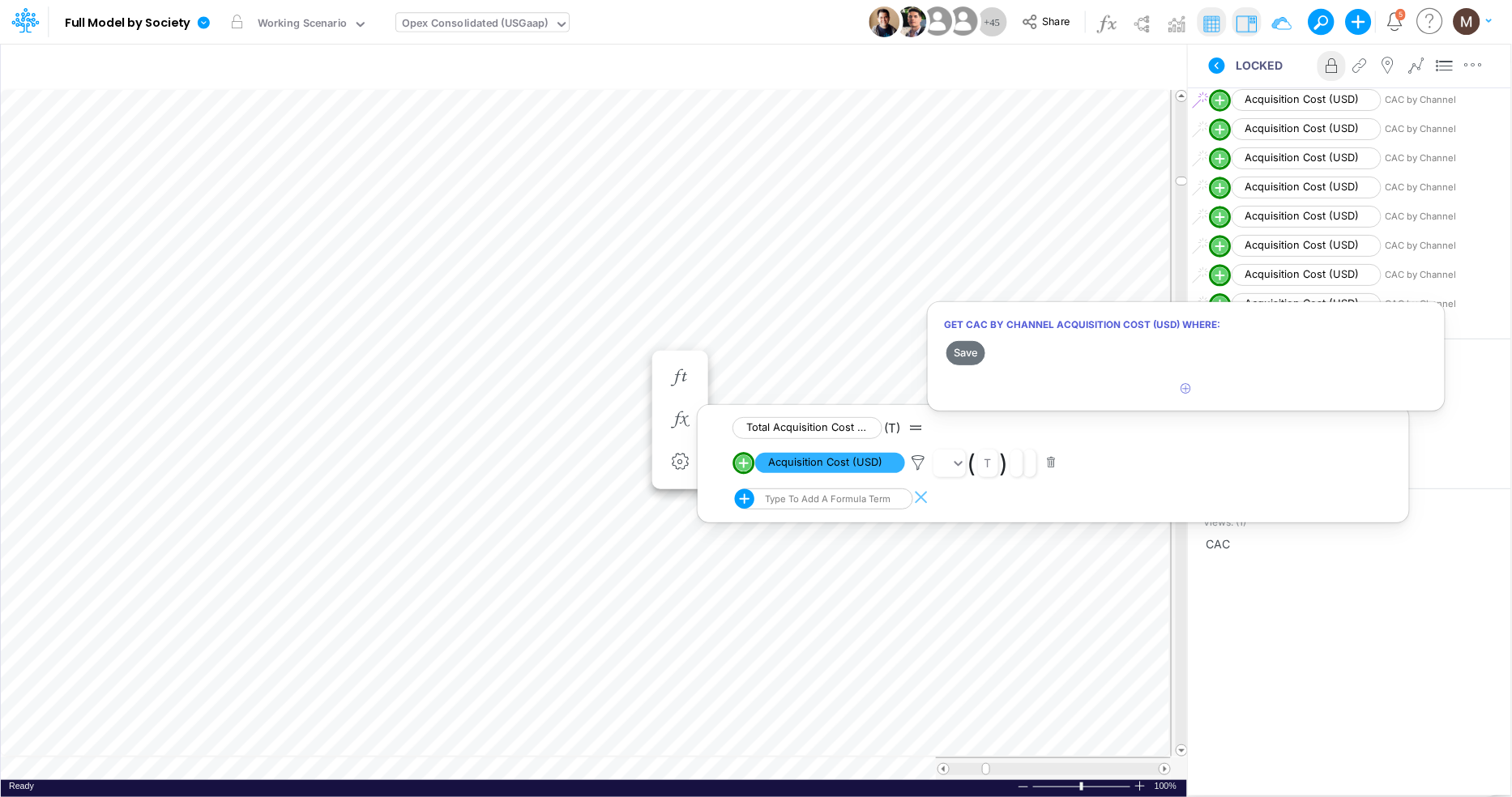
click at [845, 467] on div at bounding box center [756, 403] width 1512 height 790
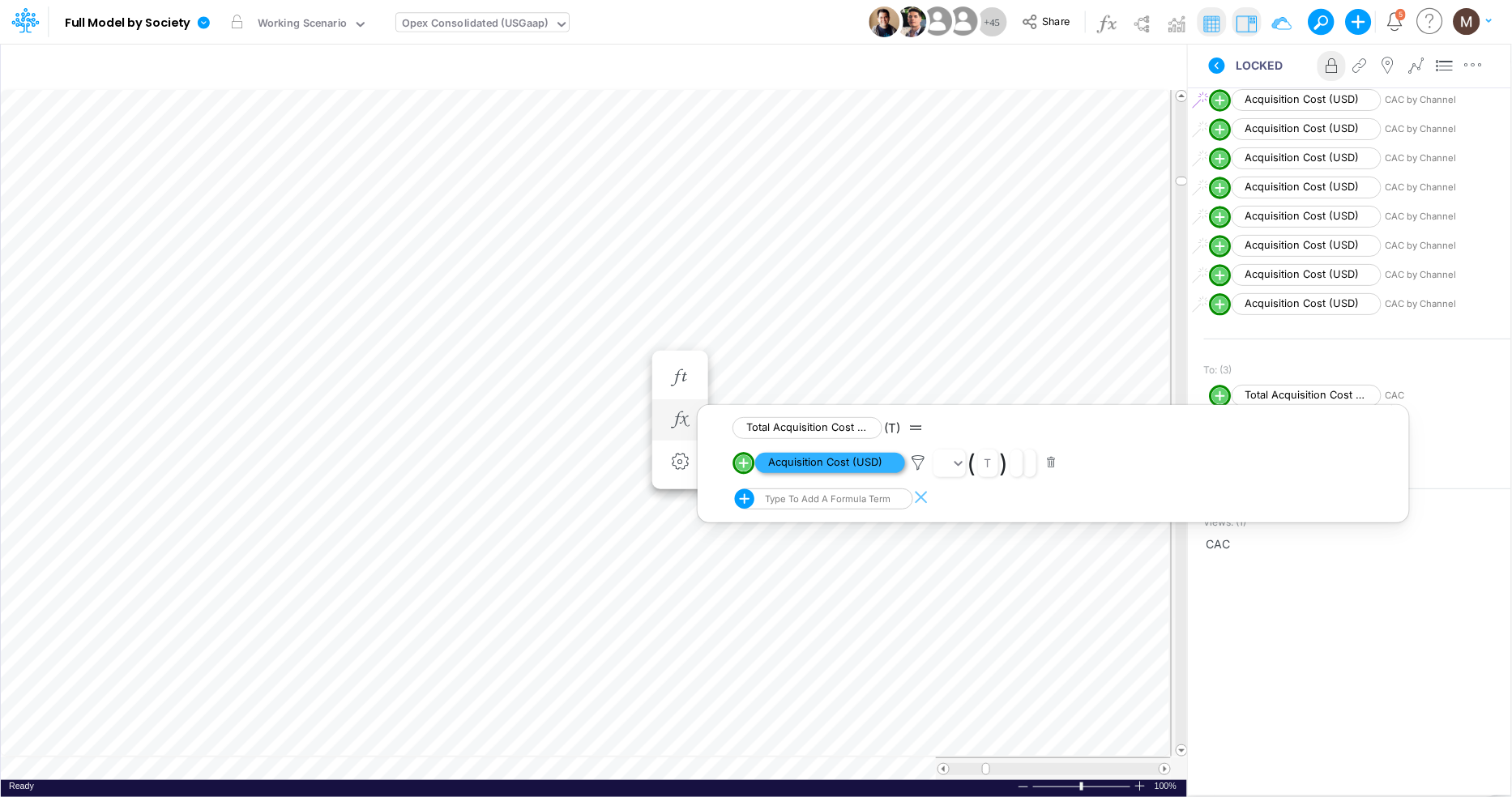
click at [796, 467] on span "Acquisition Cost (USD)" at bounding box center [831, 463] width 150 height 20
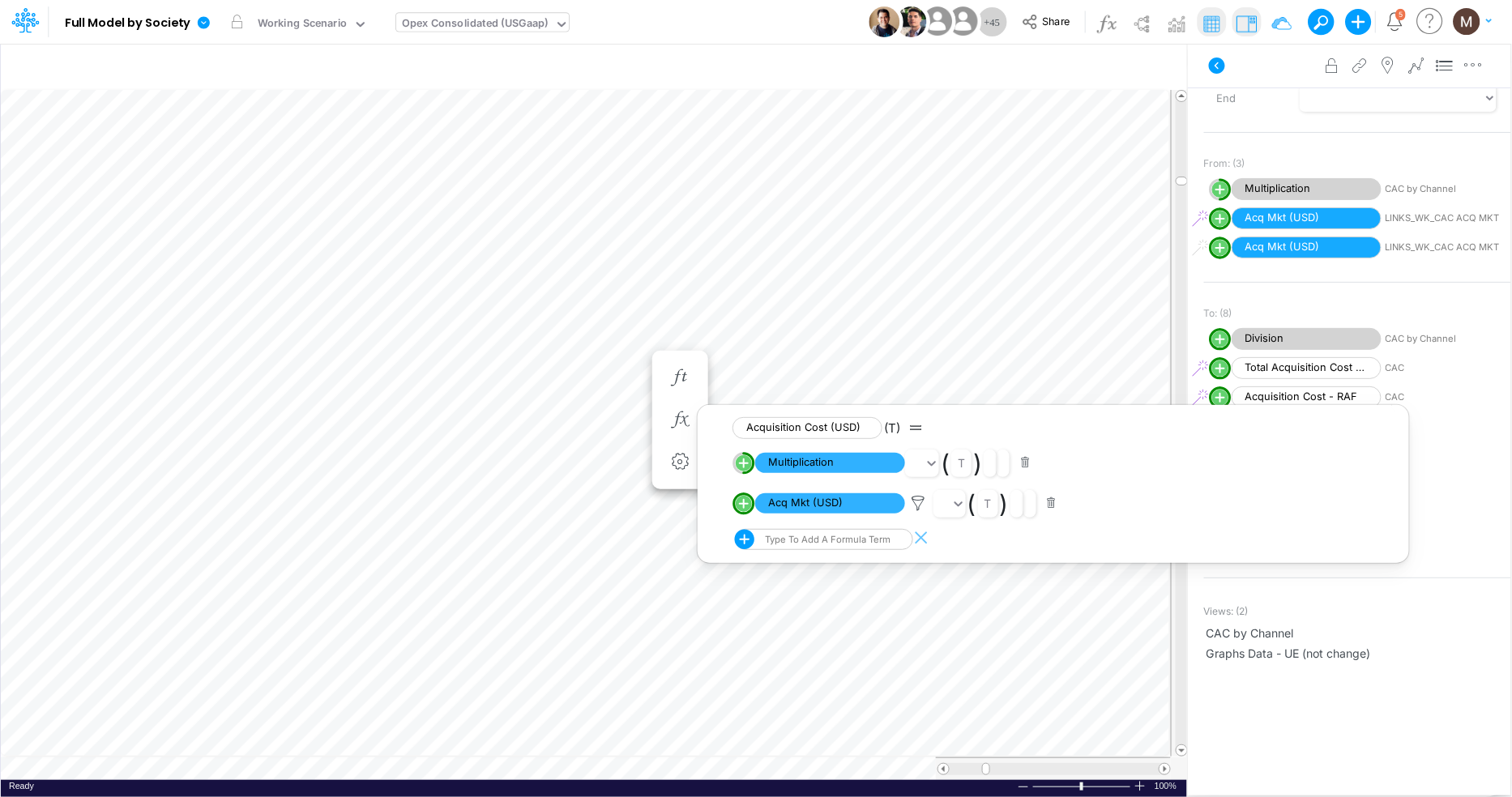
scroll to position [148, 0]
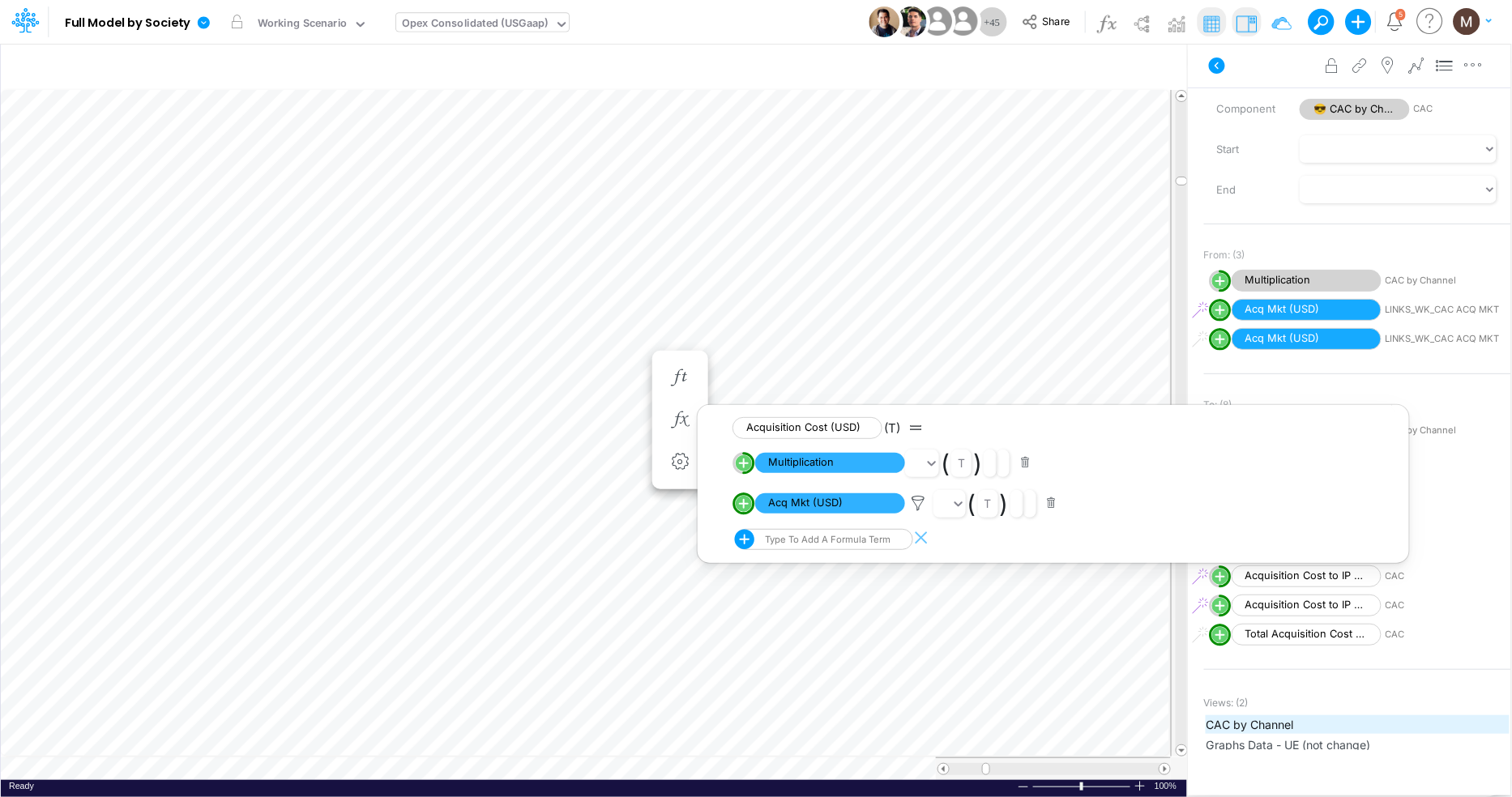
click at [1239, 721] on span "CAC by Channel" at bounding box center [1358, 725] width 302 height 17
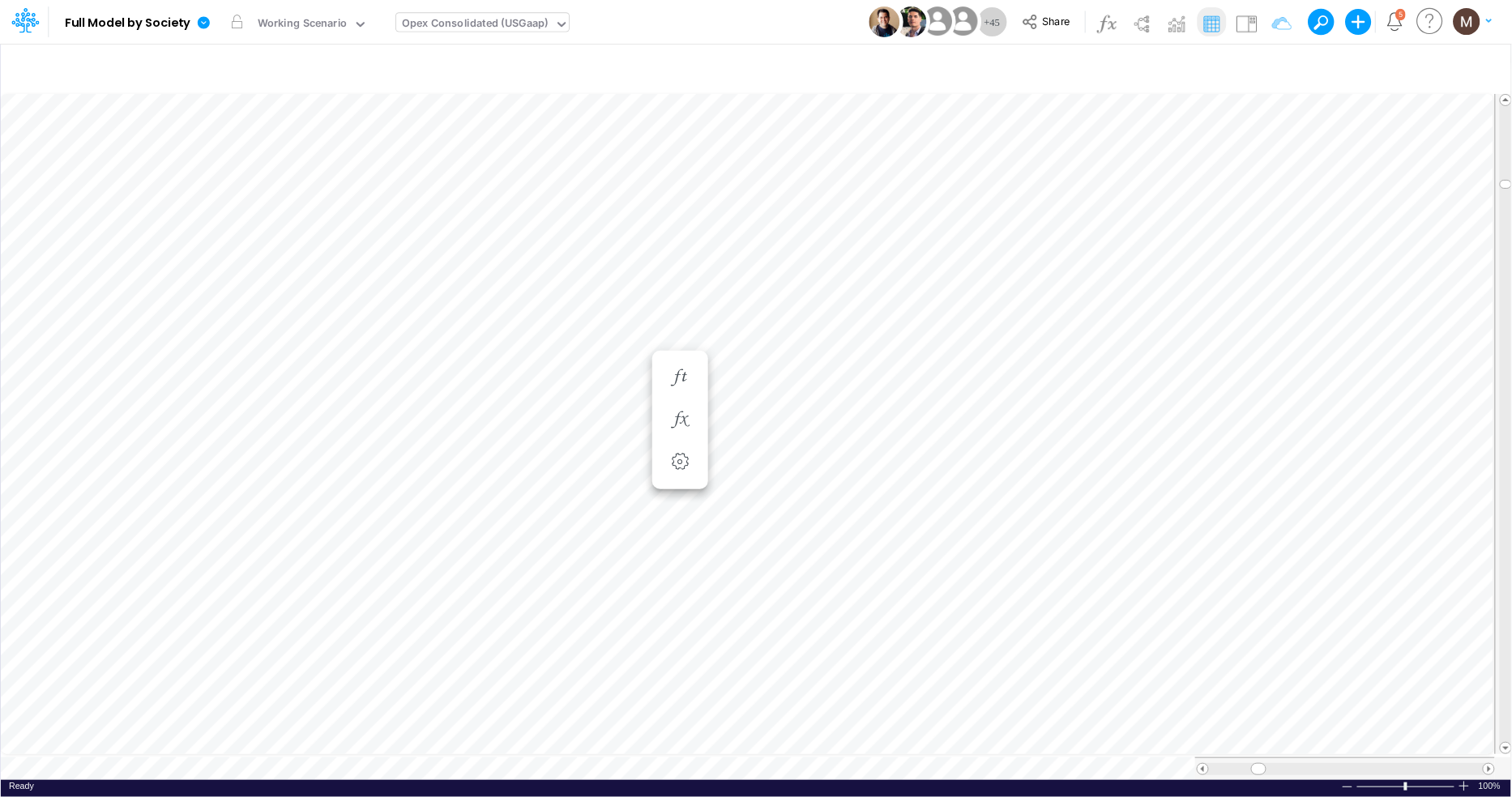
scroll to position [0, 1]
type input "Consolidated FS - USGAAP"
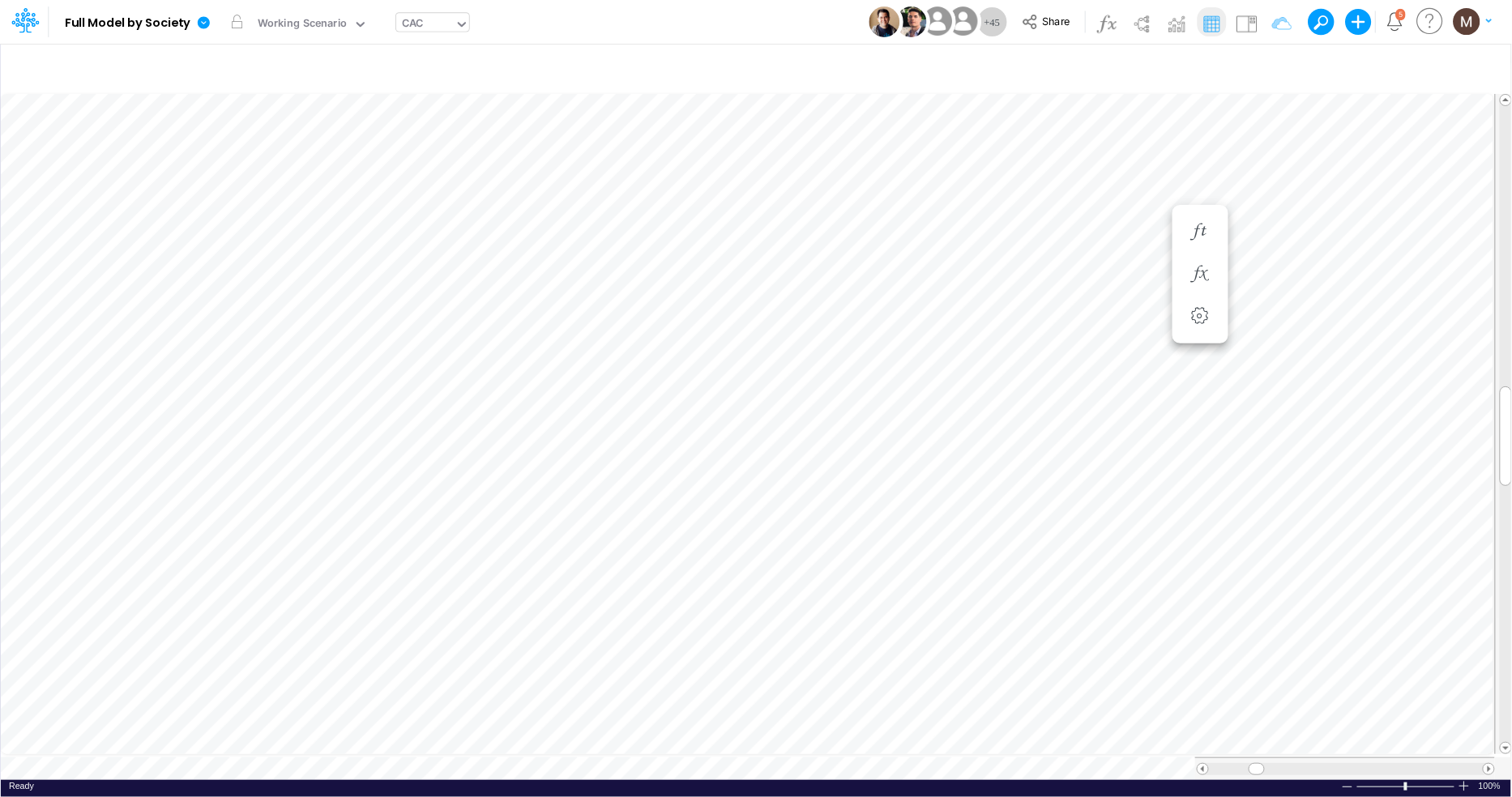
scroll to position [0, 1]
click at [681, 273] on icon "button" at bounding box center [680, 274] width 24 height 17
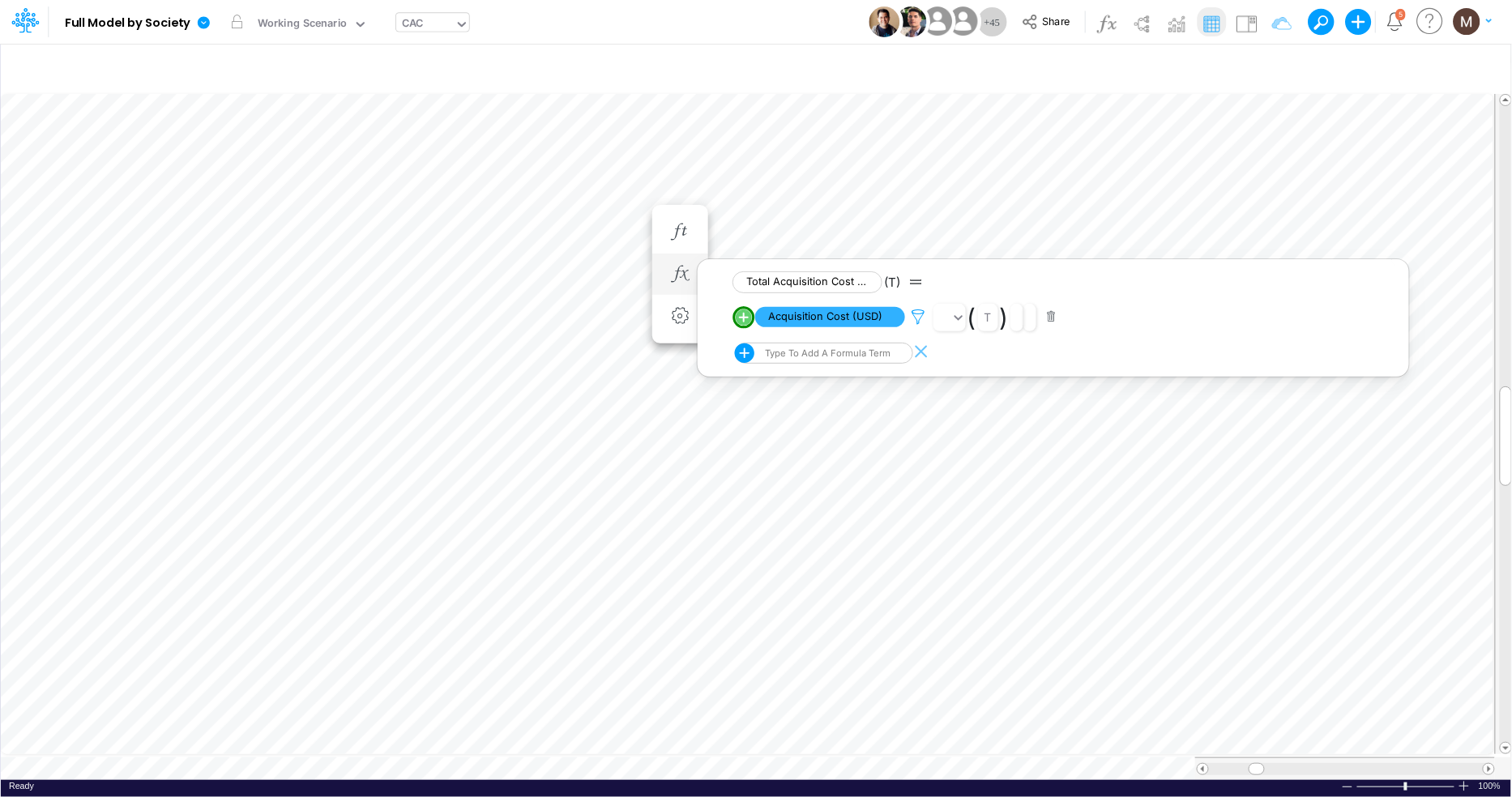
click at [919, 319] on icon at bounding box center [919, 317] width 24 height 17
click at [877, 319] on div at bounding box center [756, 403] width 1512 height 790
click at [877, 324] on span "Acquisition Cost (USD)" at bounding box center [831, 317] width 150 height 20
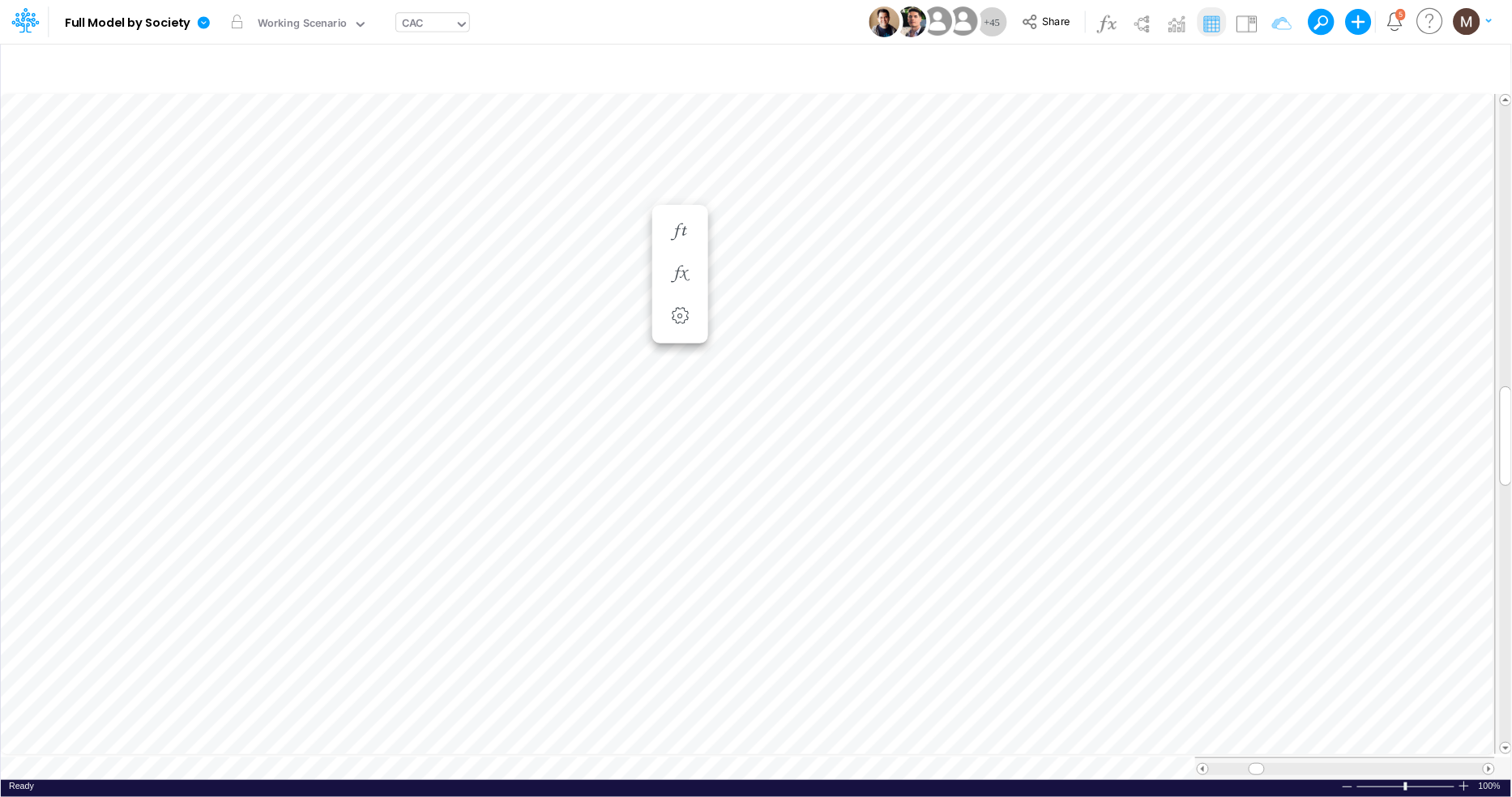
scroll to position [0, 1]
click at [1490, 764] on span at bounding box center [1489, 768] width 10 height 10
click at [1489, 764] on span at bounding box center [1489, 768] width 10 height 10
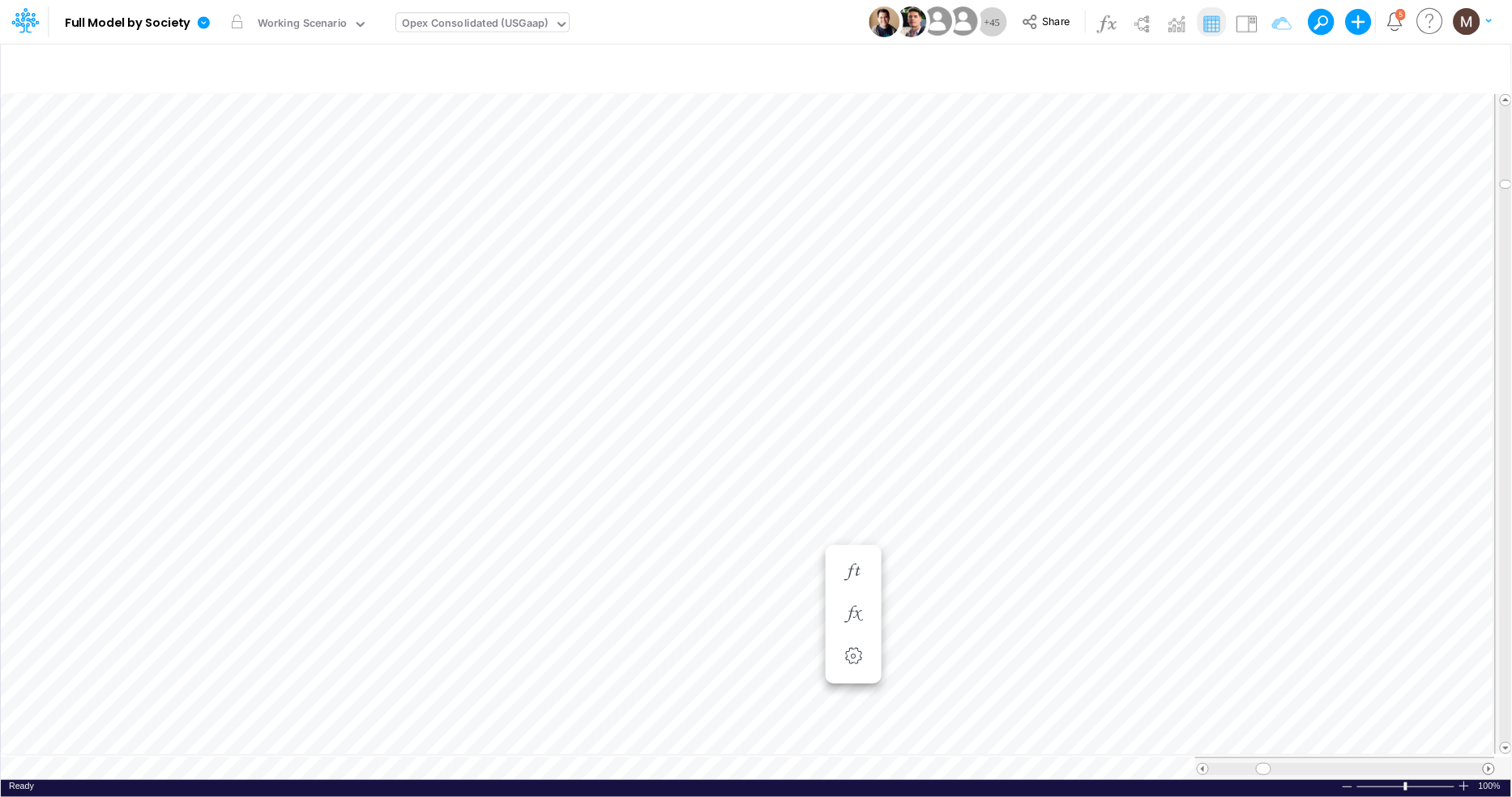
click at [1489, 764] on span at bounding box center [1489, 768] width 10 height 10
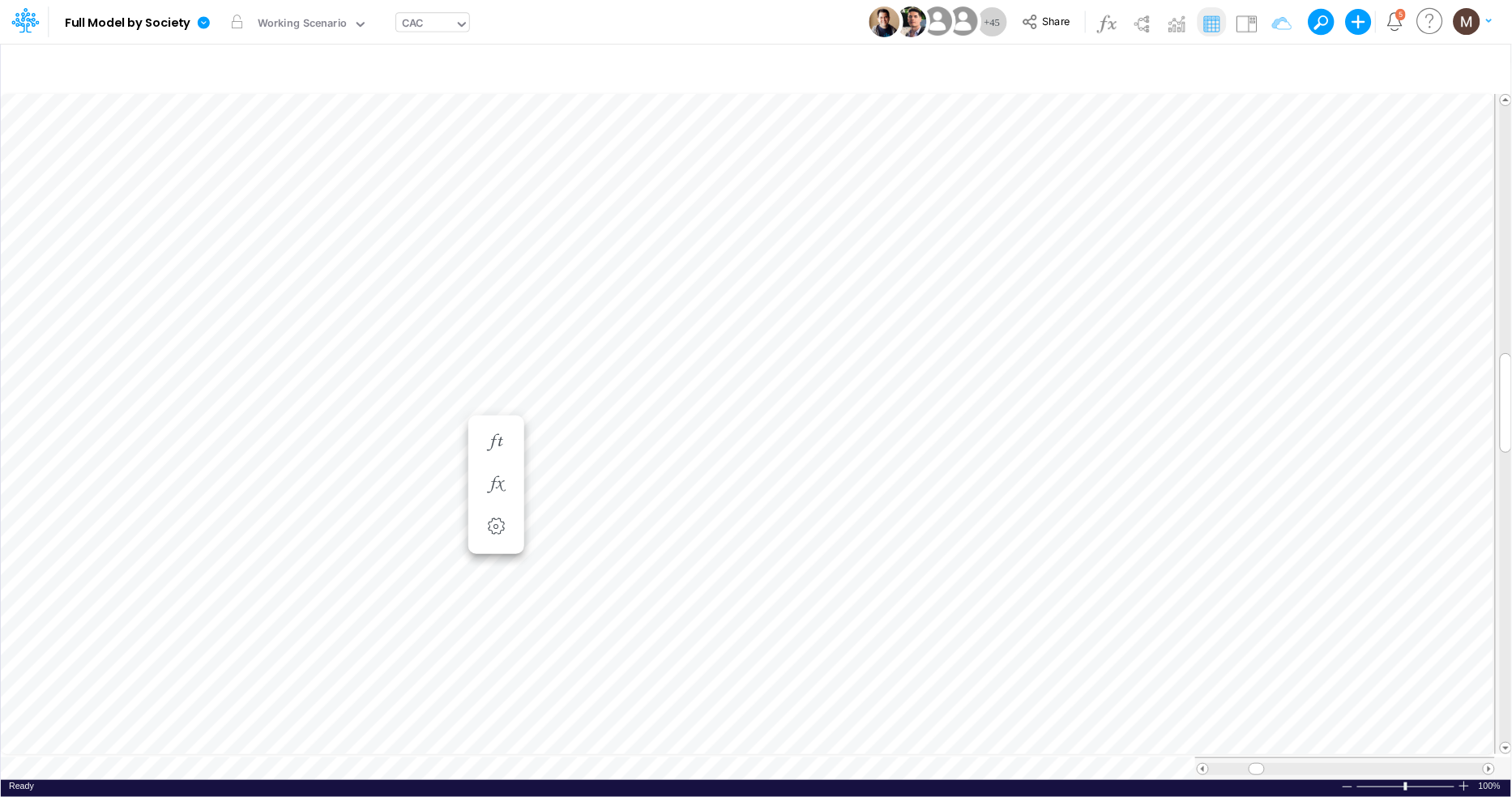
scroll to position [0, 1]
type input "Consolidated FS - USGAAP"
click at [1134, 532] on icon "button" at bounding box center [1127, 534] width 24 height 17
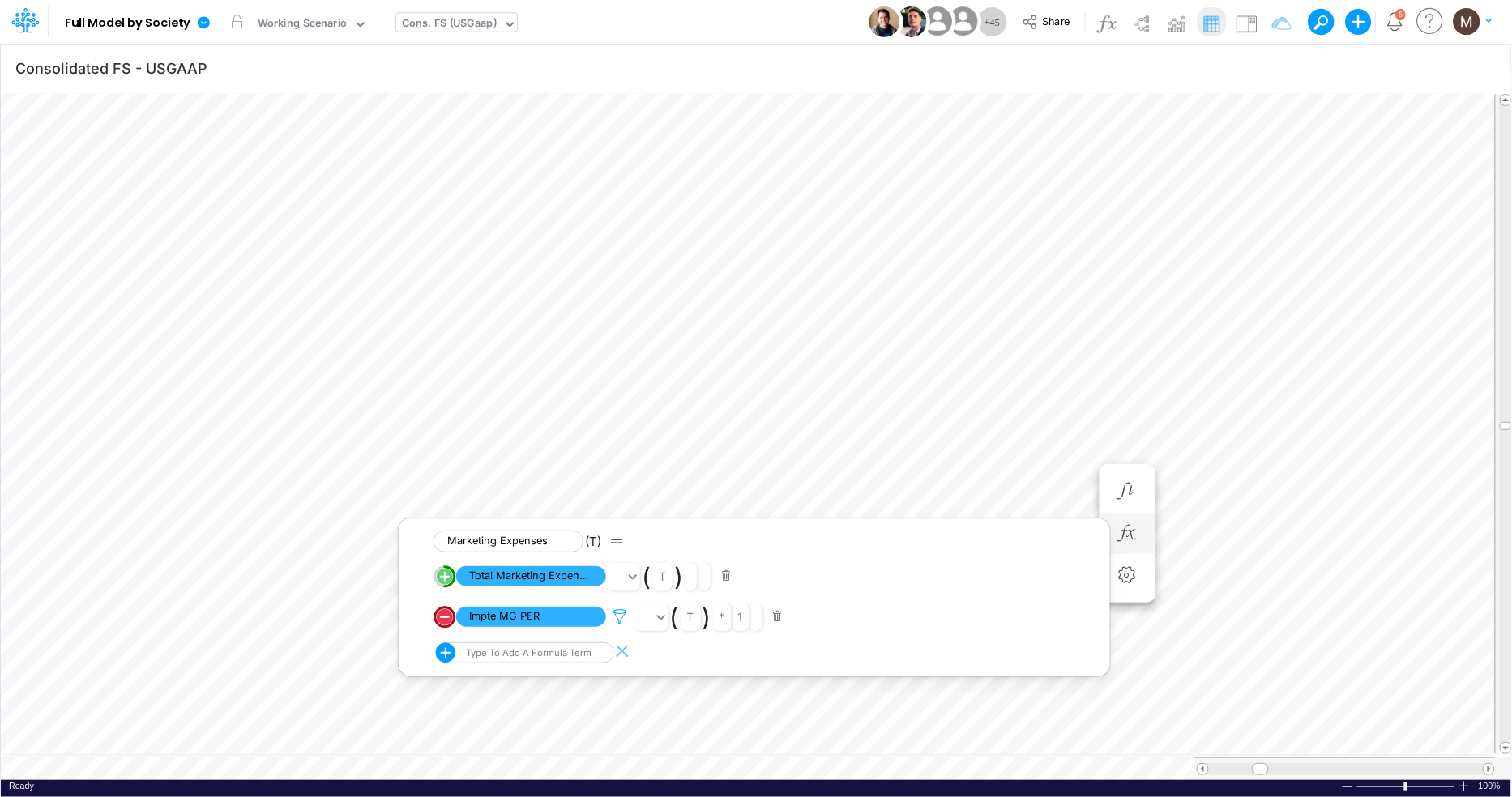
click at [616, 620] on icon at bounding box center [620, 617] width 24 height 17
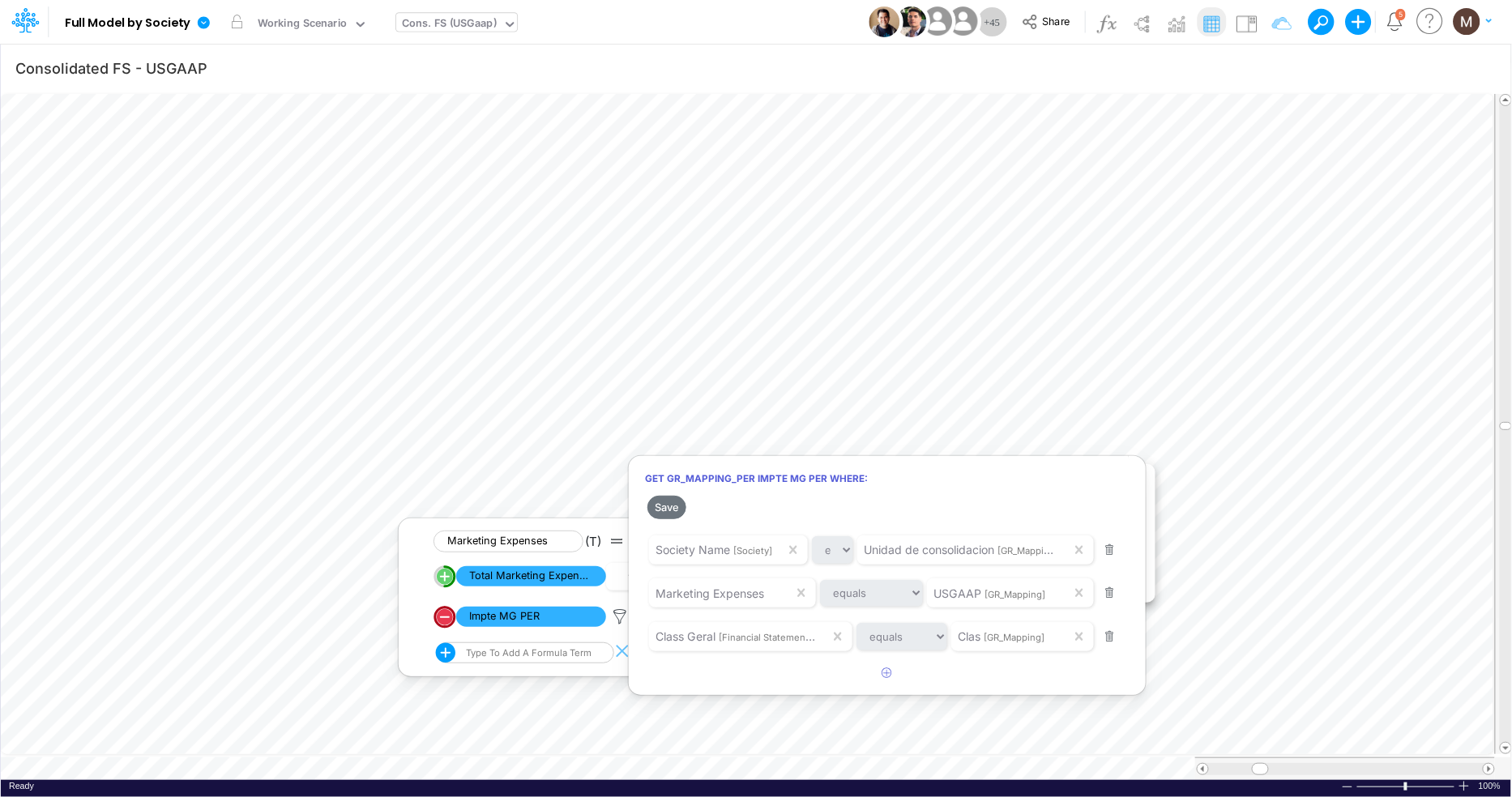
click at [1305, 480] on div at bounding box center [756, 403] width 1512 height 790
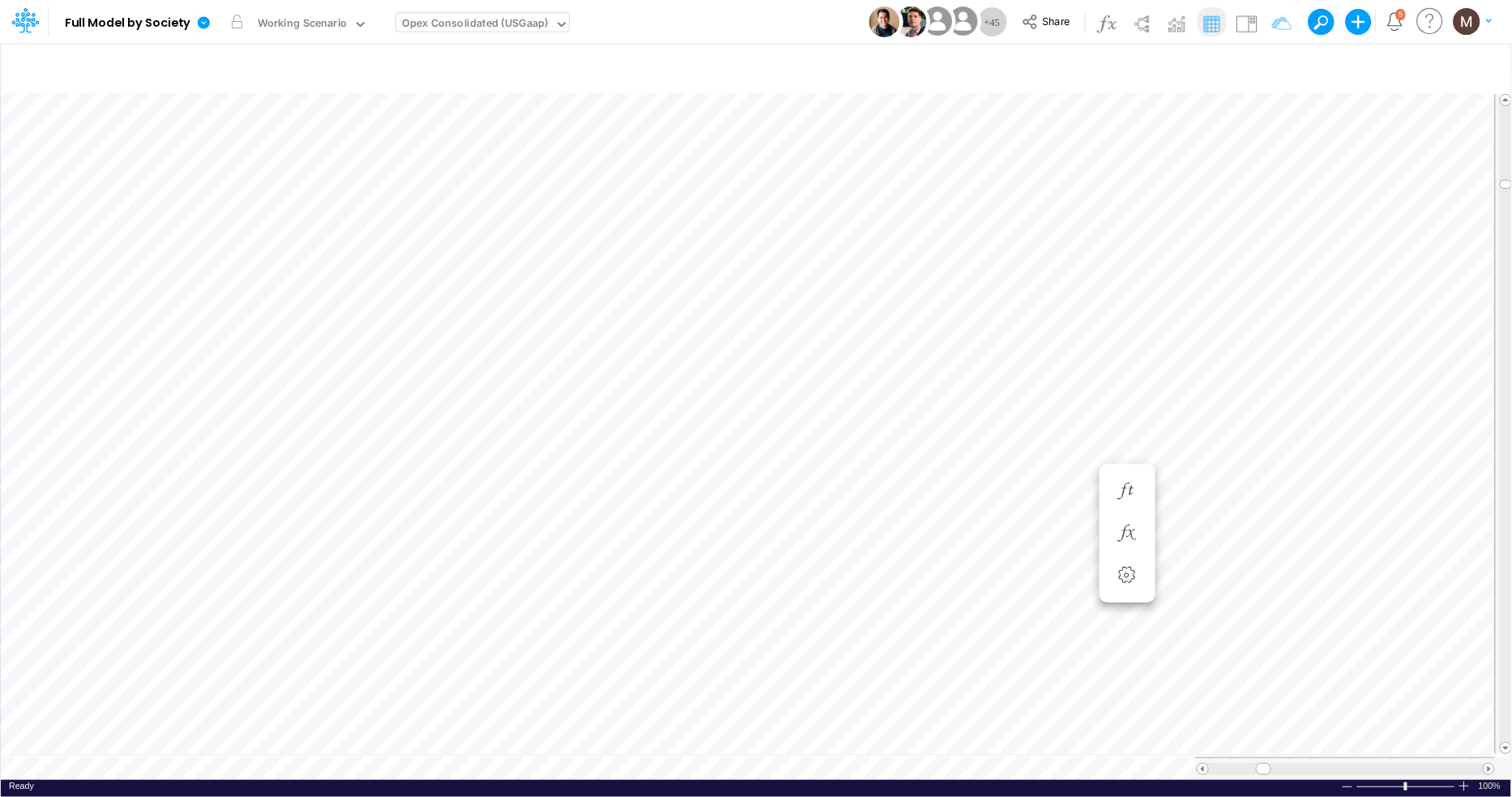
scroll to position [0, 1]
click at [674, 614] on icon "button" at bounding box center [680, 614] width 24 height 17
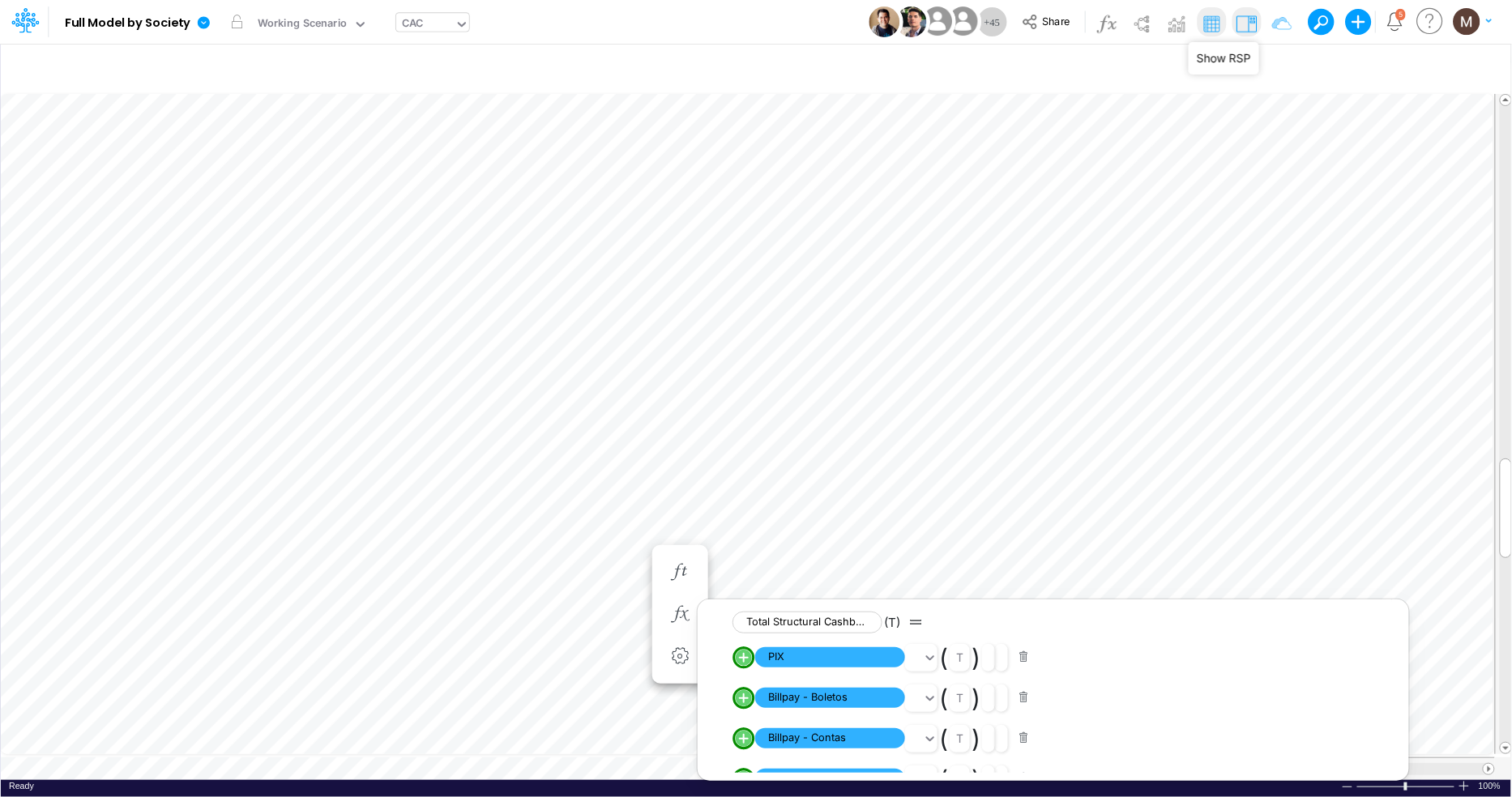
click at [1239, 25] on img at bounding box center [1247, 23] width 26 height 26
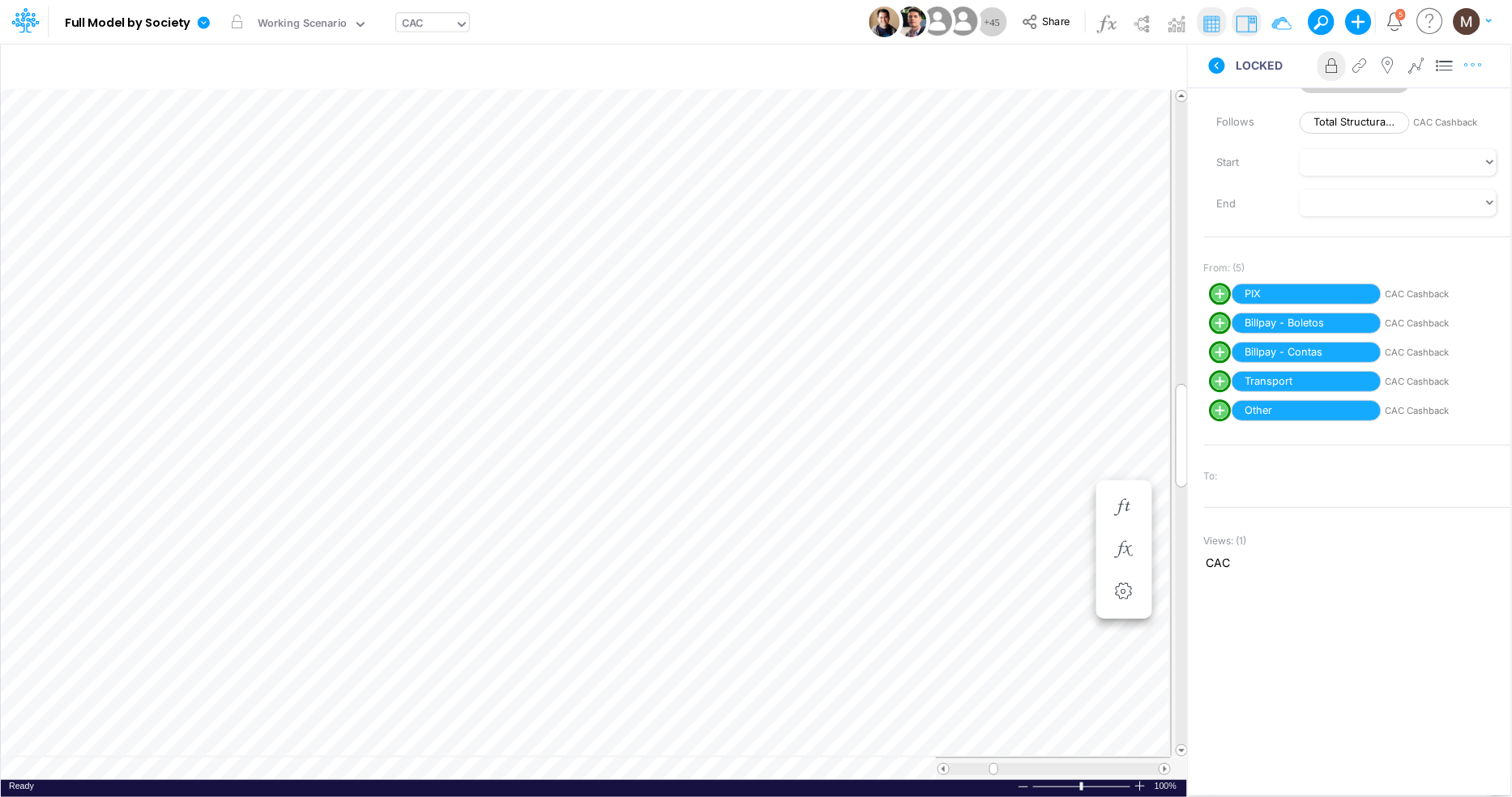
scroll to position [0, 1]
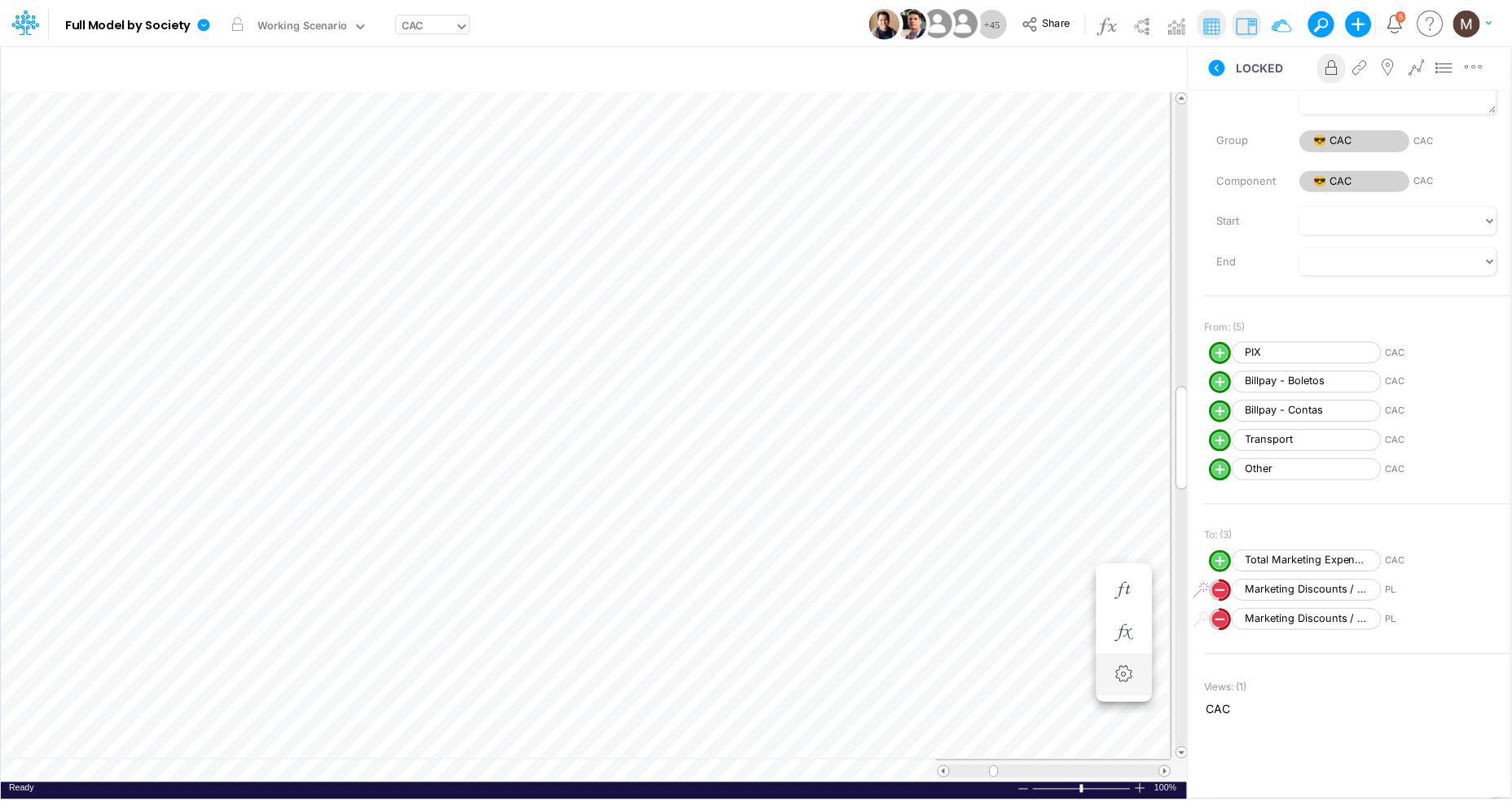
scroll to position [0, 1]
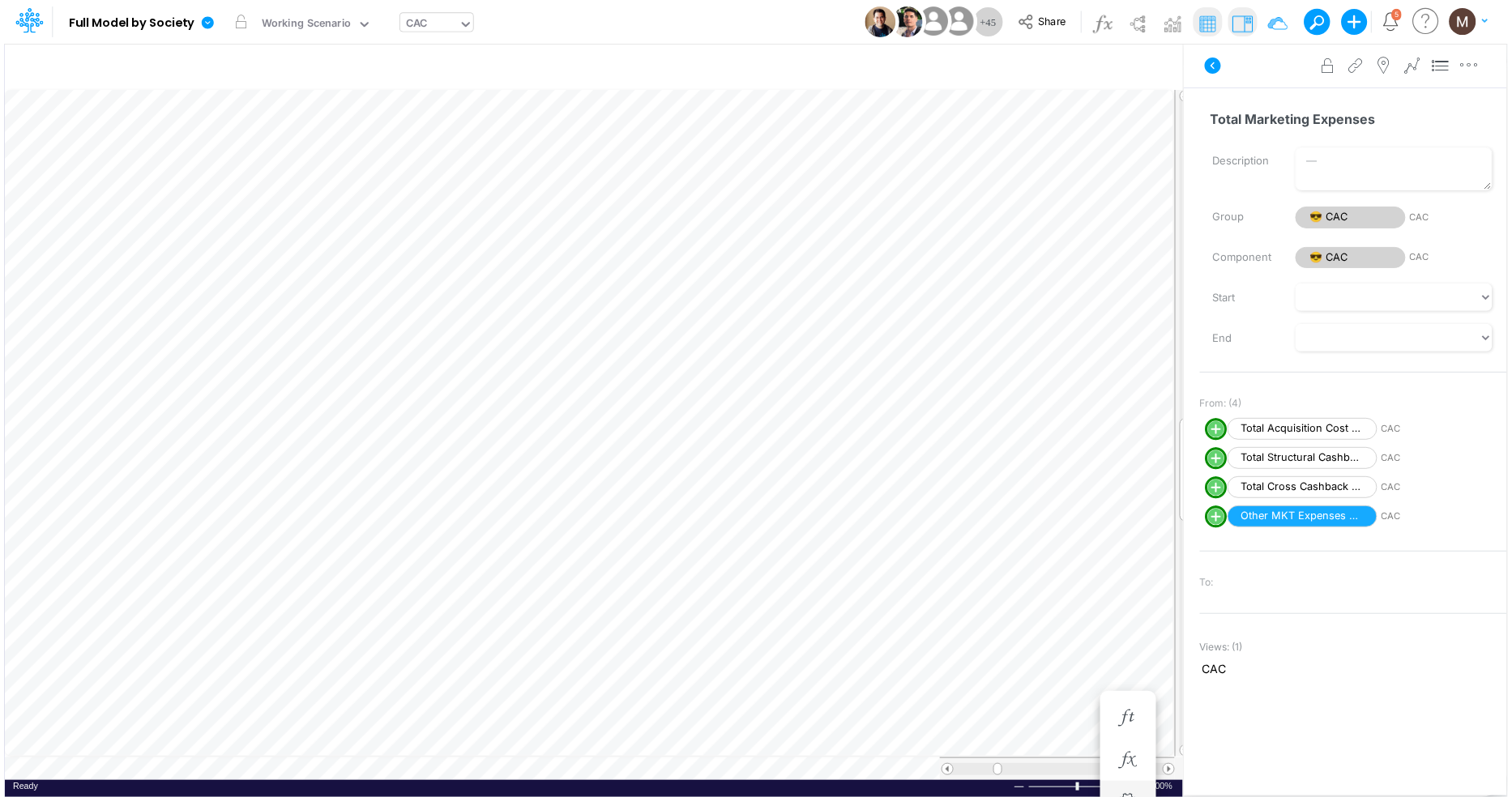
scroll to position [0, 1]
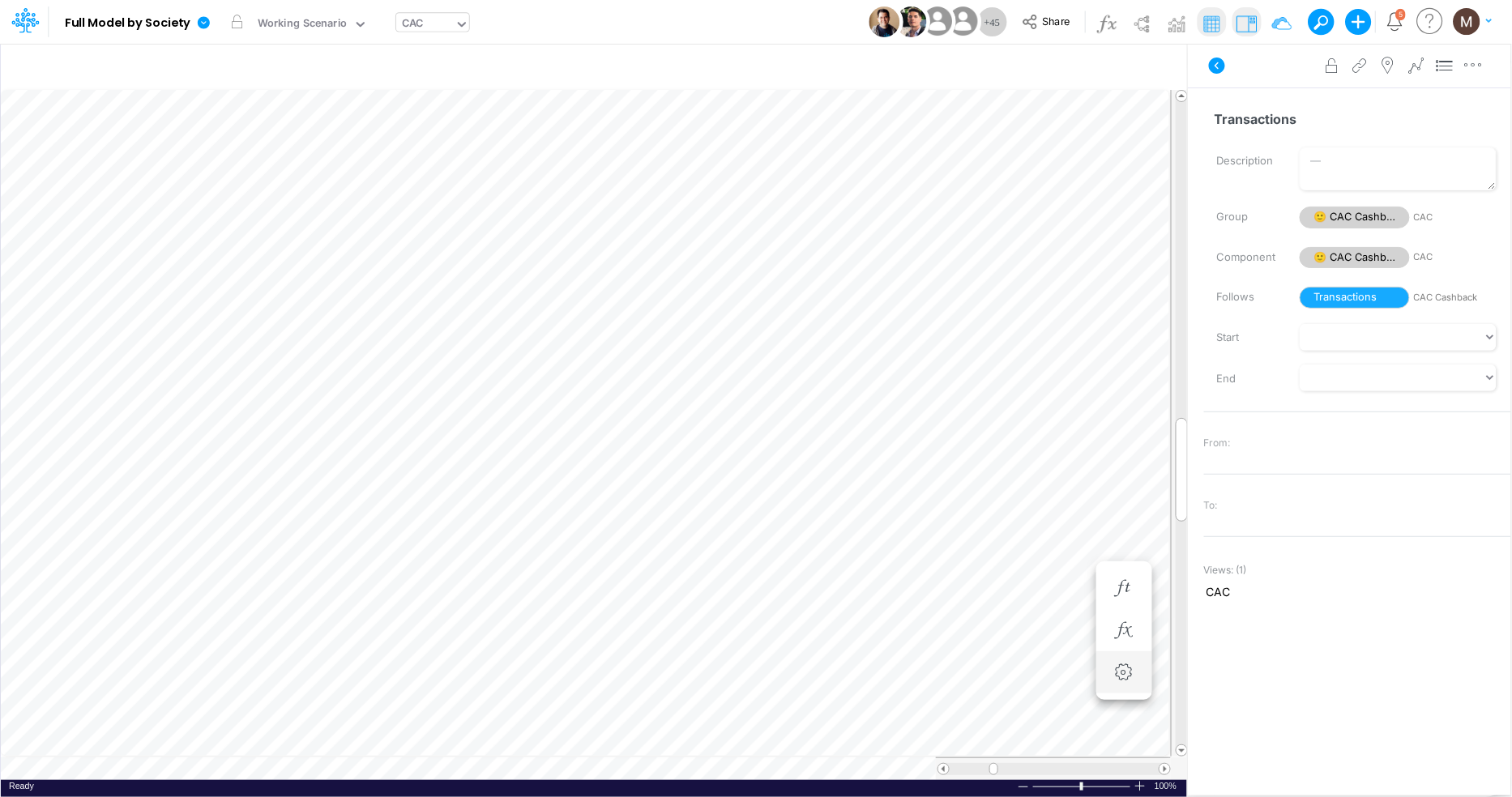
scroll to position [0, 1]
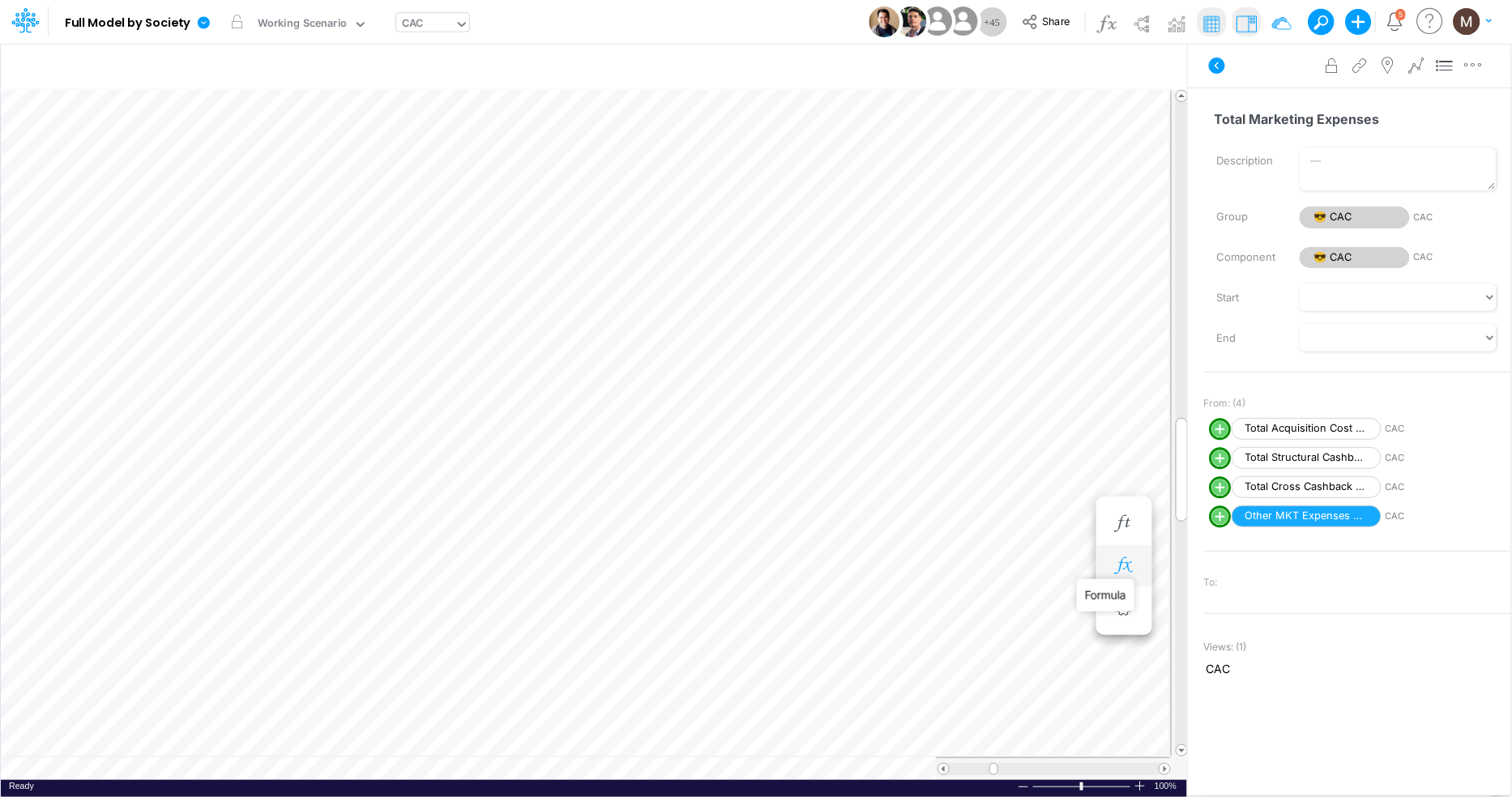
click at [1135, 563] on icon "button" at bounding box center [1124, 566] width 24 height 17
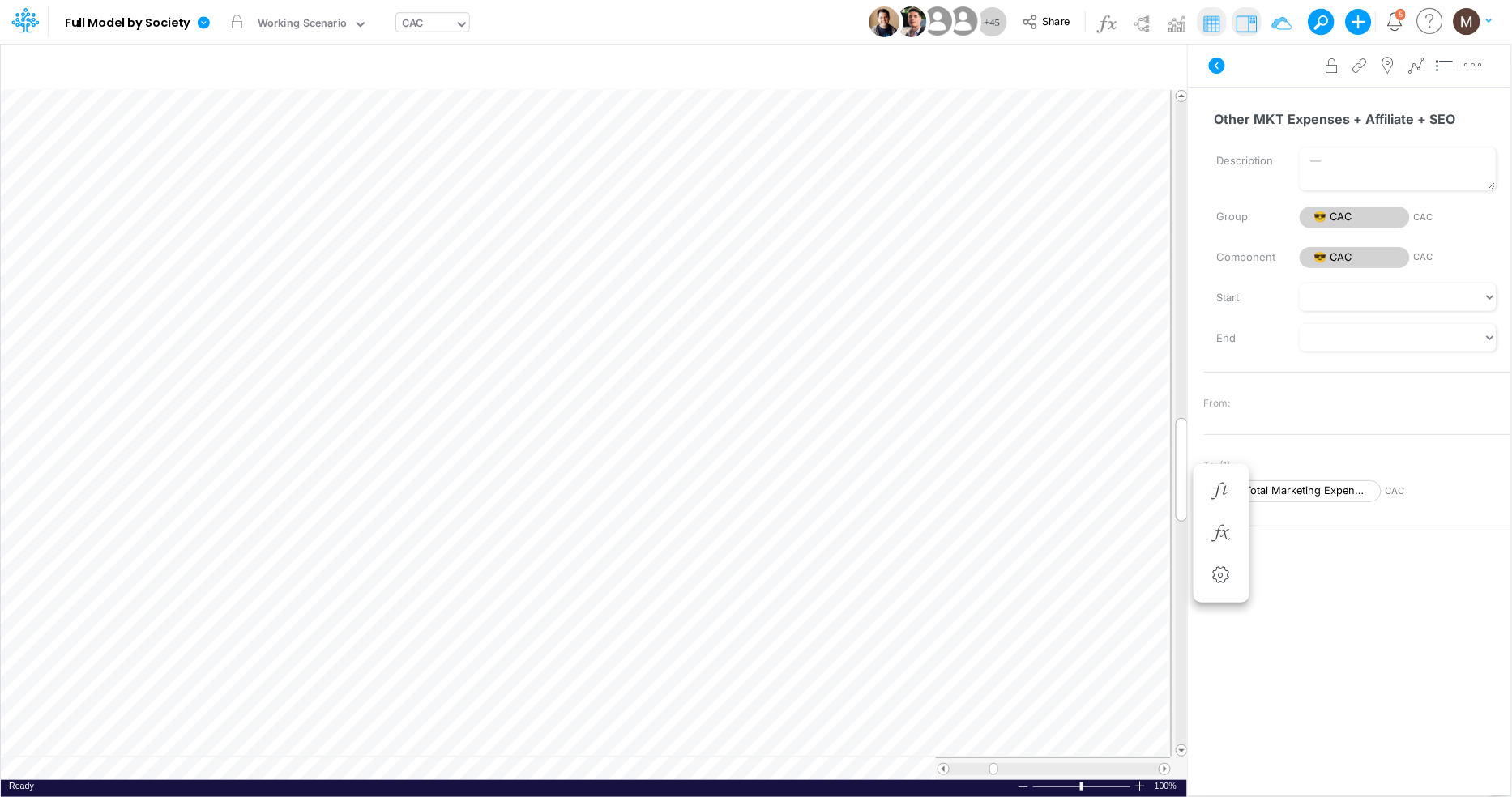
scroll to position [0, 1]
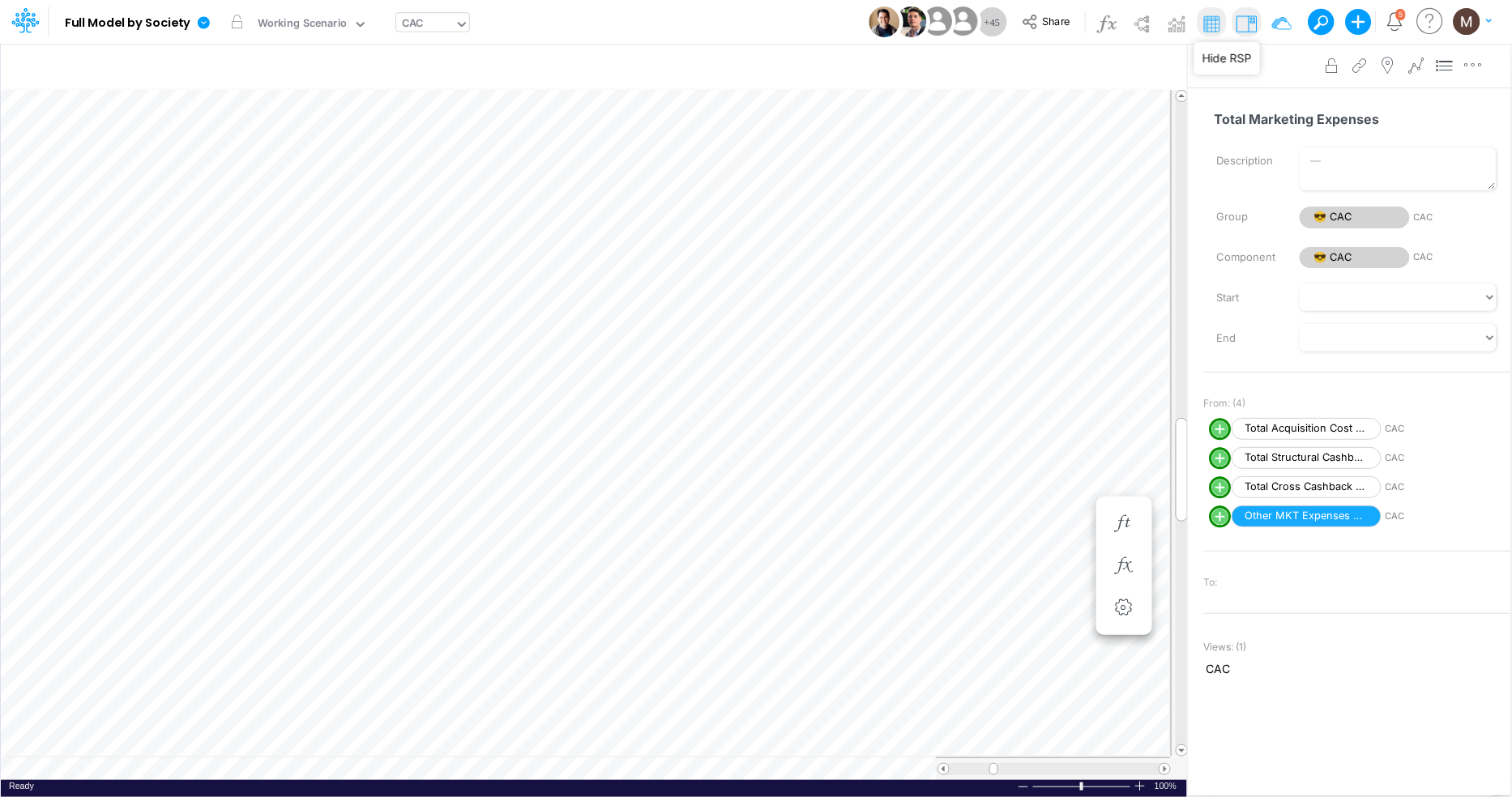
click at [1246, 21] on img at bounding box center [1247, 23] width 26 height 26
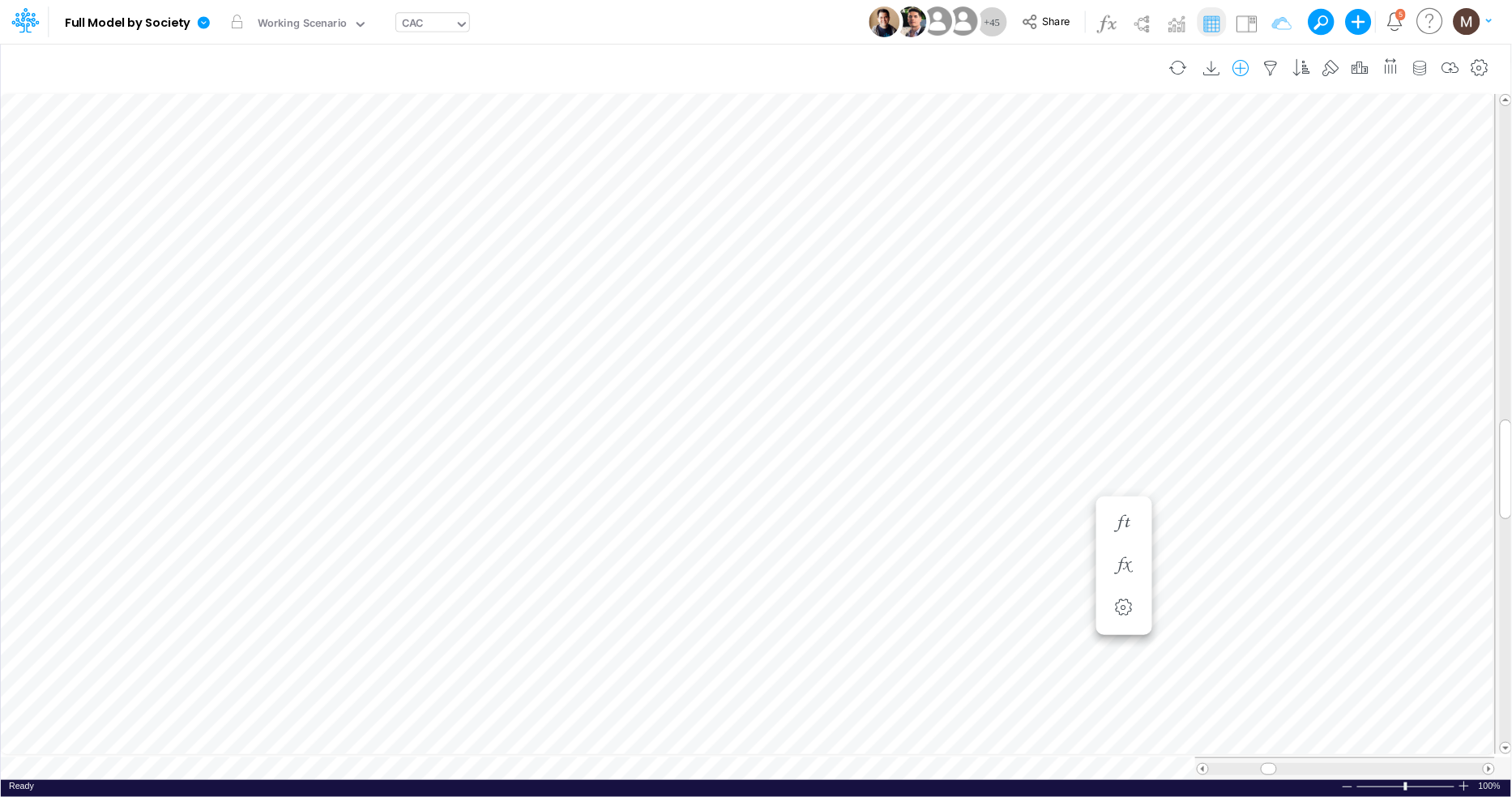
scroll to position [0, 1]
